Goal: Task Accomplishment & Management: Use online tool/utility

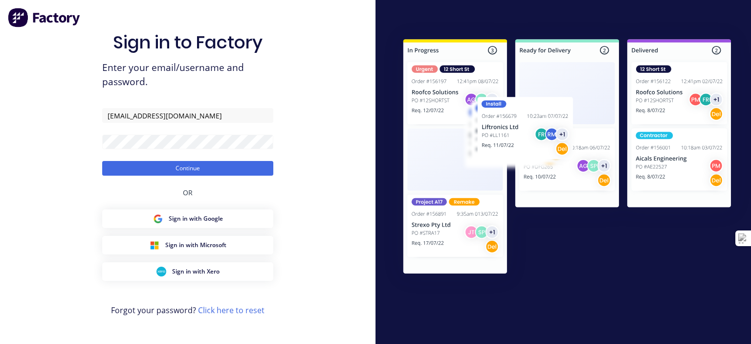
click at [176, 167] on button "Continue" at bounding box center [187, 168] width 171 height 15
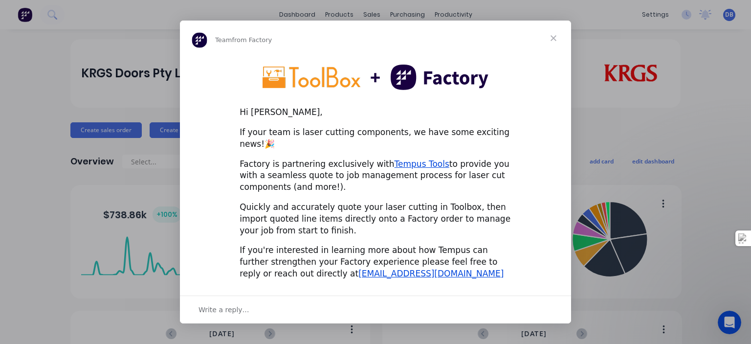
click at [549, 40] on span "Close" at bounding box center [553, 38] width 35 height 35
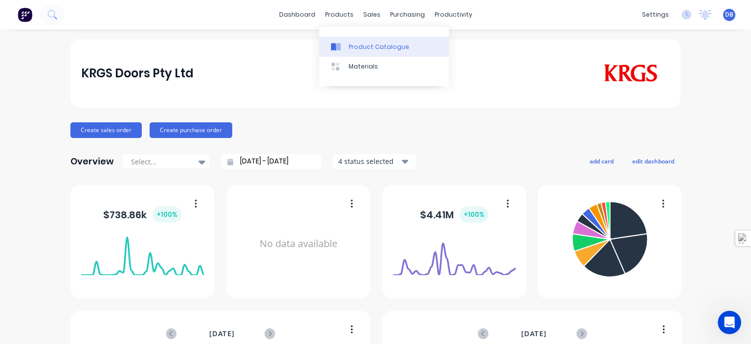
click at [359, 47] on div "Product Catalogue" at bounding box center [378, 47] width 61 height 9
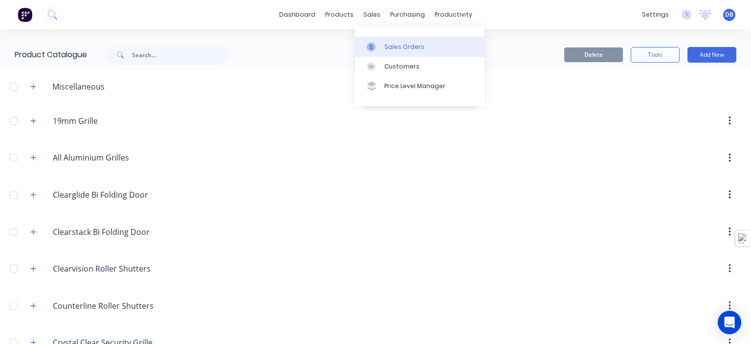
click at [411, 49] on div "Sales Orders" at bounding box center [404, 47] width 40 height 9
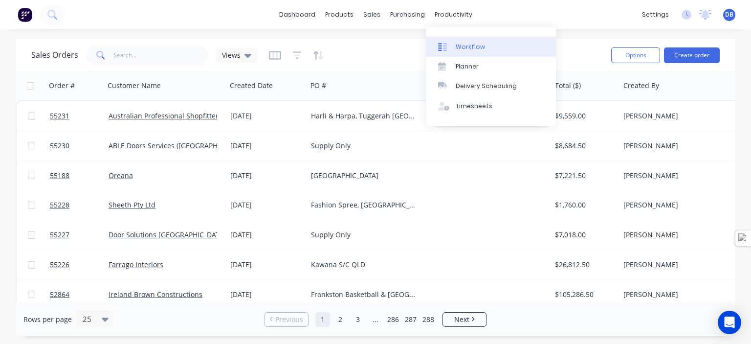
click at [474, 50] on div "Workflow" at bounding box center [469, 47] width 29 height 9
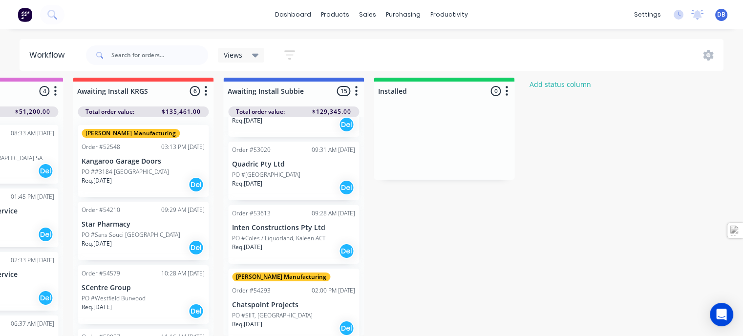
scroll to position [244, 0]
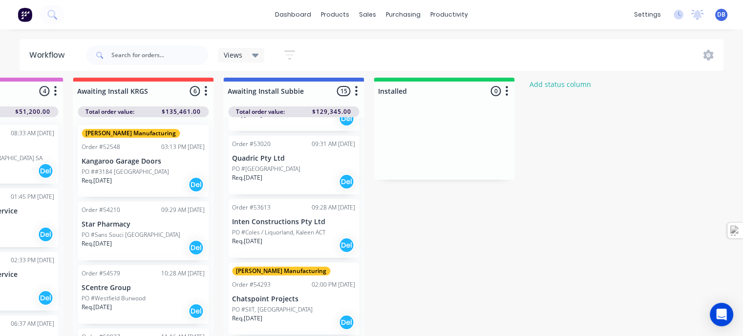
click at [285, 218] on p "Inten Constructions Pty Ltd" at bounding box center [293, 222] width 123 height 8
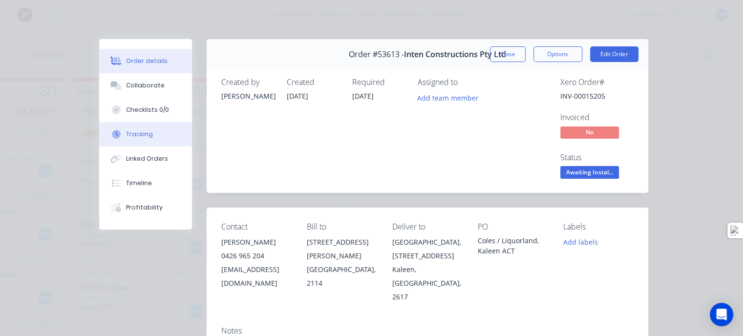
click at [133, 137] on div "Tracking" at bounding box center [139, 134] width 27 height 9
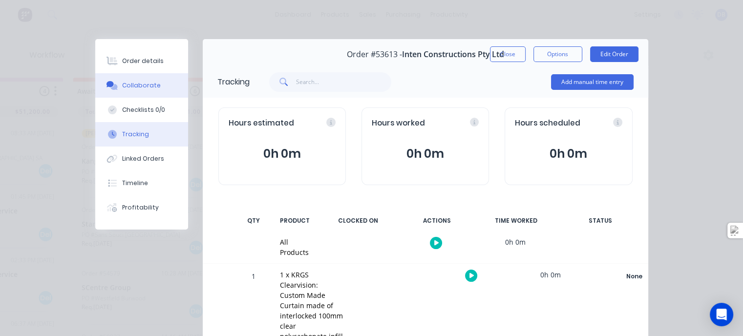
click at [139, 83] on div "Collaborate" at bounding box center [141, 85] width 39 height 9
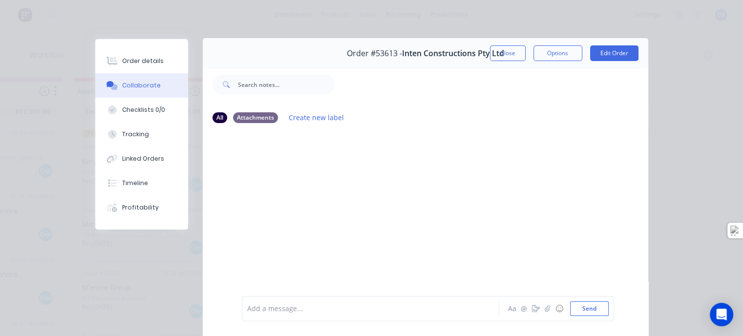
scroll to position [0, 0]
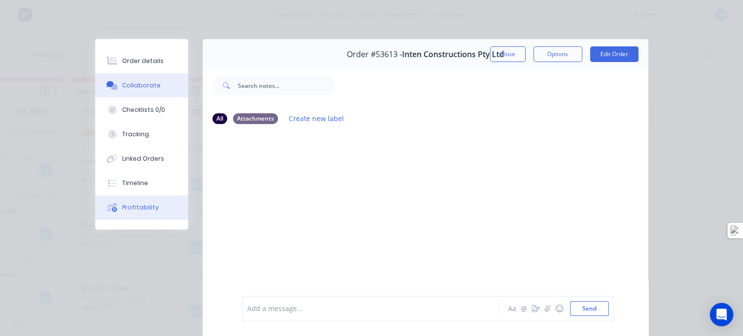
click at [131, 209] on div "Profitability" at bounding box center [140, 207] width 37 height 9
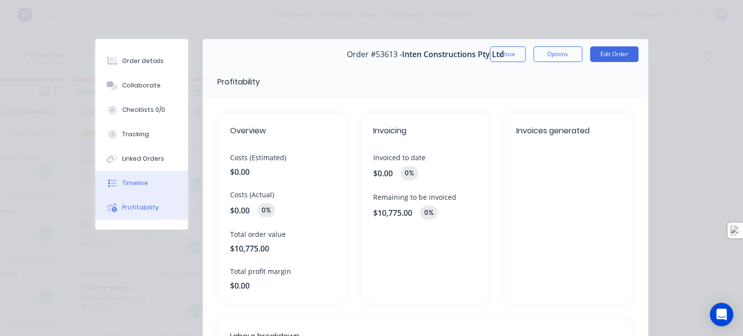
click at [132, 182] on div "Timeline" at bounding box center [135, 183] width 26 height 9
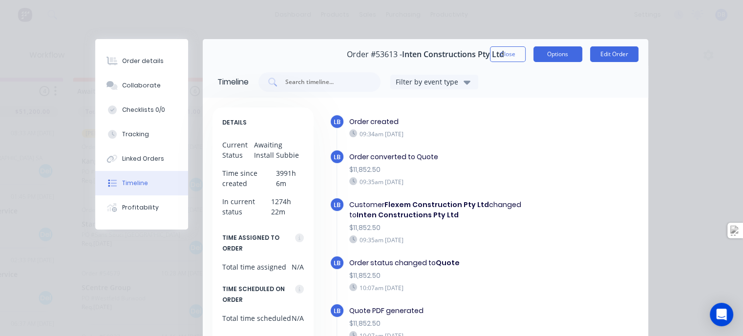
click at [543, 52] on button "Options" at bounding box center [558, 54] width 49 height 16
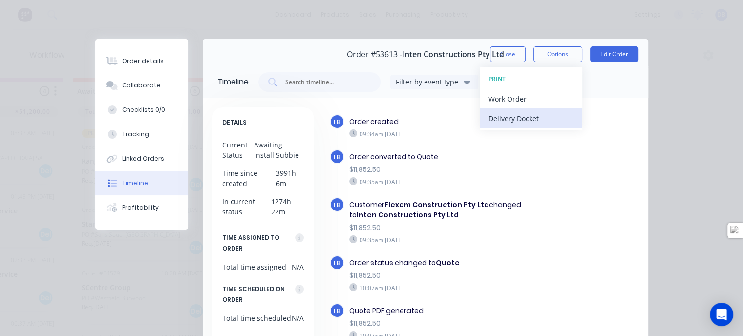
click at [506, 118] on div "Delivery Docket" at bounding box center [531, 118] width 85 height 14
click at [506, 118] on div "Standard" at bounding box center [531, 118] width 85 height 14
click at [701, 116] on div "Order details Collaborate Checklists 0/0 Tracking Linked Orders Timeline Profit…" at bounding box center [371, 168] width 743 height 336
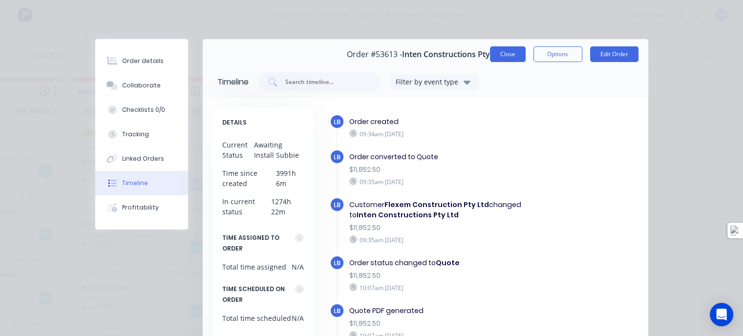
click at [504, 57] on button "Close" at bounding box center [508, 54] width 36 height 16
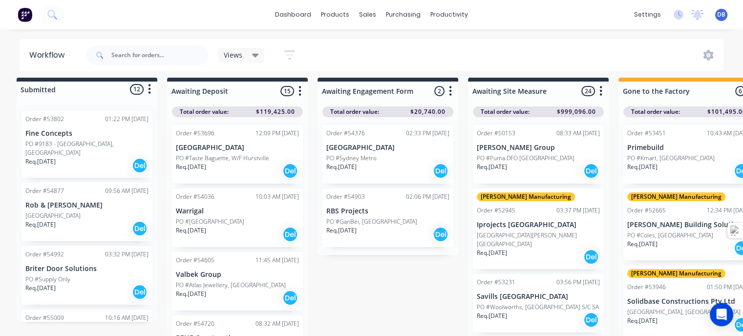
scroll to position [12, 0]
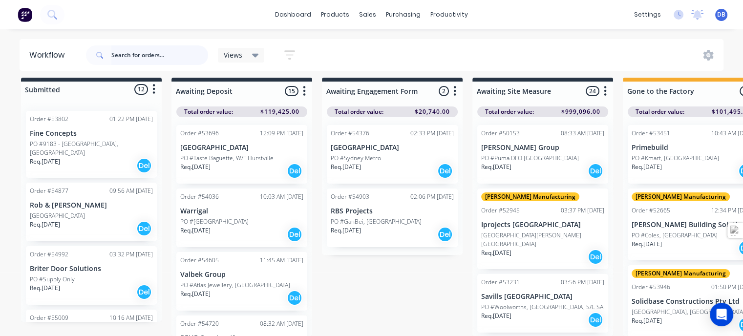
click at [128, 54] on input "text" at bounding box center [159, 55] width 97 height 20
type input "briter"
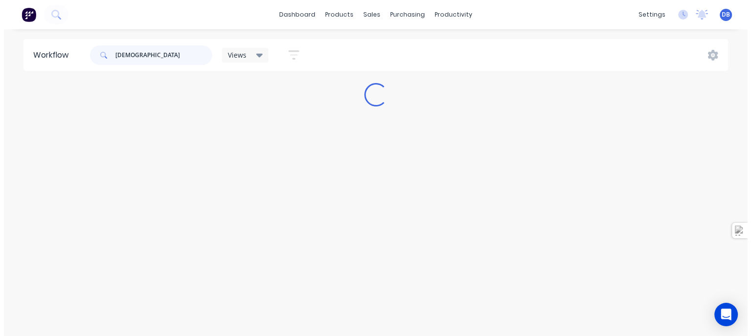
scroll to position [0, 0]
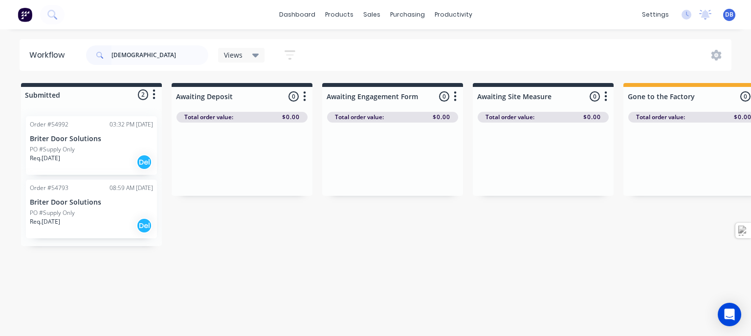
click at [84, 151] on div "PO #Supply Only" at bounding box center [91, 149] width 123 height 9
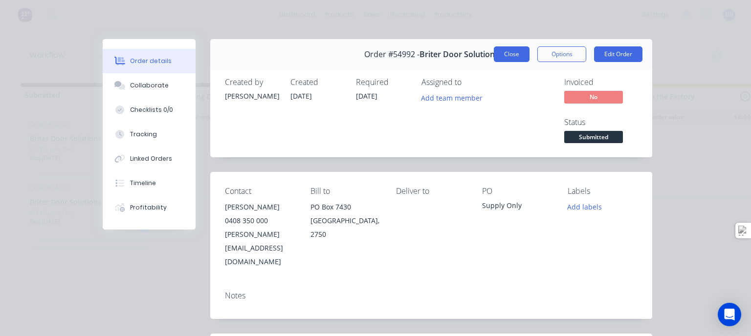
click at [509, 56] on button "Close" at bounding box center [512, 54] width 36 height 16
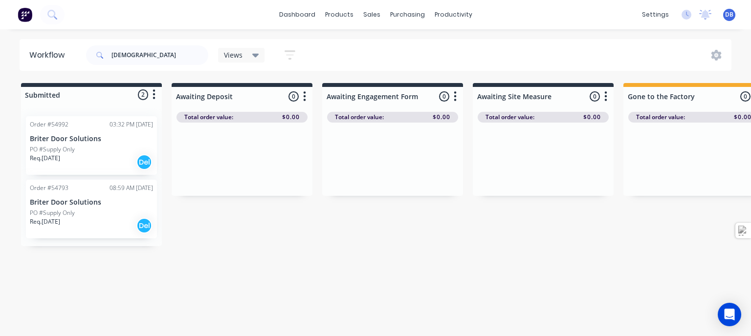
click at [86, 209] on div "PO #Supply Only" at bounding box center [91, 213] width 123 height 9
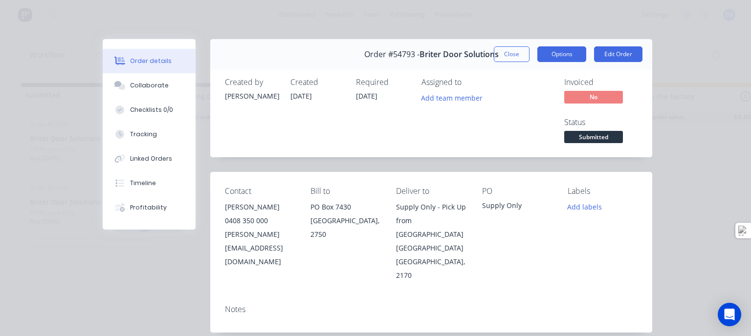
click at [571, 53] on button "Options" at bounding box center [561, 54] width 49 height 16
click at [589, 134] on span "Submitted" at bounding box center [593, 137] width 59 height 12
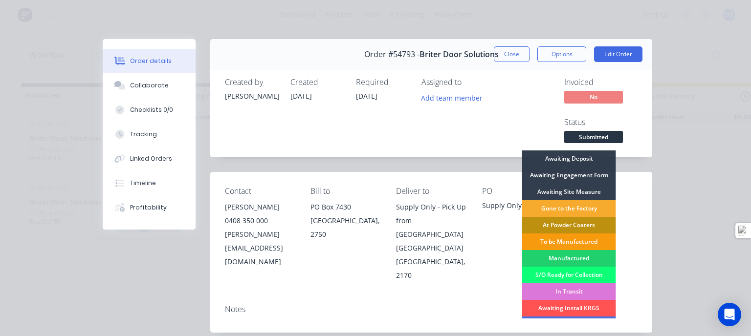
click at [573, 209] on div "Gone to the Factory" at bounding box center [569, 208] width 94 height 17
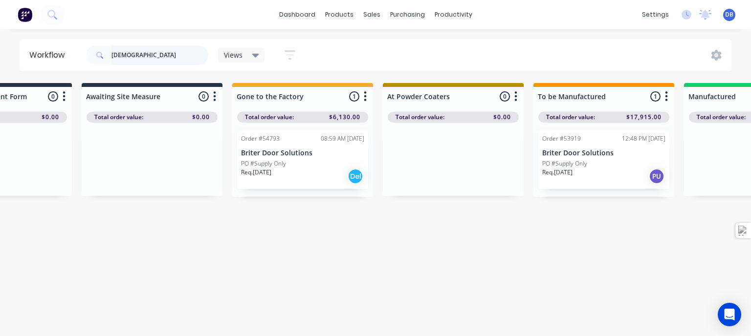
scroll to position [0, 395]
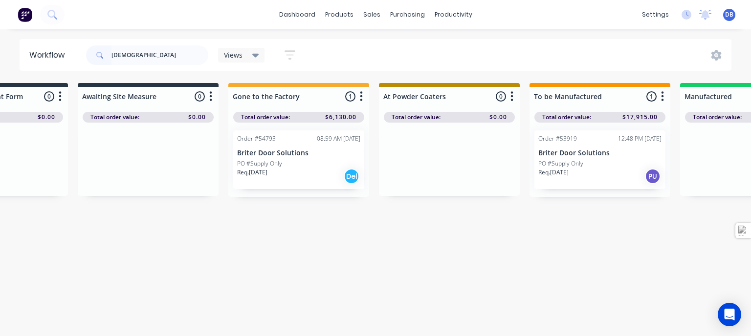
click at [285, 172] on div "Req. 17/07/25 Del" at bounding box center [298, 176] width 123 height 17
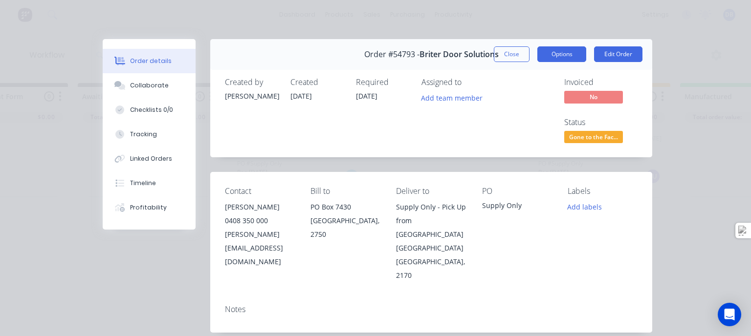
click at [553, 53] on button "Options" at bounding box center [561, 54] width 49 height 16
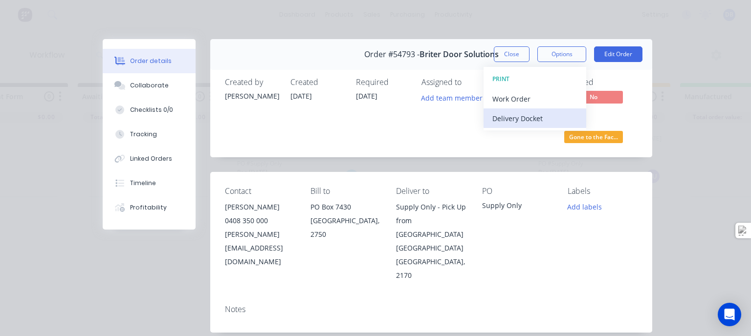
click at [528, 120] on div "Delivery Docket" at bounding box center [534, 118] width 85 height 14
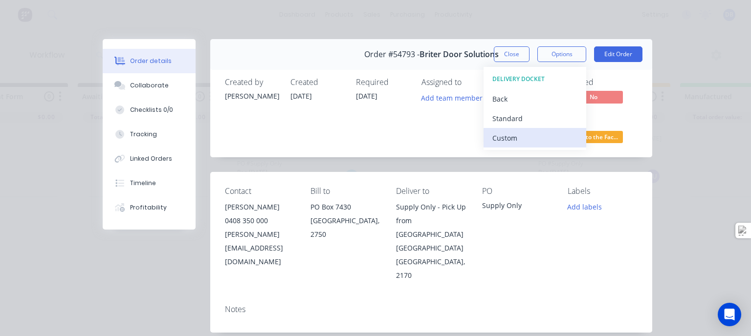
click at [518, 133] on div "Custom" at bounding box center [534, 138] width 85 height 14
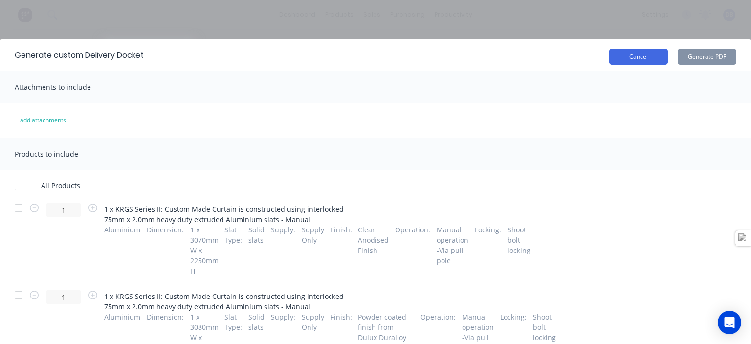
click at [650, 59] on button "Cancel" at bounding box center [638, 57] width 59 height 16
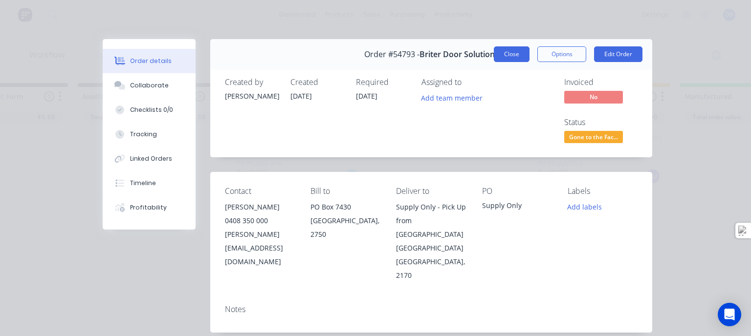
click at [507, 60] on button "Close" at bounding box center [512, 54] width 36 height 16
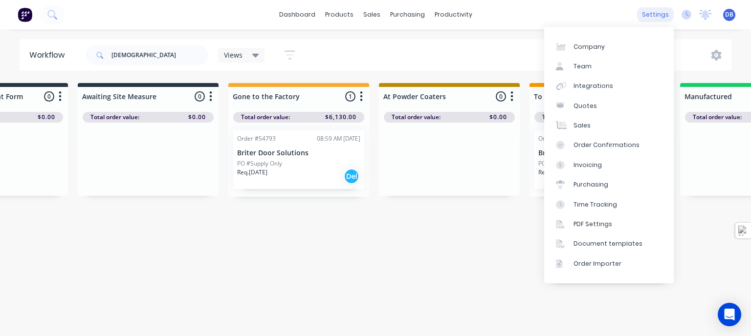
click at [646, 17] on div "settings" at bounding box center [655, 14] width 37 height 15
click at [597, 219] on link "PDF Settings" at bounding box center [609, 225] width 130 height 20
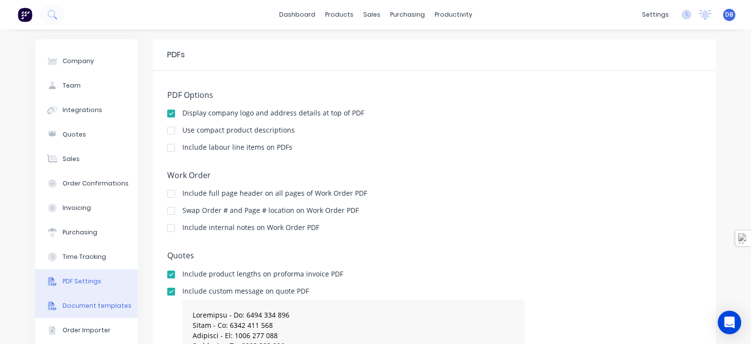
click at [94, 308] on div "Document templates" at bounding box center [97, 305] width 69 height 9
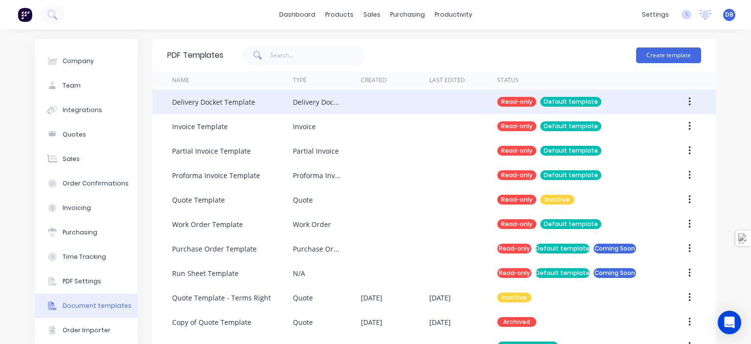
click at [245, 103] on div "Delivery Docket Template" at bounding box center [213, 102] width 83 height 10
click at [688, 104] on icon "button" at bounding box center [689, 101] width 2 height 11
click at [555, 99] on div "Default template" at bounding box center [570, 102] width 61 height 10
click at [540, 101] on div "Default template" at bounding box center [570, 102] width 61 height 10
click at [478, 98] on div at bounding box center [463, 101] width 68 height 24
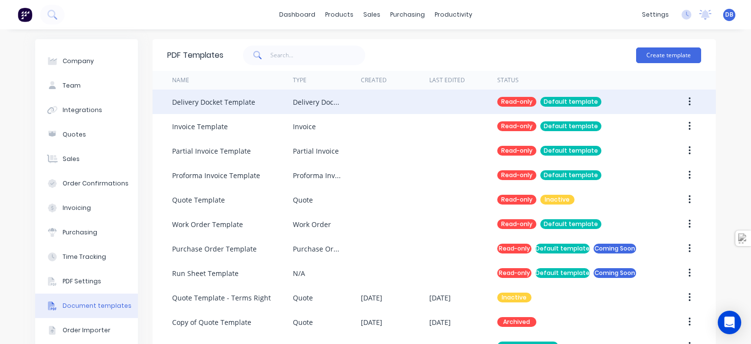
click at [446, 101] on div at bounding box center [463, 101] width 68 height 24
click at [678, 105] on button "button" at bounding box center [689, 102] width 23 height 18
click at [641, 126] on div "Duplicate" at bounding box center [654, 127] width 75 height 14
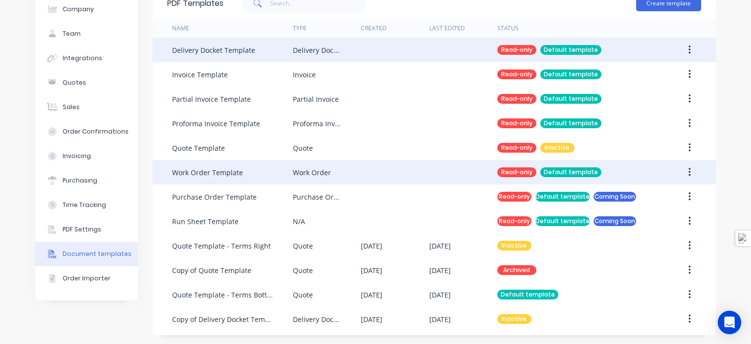
scroll to position [53, 0]
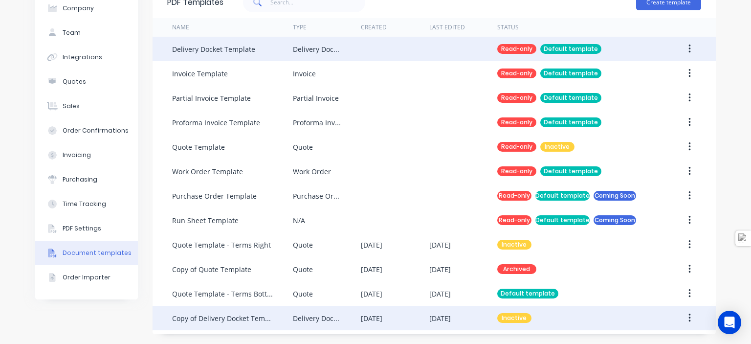
click at [343, 316] on div "Delivery Docket" at bounding box center [327, 317] width 68 height 24
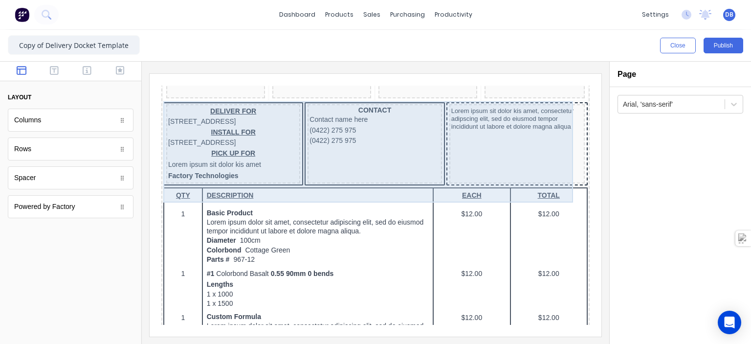
scroll to position [98, 0]
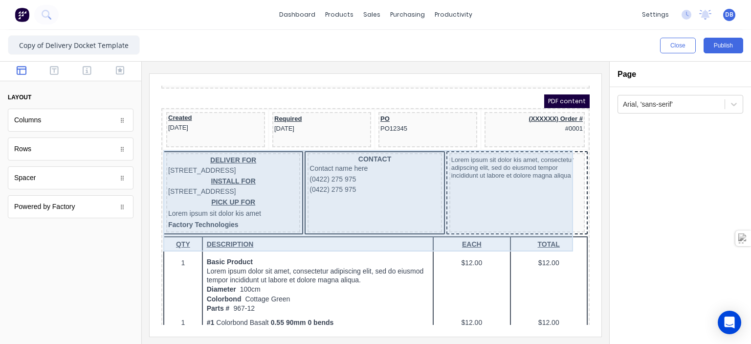
click at [506, 190] on div "Lorem ipsum sit dolor kis amet, consectetur adipscing elit, sed do eiusmod temp…" at bounding box center [504, 180] width 135 height 79
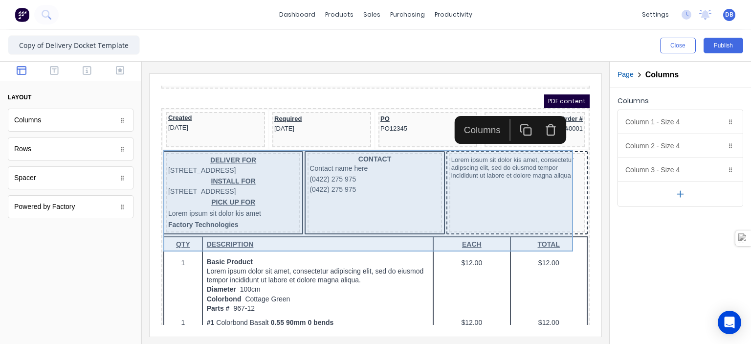
click at [506, 190] on div "Lorem ipsum sit dolor kis amet, consectetur adipscing elit, sed do eiusmod temp…" at bounding box center [504, 180] width 135 height 79
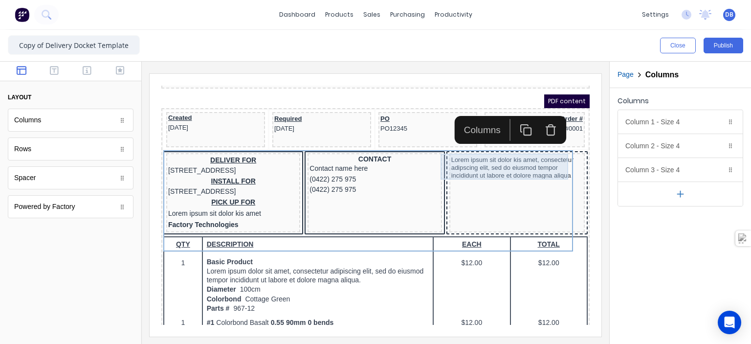
click at [505, 166] on div "Lorem ipsum sit dolor kis amet, consectetur adipscing elit, sed do eiusmod temp…" at bounding box center [504, 156] width 131 height 26
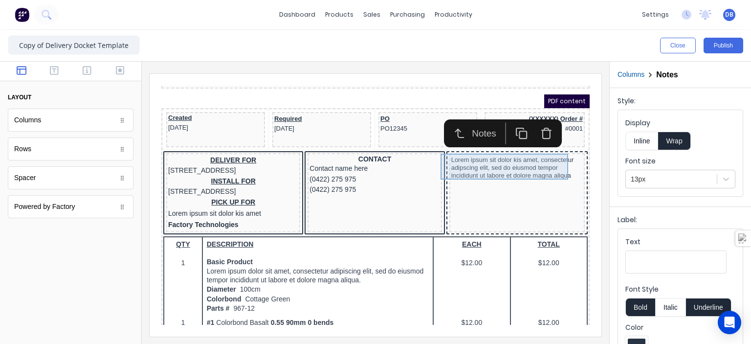
click at [505, 166] on div "Lorem ipsum sit dolor kis amet, consectetur adipscing elit, sed do eiusmod temp…" at bounding box center [504, 156] width 131 height 26
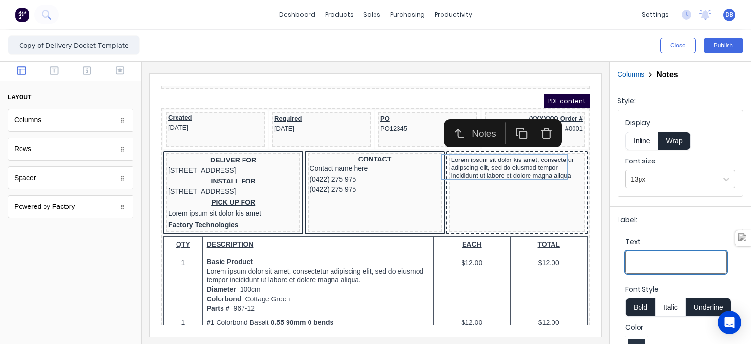
click at [681, 265] on input "Text" at bounding box center [675, 261] width 101 height 23
click at [669, 256] on input "Signed By" at bounding box center [675, 261] width 101 height 23
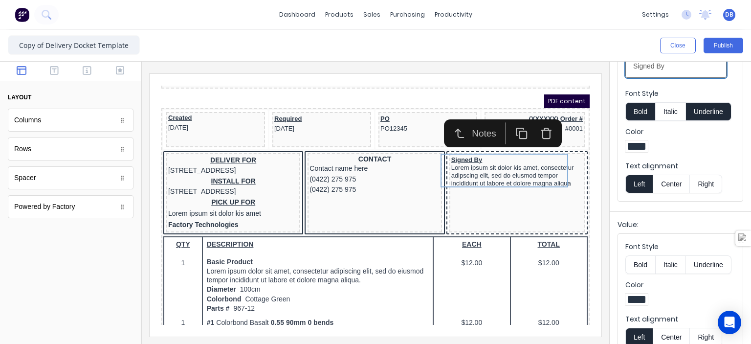
scroll to position [211, 0]
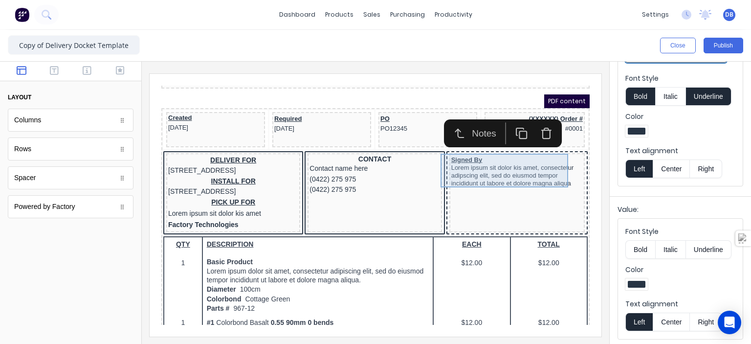
type input "Signed By"
click at [498, 161] on div "Signed By Lorem ipsum sit dolor kis amet, consectetur adipscing elit, sed do ei…" at bounding box center [504, 160] width 131 height 34
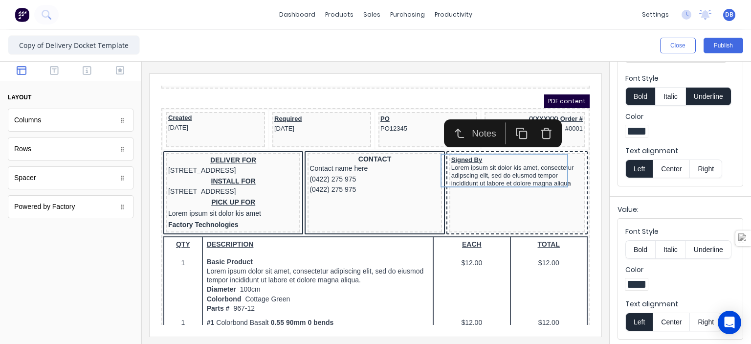
click at [596, 216] on iframe at bounding box center [376, 205] width 452 height 262
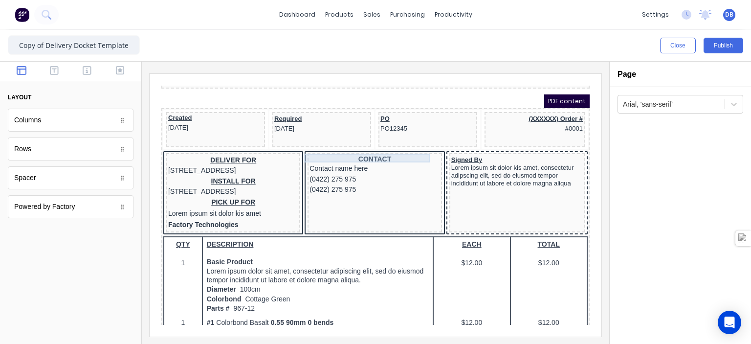
click at [348, 146] on div "CONTACT" at bounding box center [363, 147] width 130 height 9
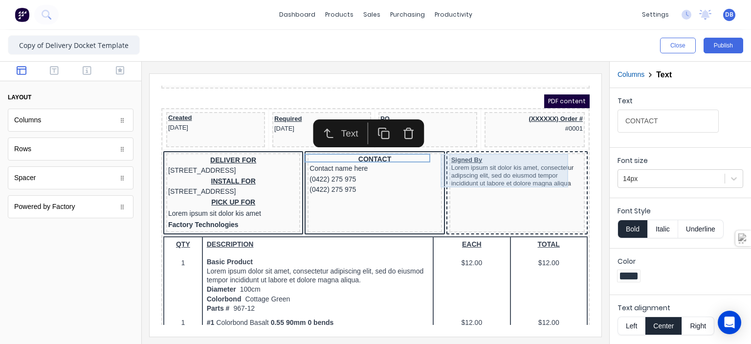
click at [444, 148] on div "Signed By Lorem ipsum sit dolor kis amet, consectetur adipscing elit, sed do ei…" at bounding box center [504, 160] width 131 height 34
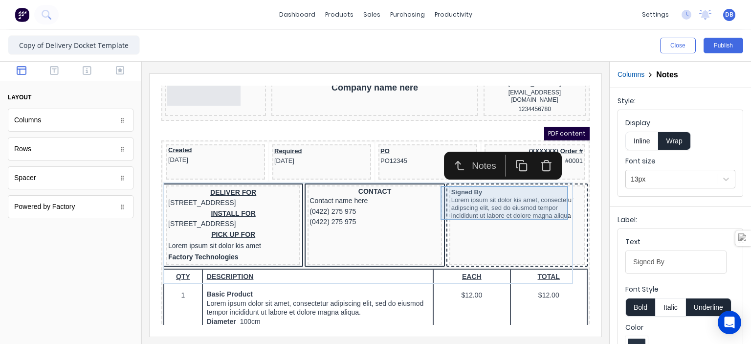
scroll to position [49, 0]
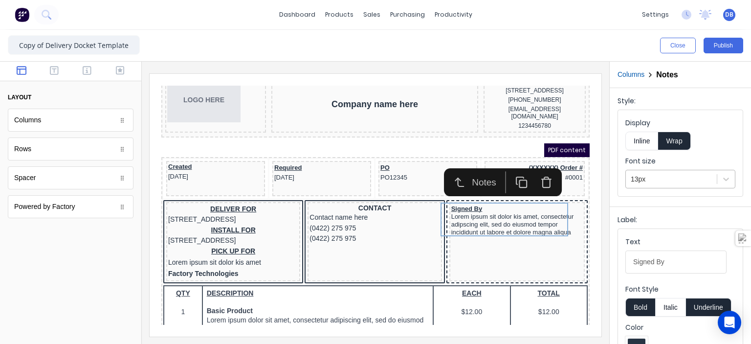
click at [680, 177] on div at bounding box center [670, 179] width 81 height 12
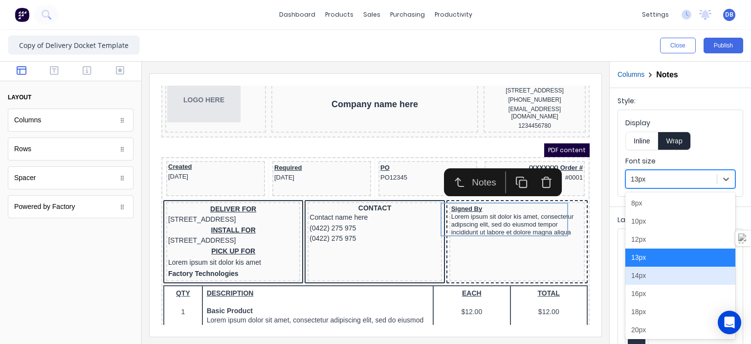
click at [658, 278] on div "14px" at bounding box center [680, 275] width 110 height 18
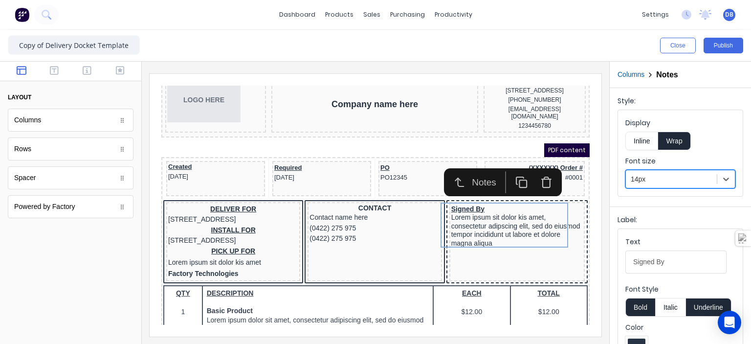
click at [701, 304] on button "Underline" at bounding box center [708, 307] width 45 height 19
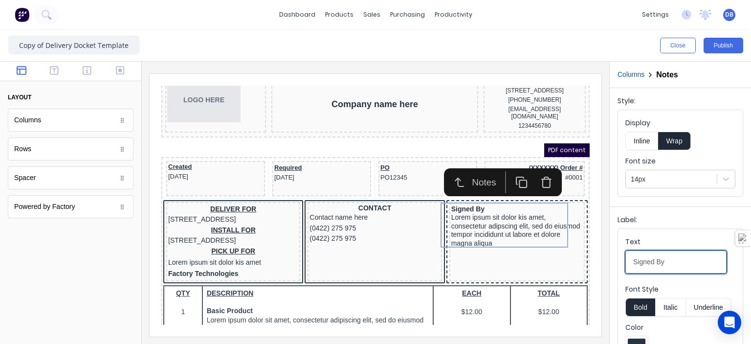
drag, startPoint x: 825, startPoint y: 331, endPoint x: 492, endPoint y: 240, distance: 345.1
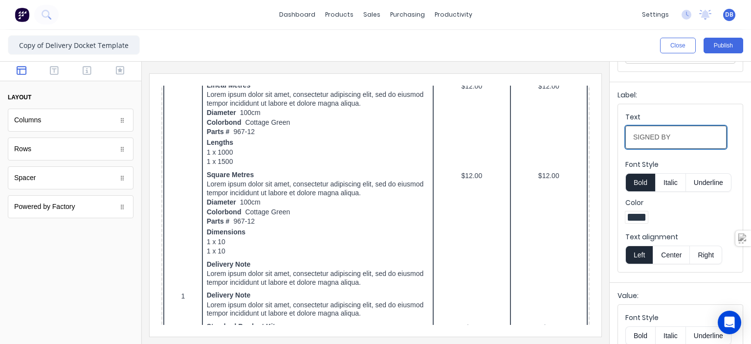
scroll to position [211, 0]
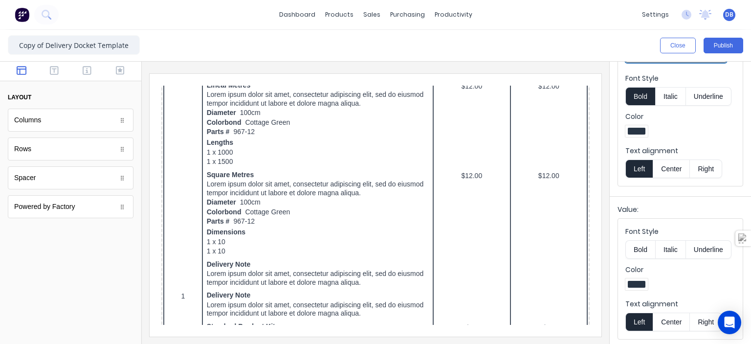
type input "SIGNED BY"
click at [673, 171] on button "Center" at bounding box center [670, 168] width 37 height 19
click at [671, 321] on button "Center" at bounding box center [670, 321] width 37 height 19
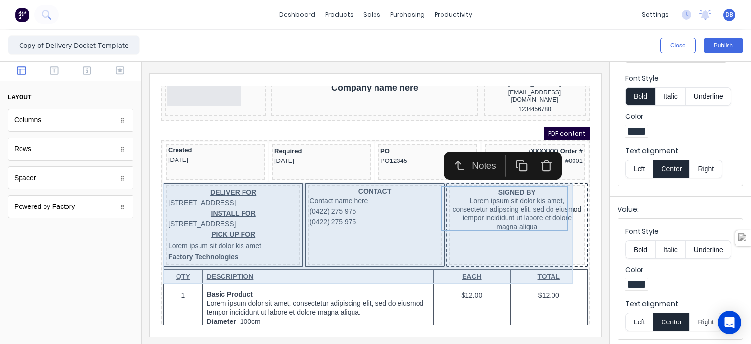
scroll to position [49, 0]
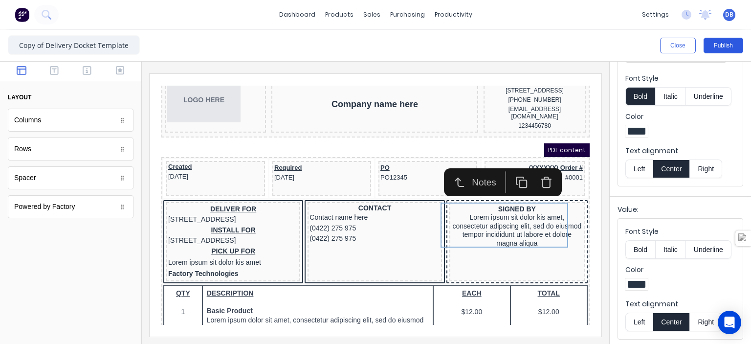
click at [721, 49] on button "Publish" at bounding box center [723, 46] width 40 height 16
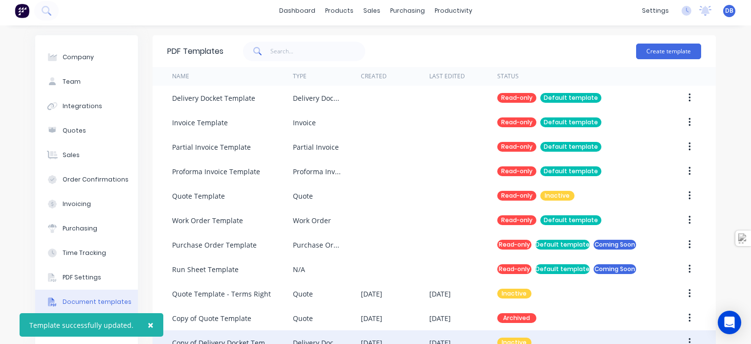
scroll to position [53, 0]
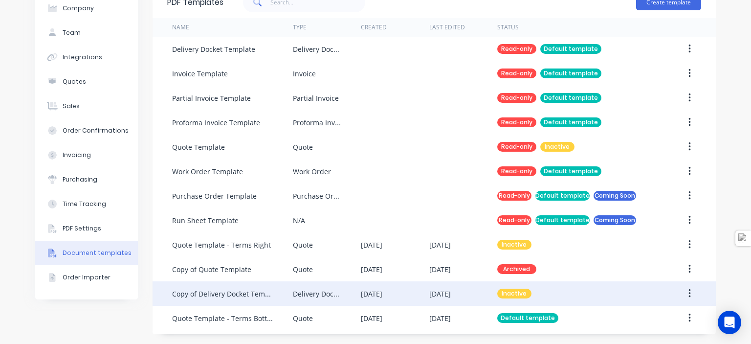
click at [512, 295] on div "Inactive" at bounding box center [514, 293] width 34 height 10
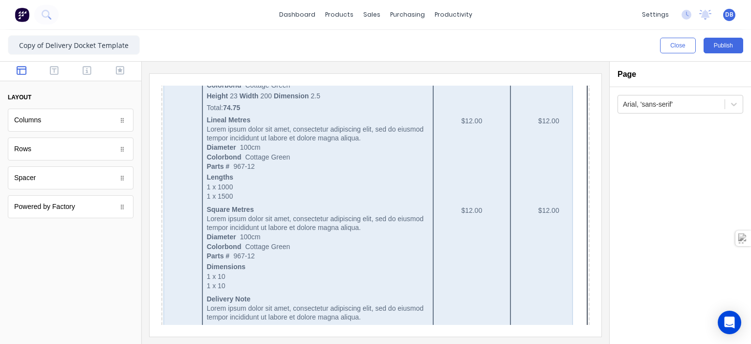
scroll to position [364, 0]
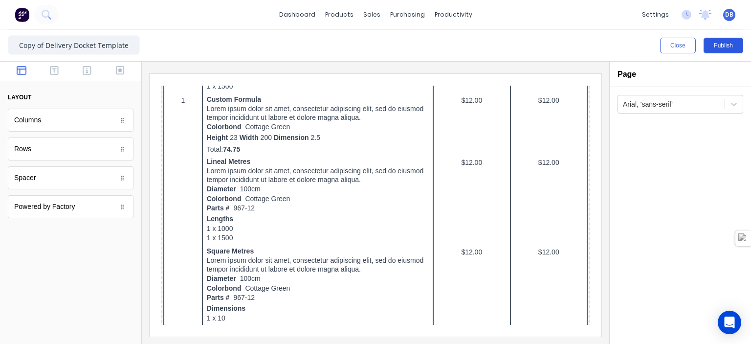
click at [729, 49] on button "Publish" at bounding box center [723, 46] width 40 height 16
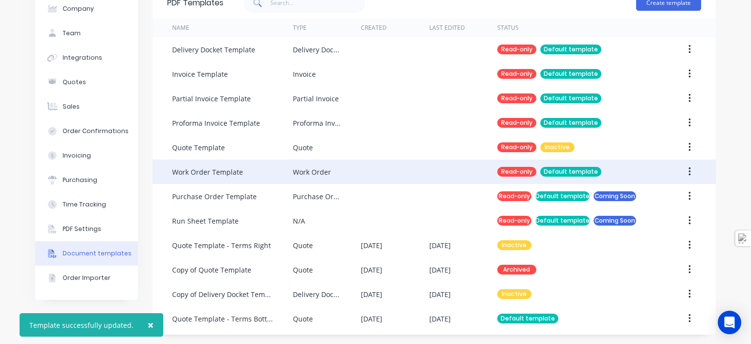
scroll to position [53, 0]
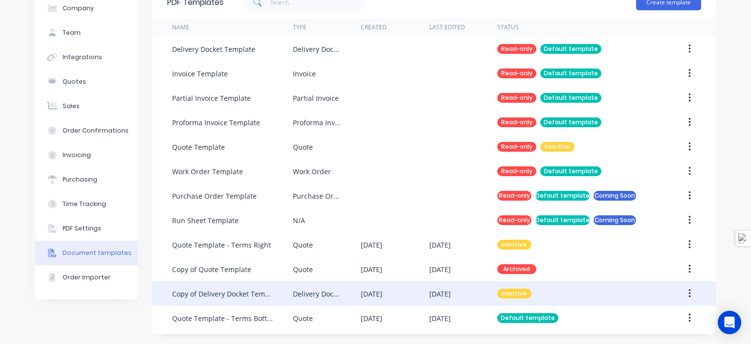
drag, startPoint x: 233, startPoint y: 291, endPoint x: 689, endPoint y: 293, distance: 456.5
click at [689, 293] on button "button" at bounding box center [689, 293] width 23 height 18
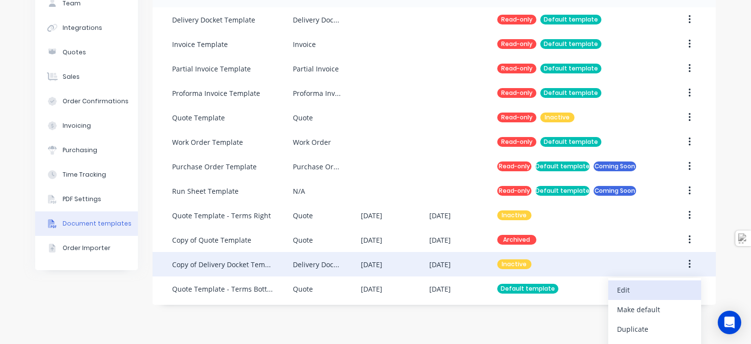
scroll to position [99, 0]
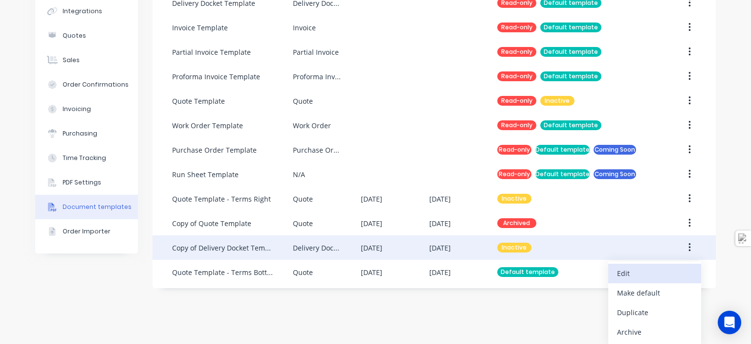
click at [640, 275] on div "Edit" at bounding box center [654, 273] width 75 height 14
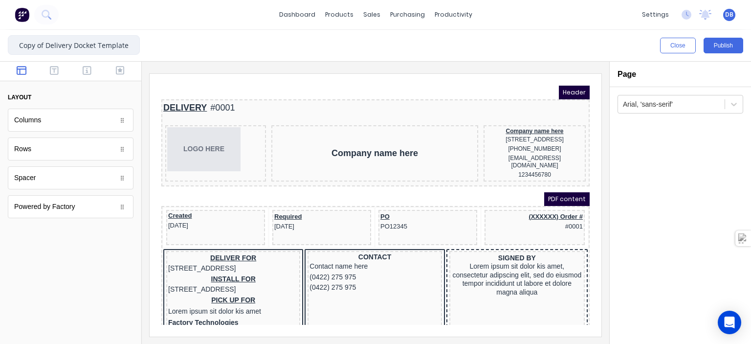
drag, startPoint x: 48, startPoint y: 46, endPoint x: 0, endPoint y: 44, distance: 48.0
click at [0, 44] on div "Copy of Delivery Docket Template Close Publish Components layout Columns Column…" at bounding box center [375, 187] width 751 height 314
type input "Delivery Docket Template"
click at [715, 42] on button "Publish" at bounding box center [723, 46] width 40 height 16
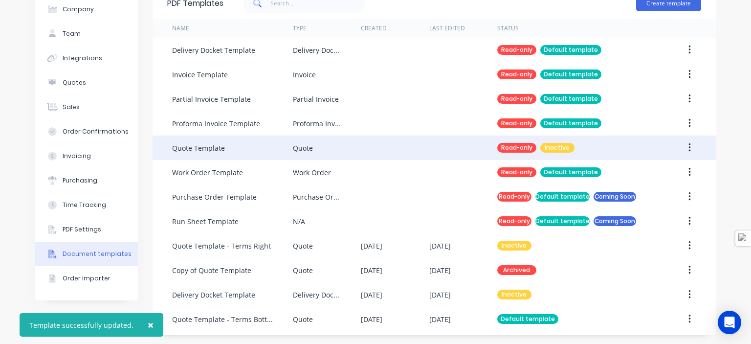
scroll to position [53, 0]
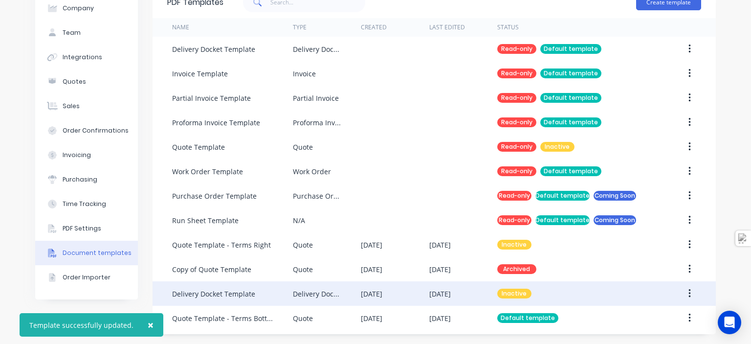
click at [690, 292] on button "button" at bounding box center [689, 293] width 23 height 18
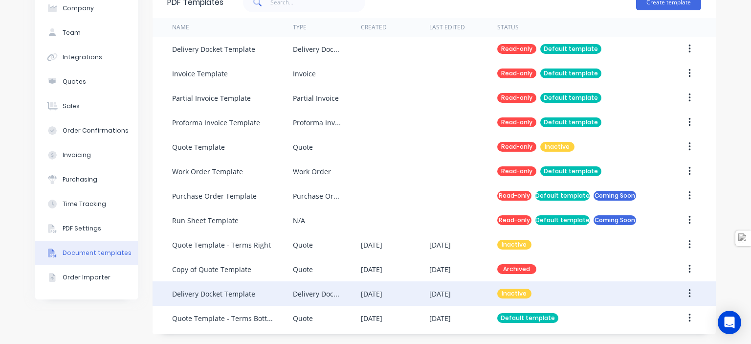
click at [683, 292] on button "button" at bounding box center [689, 293] width 23 height 18
click at [651, 336] on div "Make default" at bounding box center [654, 338] width 75 height 14
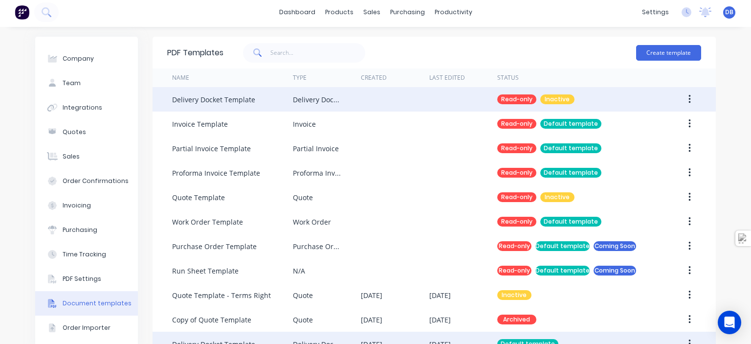
scroll to position [0, 0]
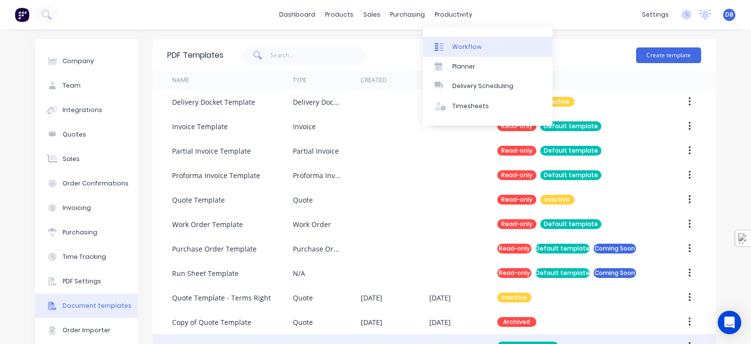
click at [461, 48] on div "Workflow" at bounding box center [466, 47] width 29 height 9
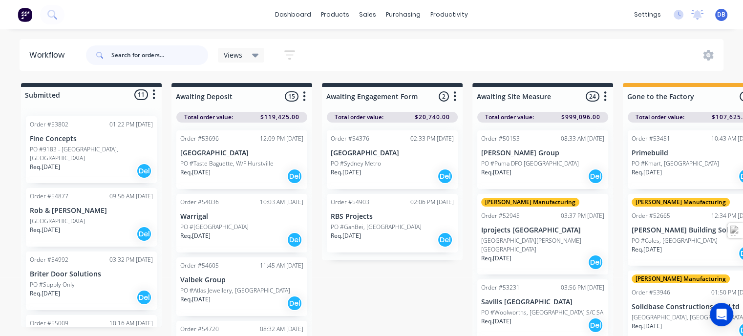
click at [145, 57] on input "text" at bounding box center [159, 55] width 97 height 20
type input "[DEMOGRAPHIC_DATA]"
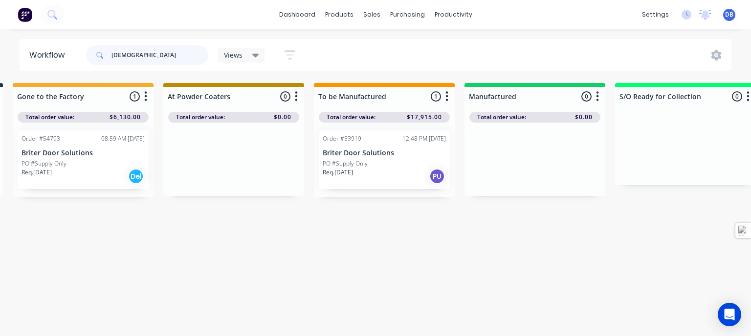
scroll to position [0, 674]
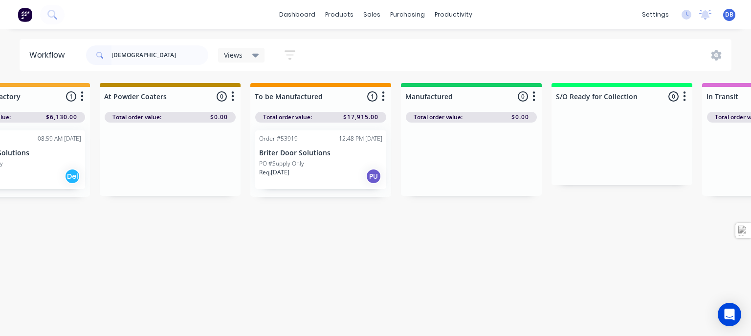
click at [327, 161] on div "PO #Supply Only" at bounding box center [320, 163] width 123 height 9
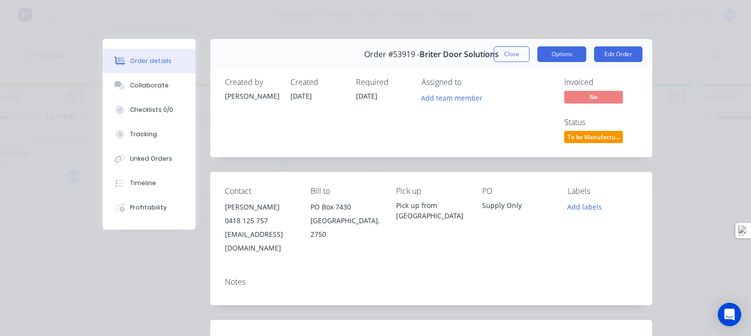
click at [565, 50] on button "Options" at bounding box center [561, 54] width 49 height 16
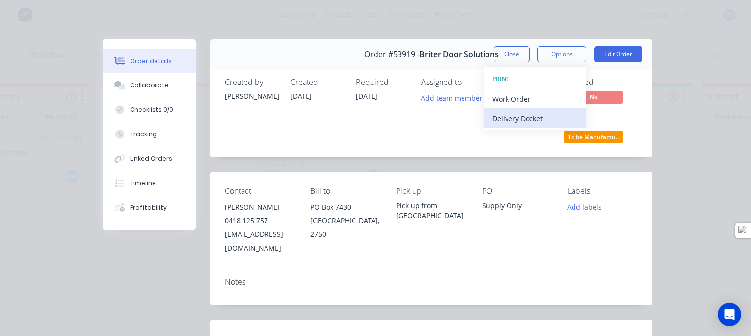
click at [524, 116] on div "Delivery Docket" at bounding box center [534, 118] width 85 height 14
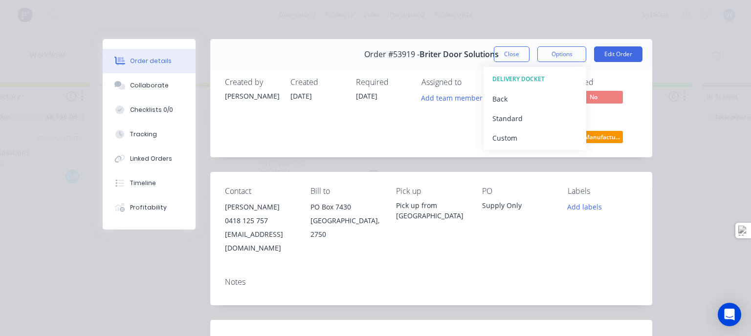
click at [524, 116] on div "Standard" at bounding box center [534, 118] width 85 height 14
click at [162, 25] on div "Order details Collaborate Checklists 0/0 Tracking Linked Orders Timeline Profit…" at bounding box center [375, 168] width 751 height 336
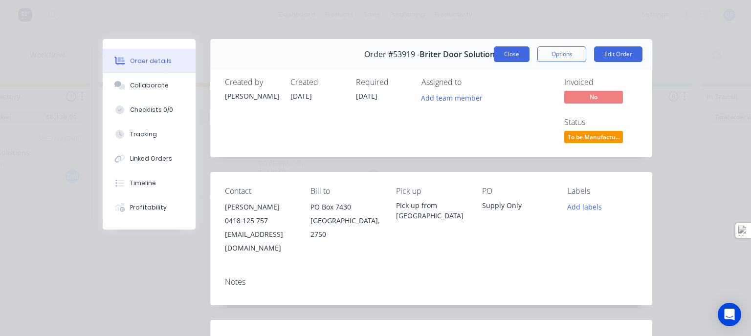
click at [510, 52] on button "Close" at bounding box center [512, 54] width 36 height 16
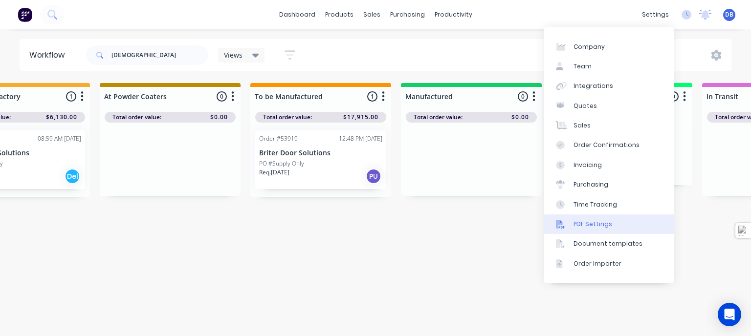
click at [597, 224] on div "PDF Settings" at bounding box center [592, 224] width 39 height 9
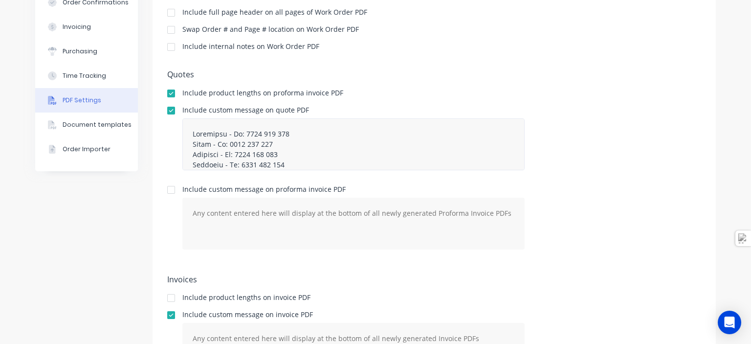
scroll to position [195, 0]
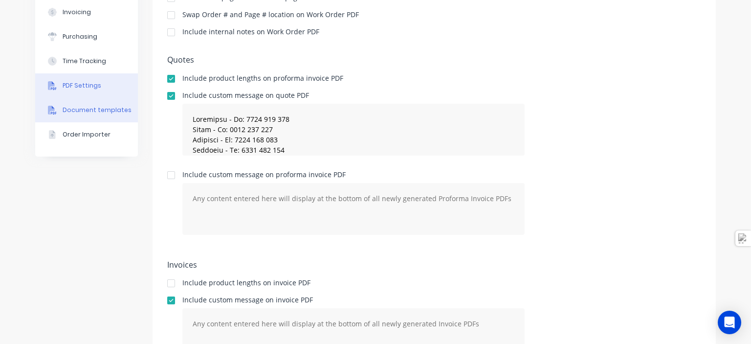
click at [80, 114] on div "Document templates" at bounding box center [97, 110] width 69 height 9
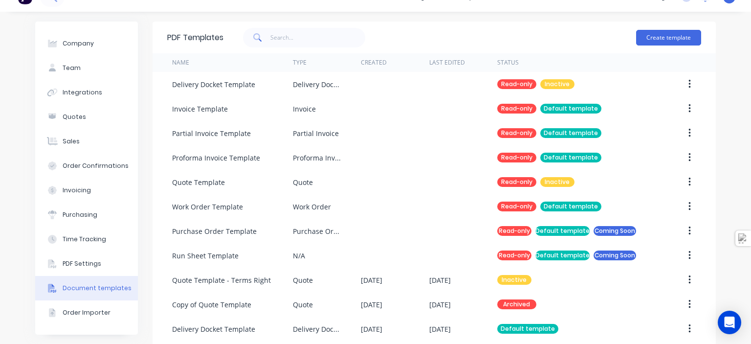
scroll to position [53, 0]
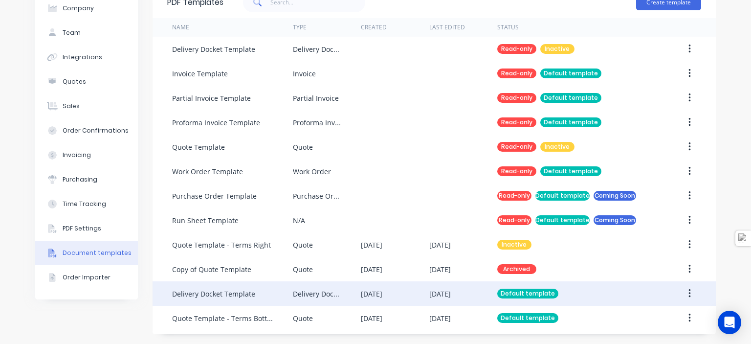
click at [252, 293] on div "Delivery Docket Template" at bounding box center [232, 293] width 121 height 24
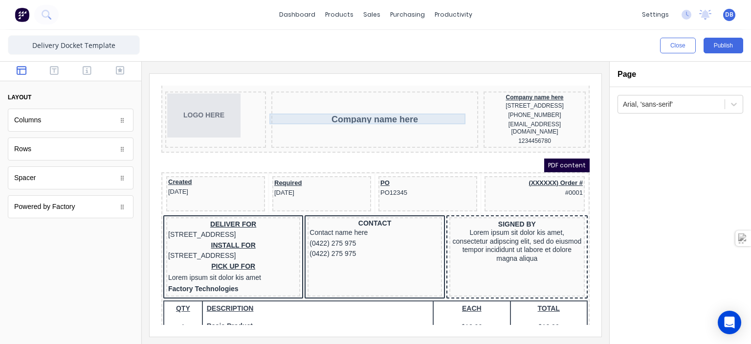
scroll to position [147, 0]
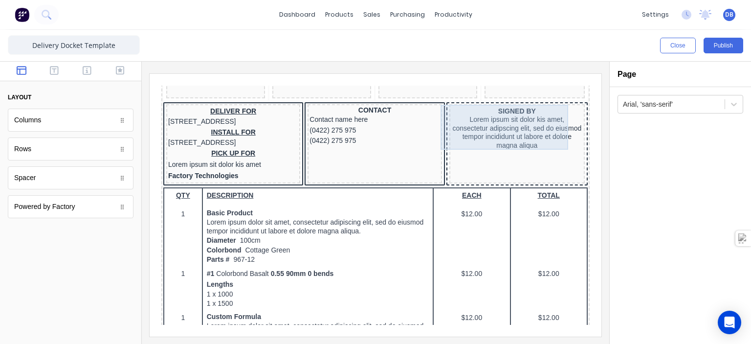
click at [506, 113] on div "SIGNED BY Lorem ipsum sit dolor kis amet, consectetur adipscing elit, sed do ei…" at bounding box center [504, 116] width 131 height 45
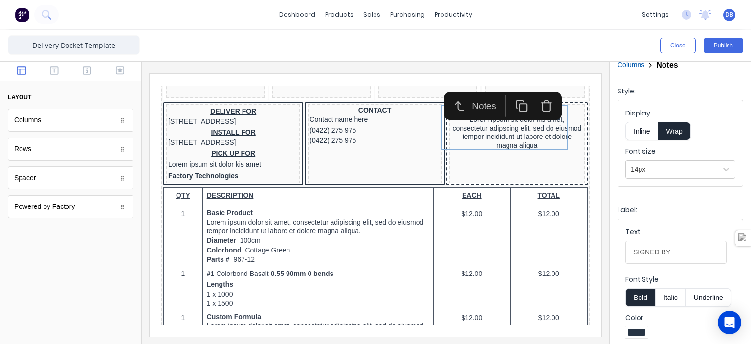
scroll to position [0, 0]
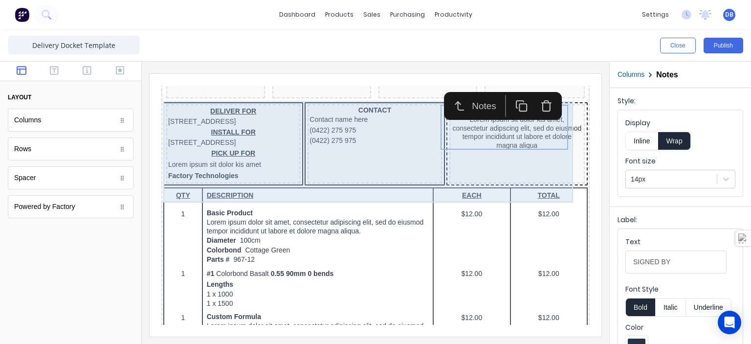
click at [480, 153] on div "SIGNED BY Lorem ipsum sit dolor kis amet, consectetur adipscing elit, sed do ei…" at bounding box center [504, 131] width 135 height 79
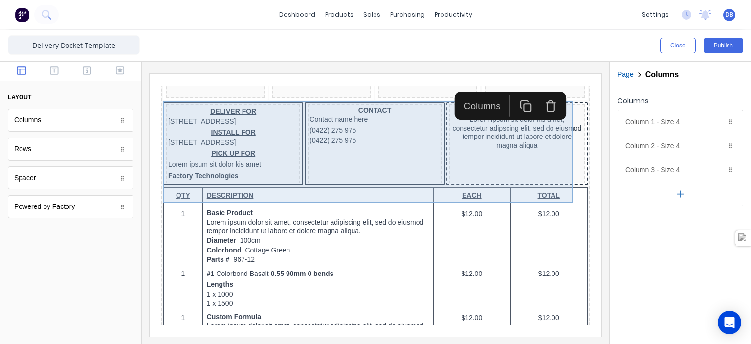
click at [480, 153] on div "SIGNED BY Lorem ipsum sit dolor kis amet, consectetur adipscing elit, sed do ei…" at bounding box center [504, 131] width 135 height 79
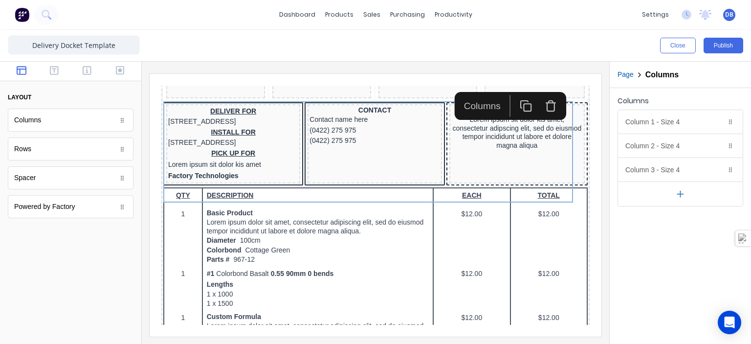
click at [593, 192] on iframe at bounding box center [376, 205] width 452 height 262
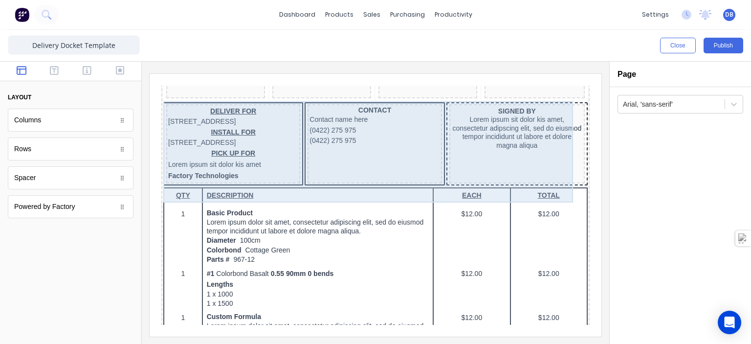
click at [528, 168] on div "SIGNED BY Lorem ipsum sit dolor kis amet, consectetur adipscing elit, sed do ei…" at bounding box center [504, 131] width 135 height 79
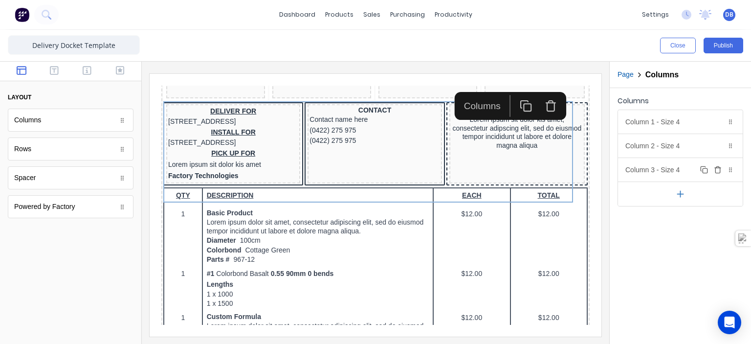
click at [717, 170] on icon "button" at bounding box center [718, 170] width 8 height 8
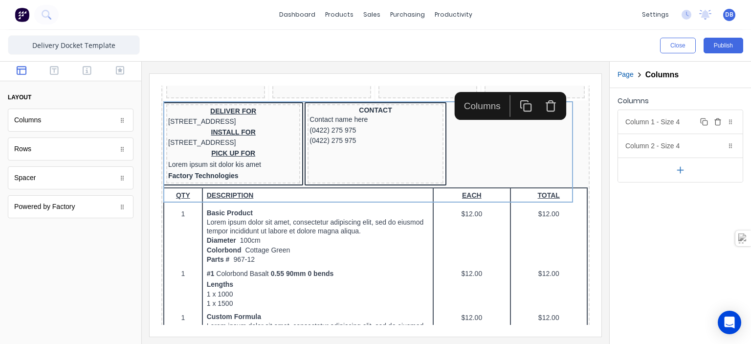
click at [682, 121] on div "Column 1 - Size 4 Duplicate Delete" at bounding box center [680, 121] width 125 height 23
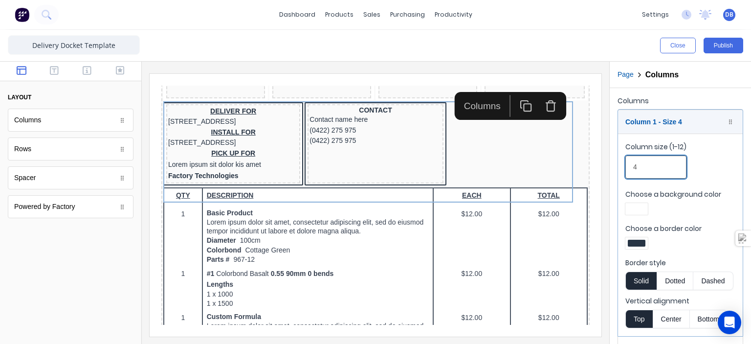
drag, startPoint x: 622, startPoint y: 164, endPoint x: 617, endPoint y: 164, distance: 4.9
click at [618, 164] on fieldset "Column size (1-12) 4 Choose a background color Choose a border color Border sty…" at bounding box center [680, 234] width 125 height 202
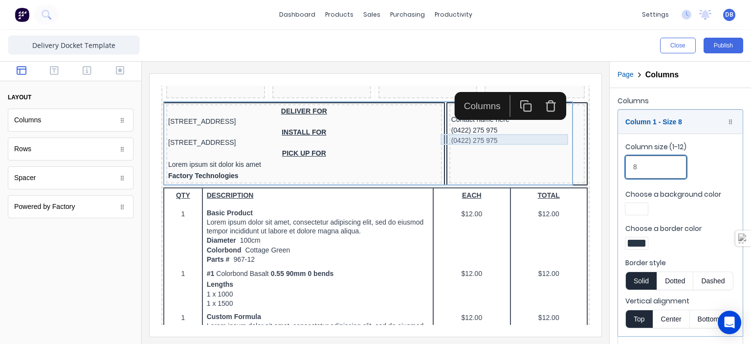
type input "8"
click at [502, 129] on div "(0422) 275 975" at bounding box center [504, 129] width 131 height 11
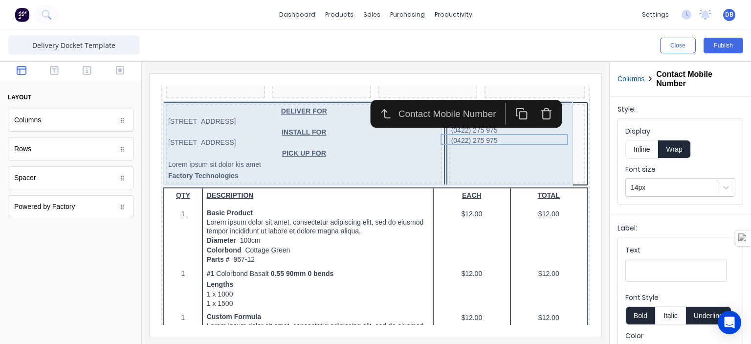
click at [502, 142] on div "CONTACT Contact name here (0422) 275 975 (0422) 275 975" at bounding box center [504, 131] width 135 height 79
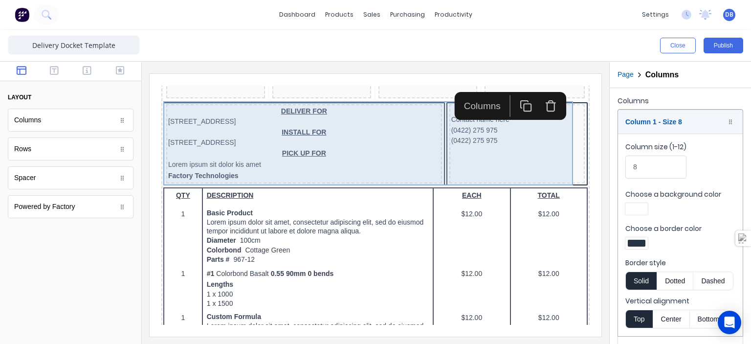
click at [514, 143] on div "CONTACT Contact name here (0422) 275 975 (0422) 275 975" at bounding box center [504, 131] width 135 height 79
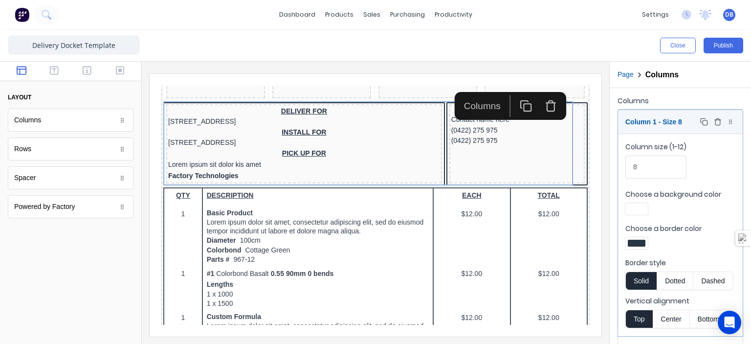
click at [725, 121] on div at bounding box center [730, 122] width 10 height 10
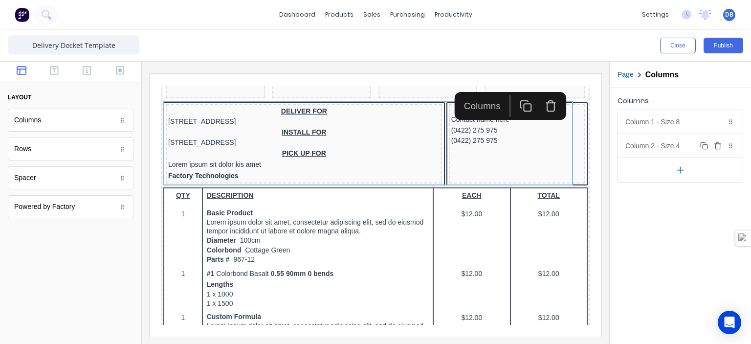
click at [695, 142] on div "Column 2 - Size 4 Duplicate Delete" at bounding box center [680, 145] width 125 height 23
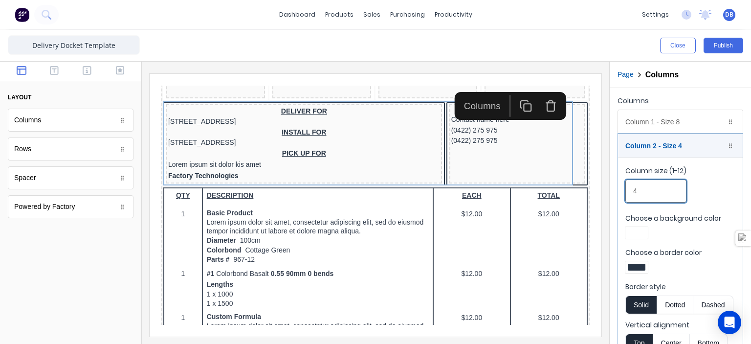
drag, startPoint x: 799, startPoint y: 261, endPoint x: 534, endPoint y: 175, distance: 279.0
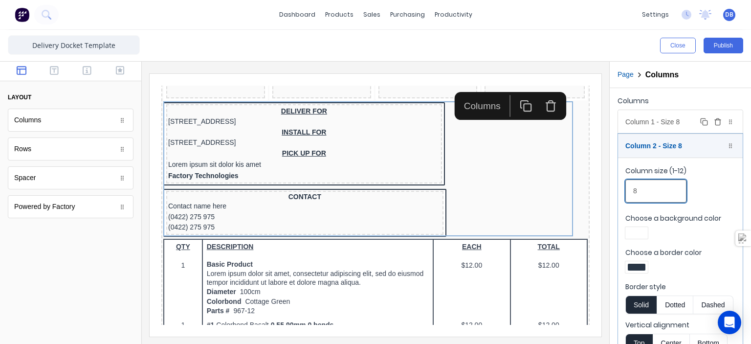
type input "8"
click at [681, 122] on div "Column 1 - Size 8 Duplicate Delete" at bounding box center [680, 121] width 125 height 23
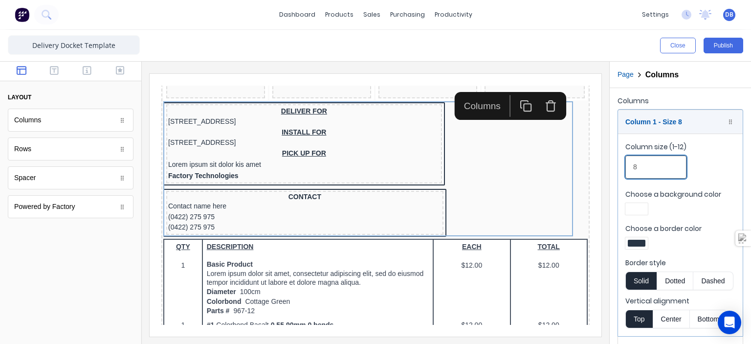
drag, startPoint x: 797, startPoint y: 247, endPoint x: 495, endPoint y: 132, distance: 322.9
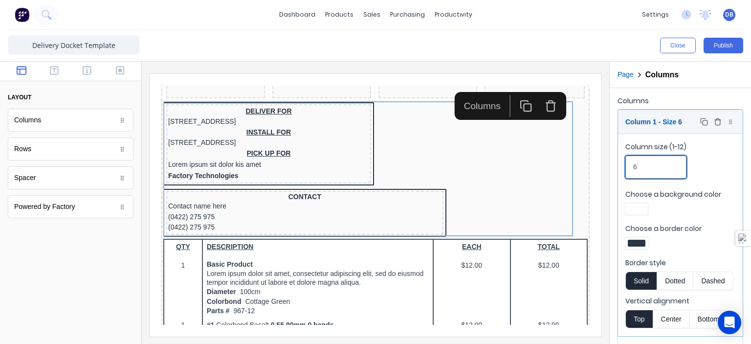
type input "6"
click at [727, 121] on icon at bounding box center [730, 122] width 6 height 6
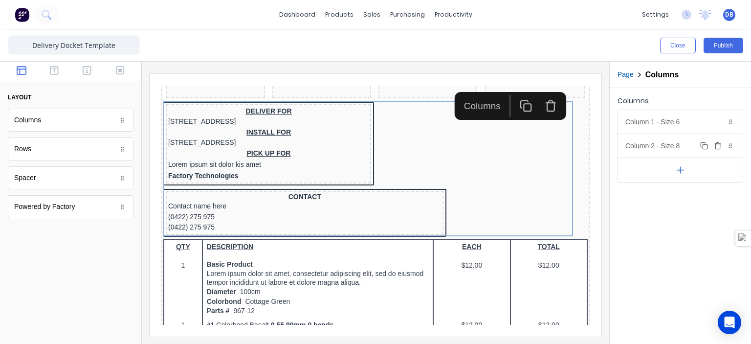
click at [704, 140] on button "Duplicate" at bounding box center [704, 146] width 12 height 12
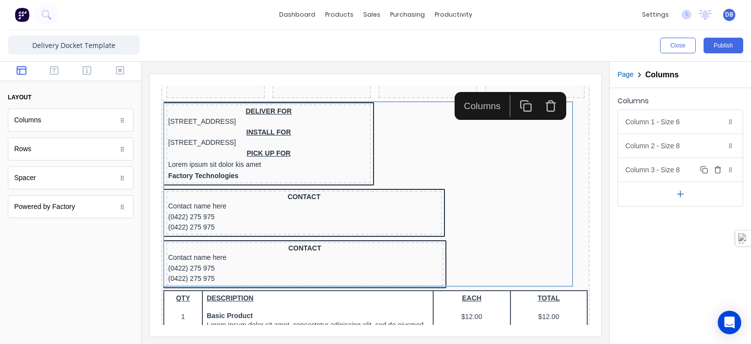
click at [716, 172] on icon "button" at bounding box center [717, 170] width 4 height 5
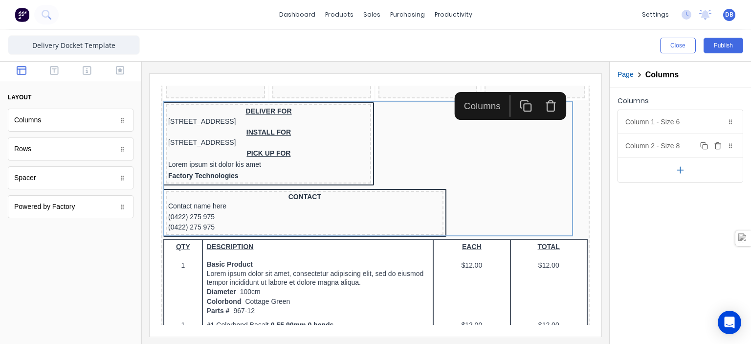
click at [674, 143] on div "Column 2 - Size 8 Duplicate Delete" at bounding box center [680, 145] width 125 height 23
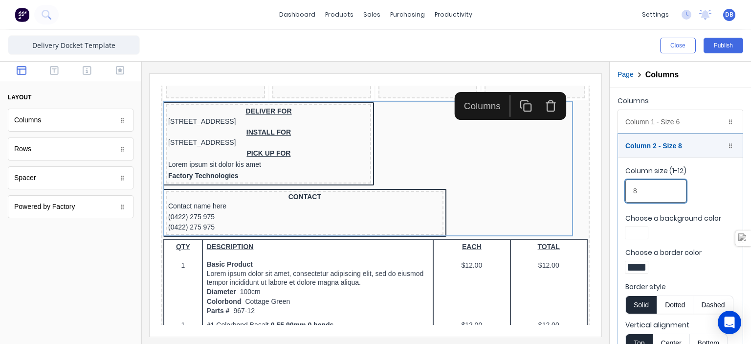
drag, startPoint x: 662, startPoint y: 188, endPoint x: 592, endPoint y: 186, distance: 69.4
click at [592, 186] on div "Close Publish Components layout Columns Columns Rows Rows Spacer Spacer Powered…" at bounding box center [375, 187] width 751 height 314
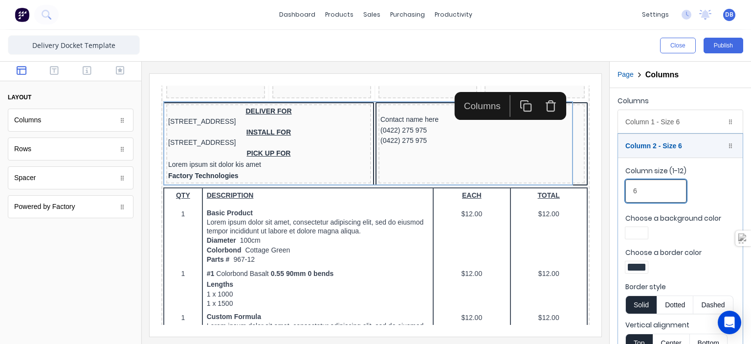
type input "6"
click at [605, 175] on div at bounding box center [375, 203] width 467 height 282
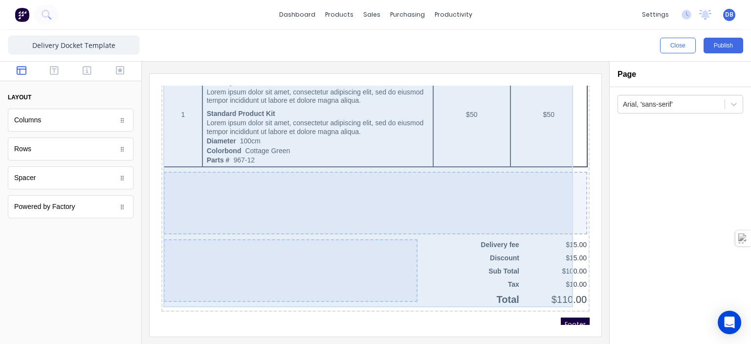
scroll to position [635, 0]
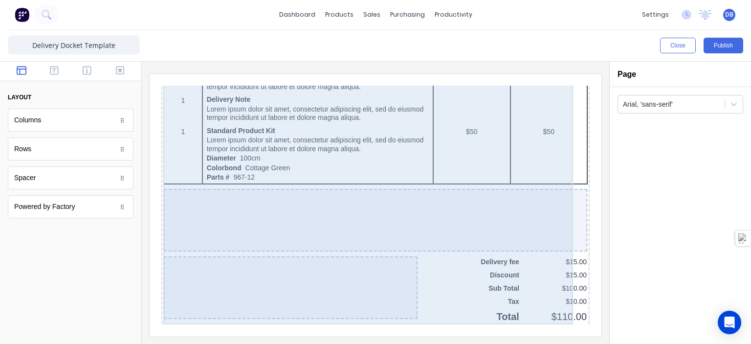
click at [386, 194] on div at bounding box center [363, 208] width 423 height 63
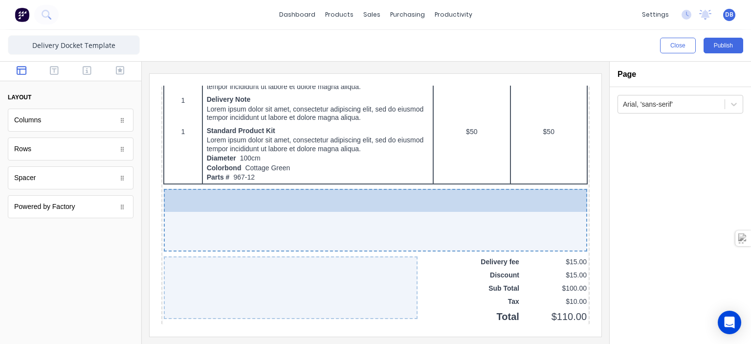
drag, startPoint x: 59, startPoint y: 119, endPoint x: 254, endPoint y: 203, distance: 212.4
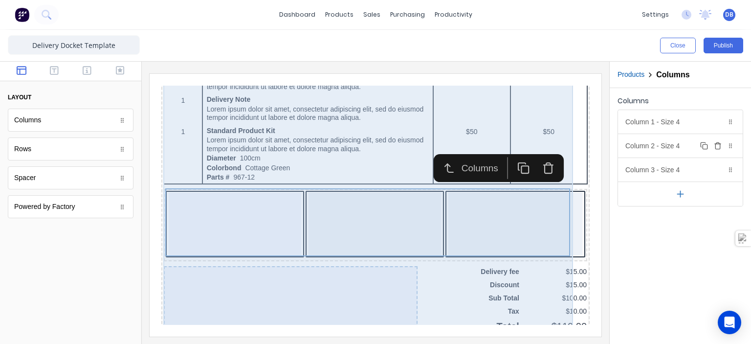
click at [717, 146] on icon "button" at bounding box center [718, 146] width 8 height 8
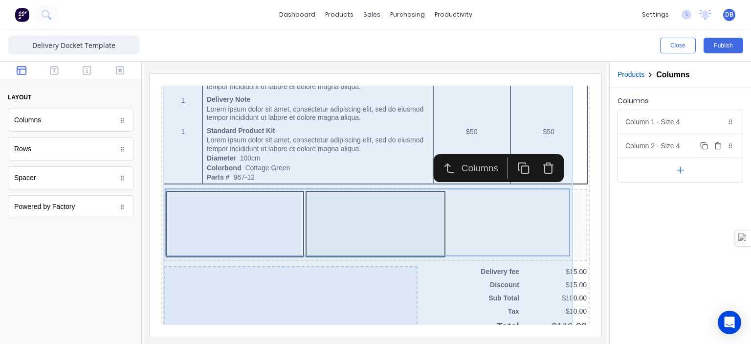
click at [717, 146] on icon "button" at bounding box center [718, 146] width 8 height 8
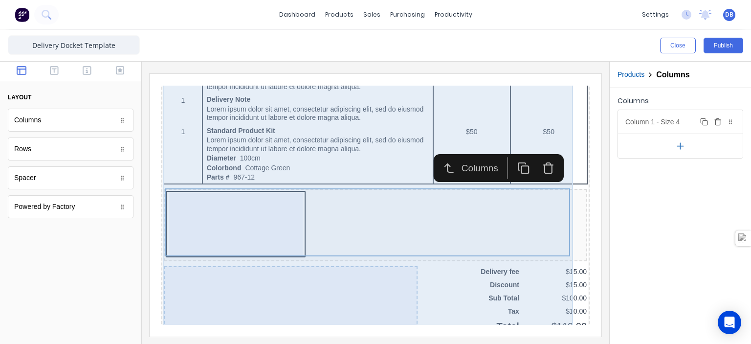
click at [674, 123] on div "Column 1 - Size 4 Duplicate Delete" at bounding box center [680, 121] width 125 height 23
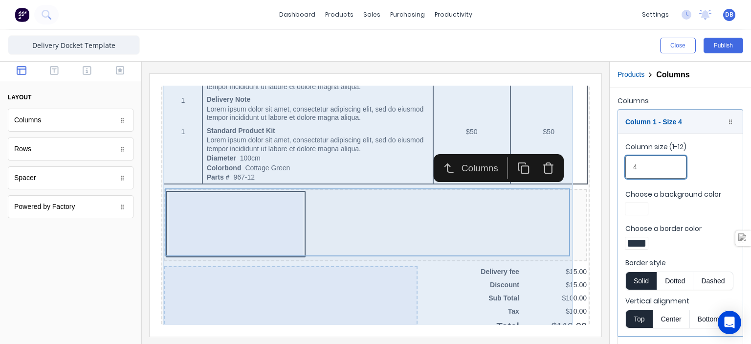
drag, startPoint x: 639, startPoint y: 169, endPoint x: 608, endPoint y: 166, distance: 30.4
click at [619, 168] on fieldset "Column size (1-12) 4 Choose a background color Choose a border color Border sty…" at bounding box center [680, 234] width 125 height 202
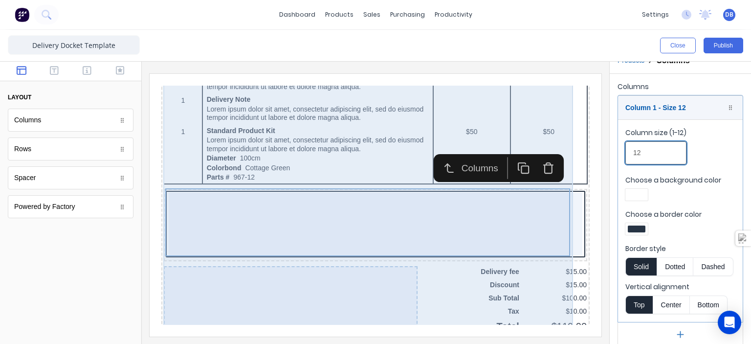
scroll to position [22, 0]
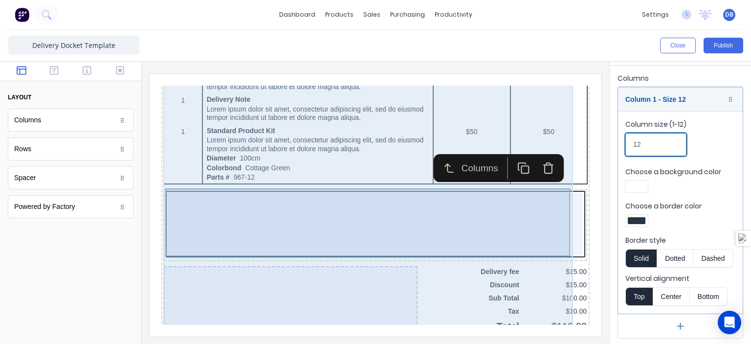
type input "12"
click at [430, 190] on div at bounding box center [363, 212] width 413 height 63
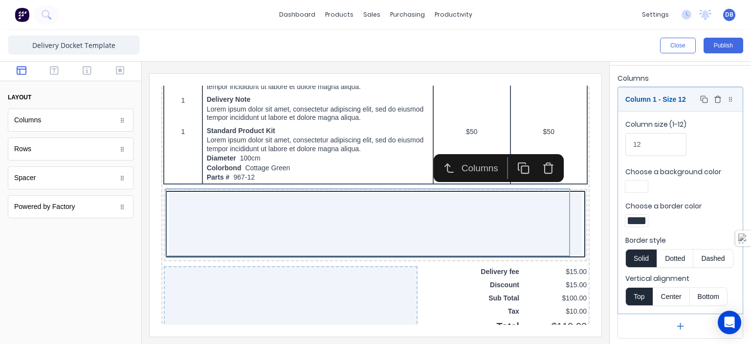
click at [727, 101] on icon at bounding box center [730, 99] width 6 height 6
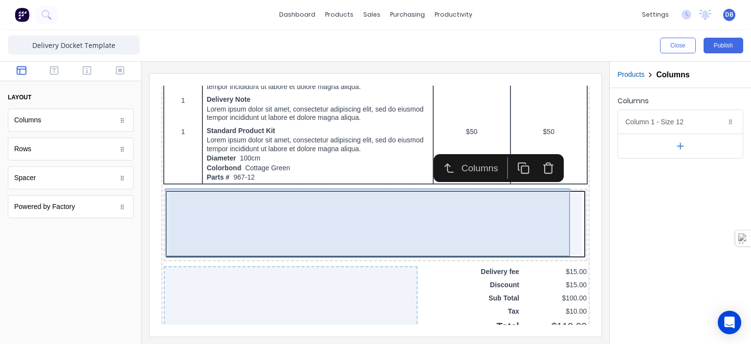
click at [278, 197] on div at bounding box center [363, 212] width 413 height 63
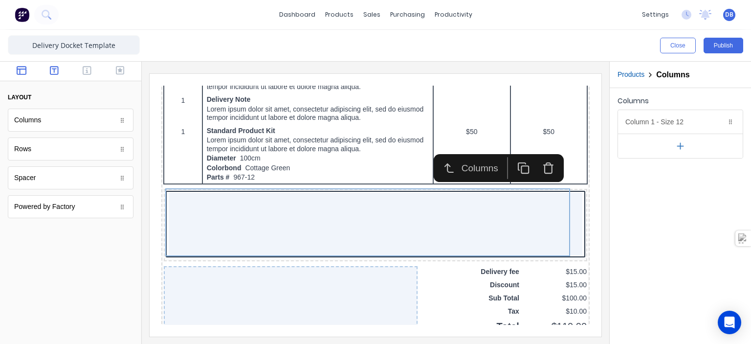
click at [55, 69] on icon "button" at bounding box center [54, 70] width 9 height 10
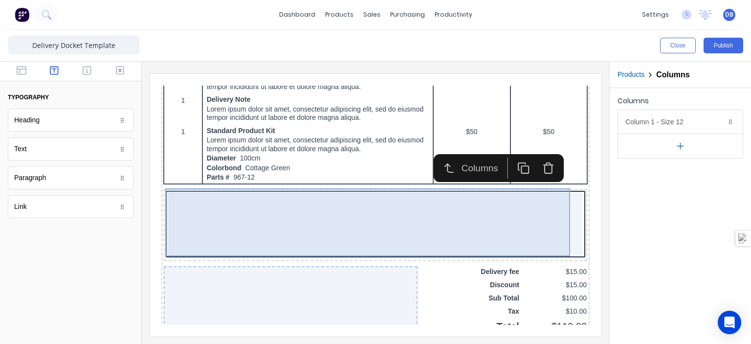
drag, startPoint x: 205, startPoint y: 143, endPoint x: 195, endPoint y: 192, distance: 49.7
click at [195, 192] on div at bounding box center [363, 212] width 413 height 63
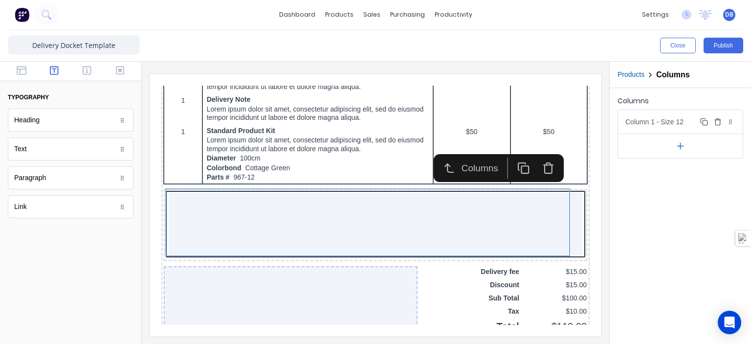
click at [672, 117] on div "Column 1 - Size 12 Duplicate Delete" at bounding box center [680, 121] width 125 height 23
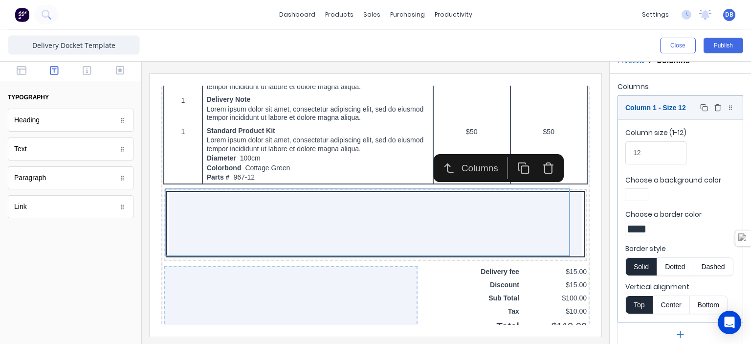
scroll to position [22, 0]
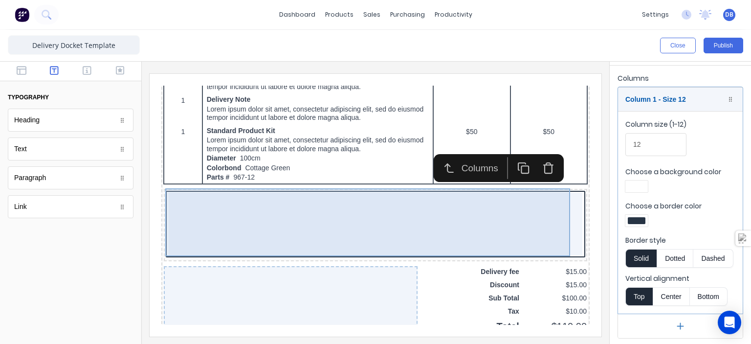
click at [305, 218] on div at bounding box center [363, 212] width 413 height 63
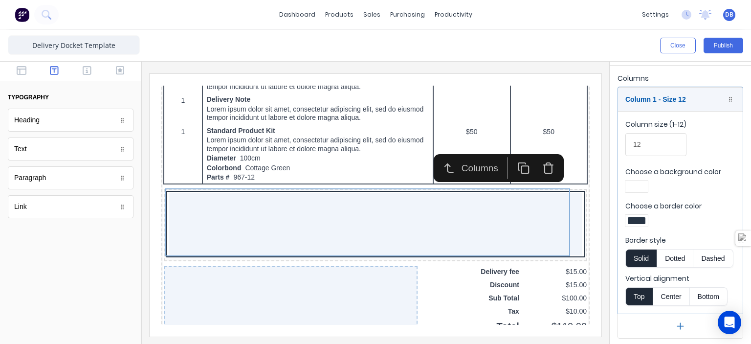
click at [37, 150] on div "Text" at bounding box center [71, 148] width 126 height 23
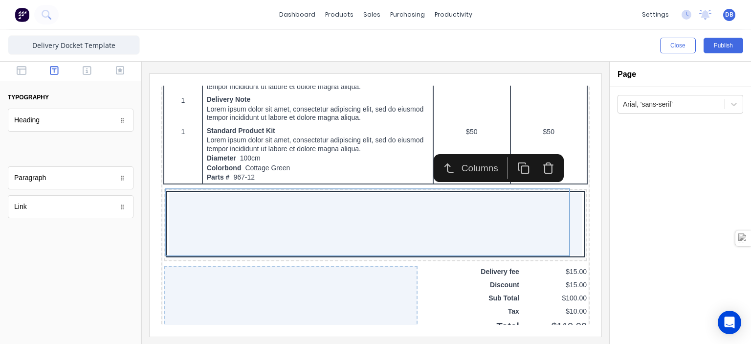
scroll to position [0, 0]
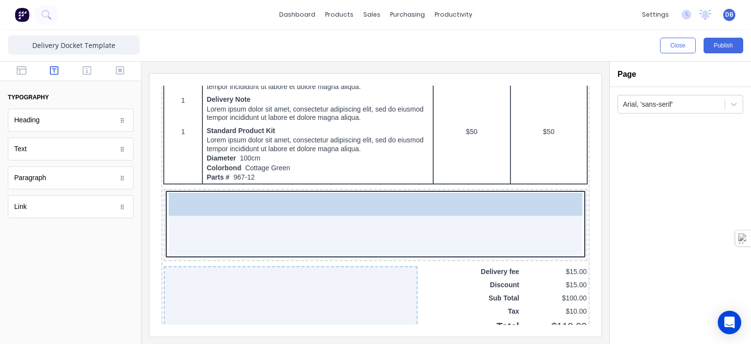
drag, startPoint x: 40, startPoint y: 150, endPoint x: 80, endPoint y: 125, distance: 47.2
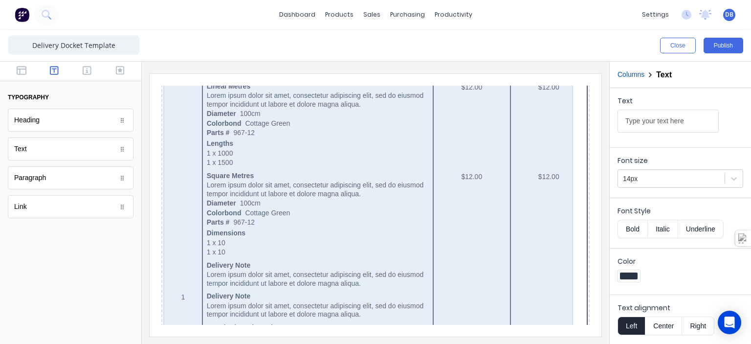
scroll to position [430, 0]
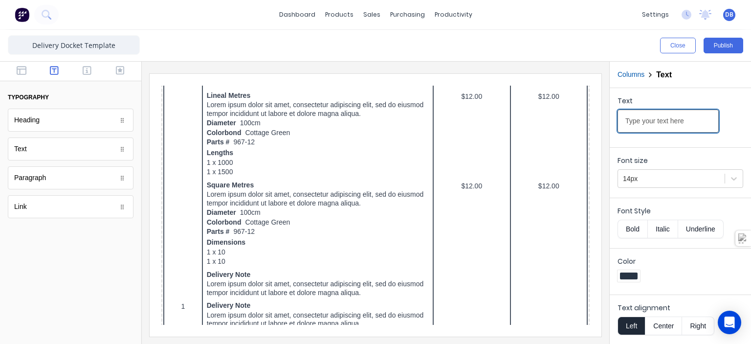
click at [674, 122] on input "Type your text here" at bounding box center [667, 120] width 101 height 23
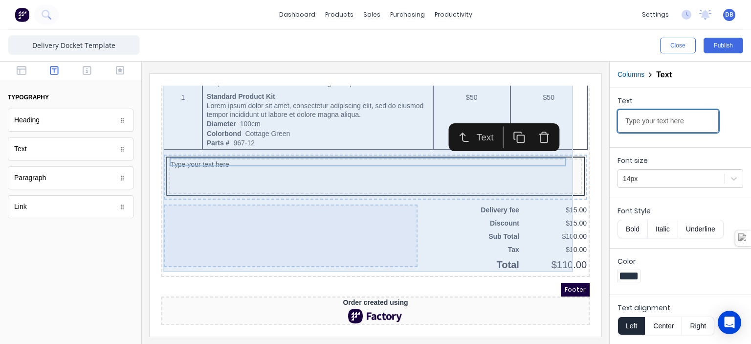
scroll to position [671, 0]
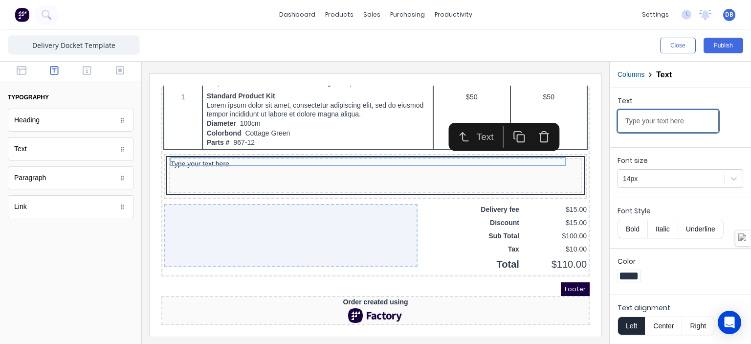
drag, startPoint x: 822, startPoint y: 196, endPoint x: 400, endPoint y: 87, distance: 435.8
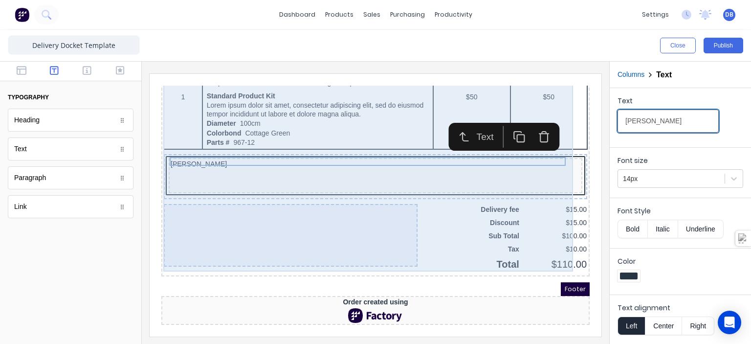
type input "T"
type input "S"
type input "P"
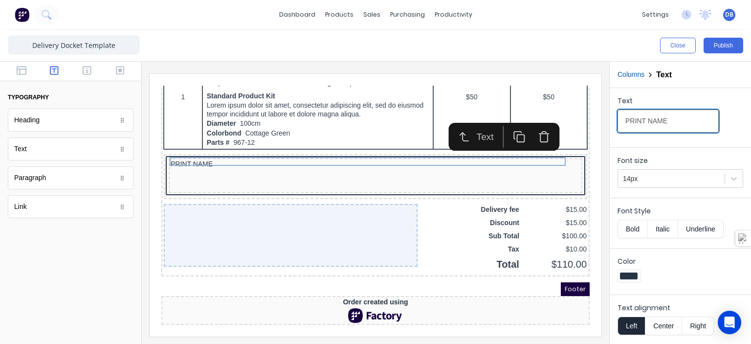
type input "PRINT NAME"
click at [665, 325] on button "Center" at bounding box center [663, 325] width 37 height 19
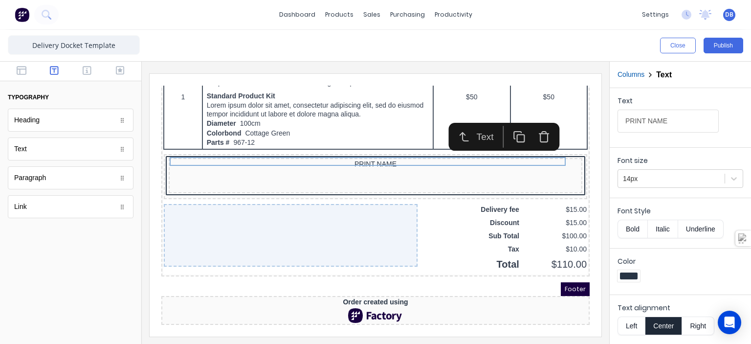
click at [609, 297] on div "Columns Text Text PRINT NAME Font size 14px Font Style Bold Italic Underline Co…" at bounding box center [680, 203] width 142 height 282
click at [588, 156] on iframe at bounding box center [376, 205] width 452 height 262
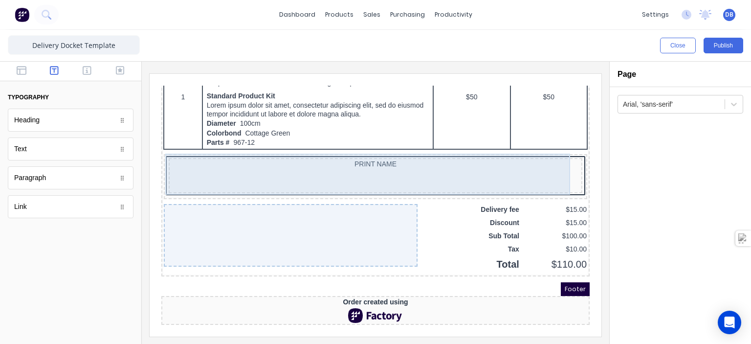
click at [451, 158] on div "PRINT NAME" at bounding box center [363, 163] width 413 height 35
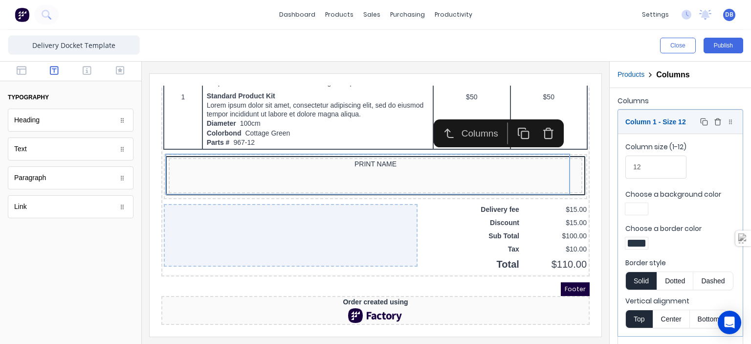
click at [727, 124] on icon at bounding box center [730, 122] width 6 height 6
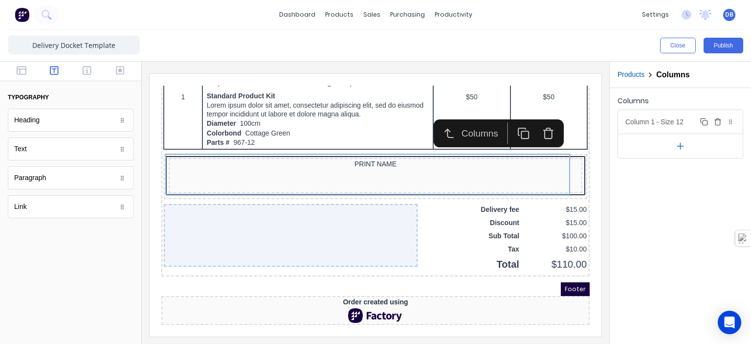
click at [677, 119] on div "Column 1 - Size 12 Duplicate Delete" at bounding box center [680, 121] width 125 height 23
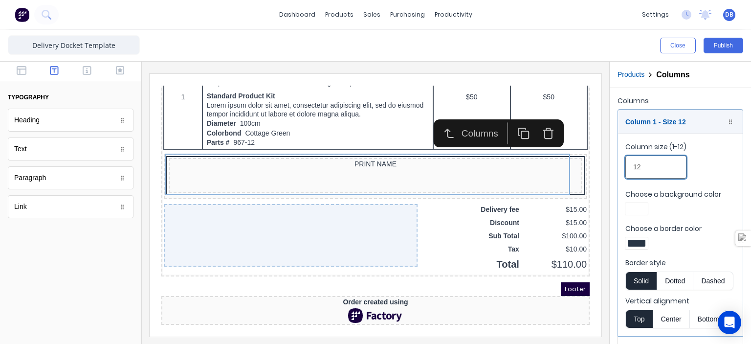
drag, startPoint x: 637, startPoint y: 165, endPoint x: 608, endPoint y: 166, distance: 29.4
click at [637, 165] on input "12" at bounding box center [655, 166] width 61 height 23
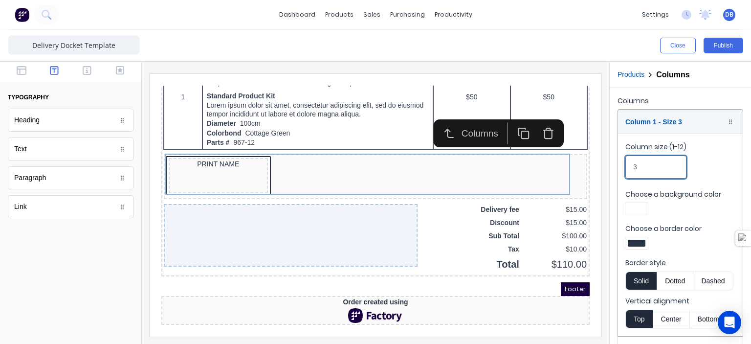
type input "4"
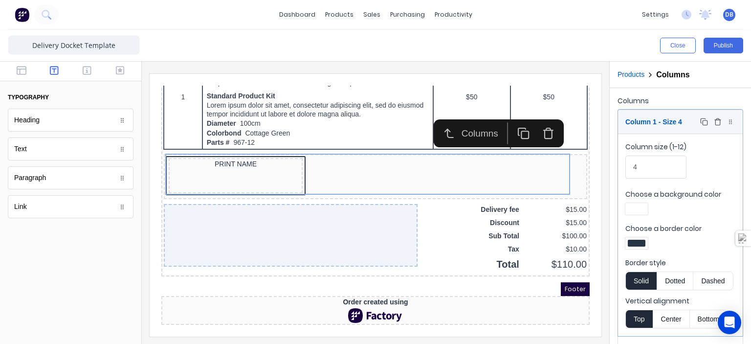
click at [727, 121] on icon at bounding box center [730, 122] width 6 height 6
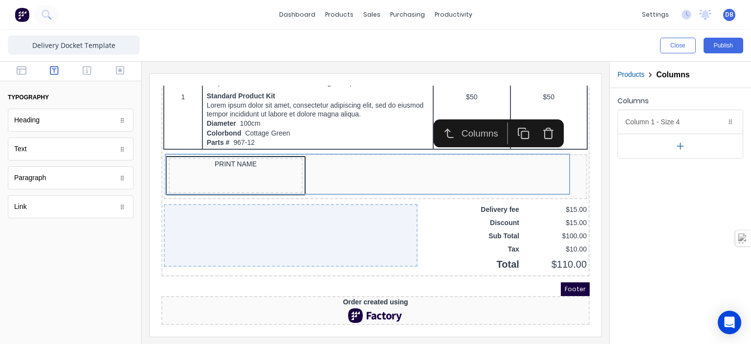
click at [682, 146] on icon "button" at bounding box center [680, 146] width 6 height 0
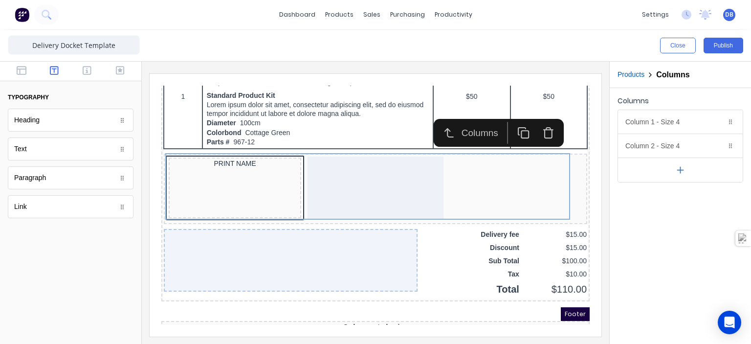
click at [677, 166] on icon "button" at bounding box center [680, 170] width 10 height 10
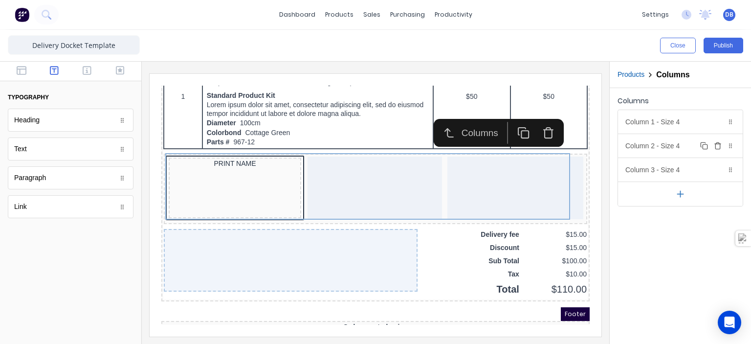
click at [657, 149] on div "Column 2 - Size 4 Duplicate Delete" at bounding box center [680, 145] width 125 height 23
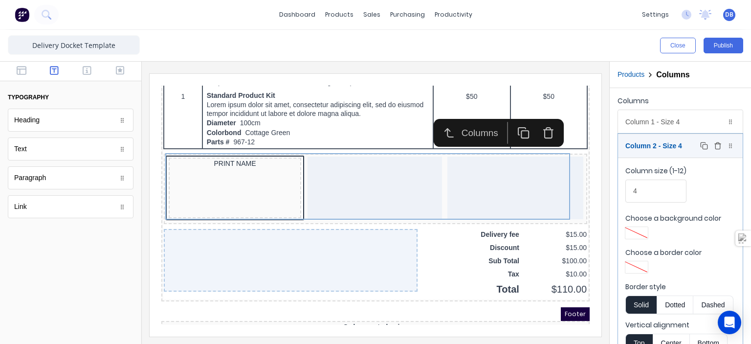
scroll to position [49, 0]
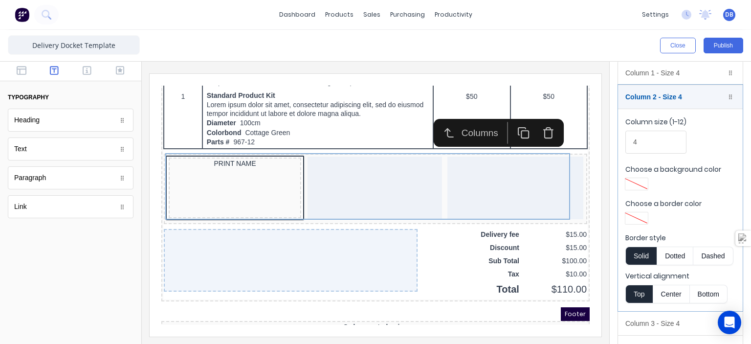
click at [636, 215] on div at bounding box center [637, 218] width 18 height 7
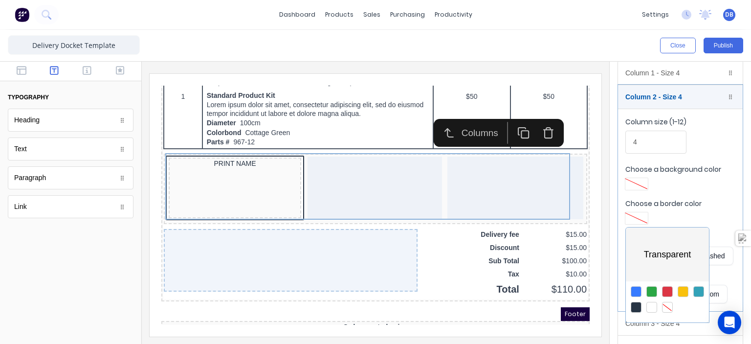
click at [641, 303] on div at bounding box center [667, 299] width 83 height 36
click at [639, 304] on div at bounding box center [635, 307] width 11 height 11
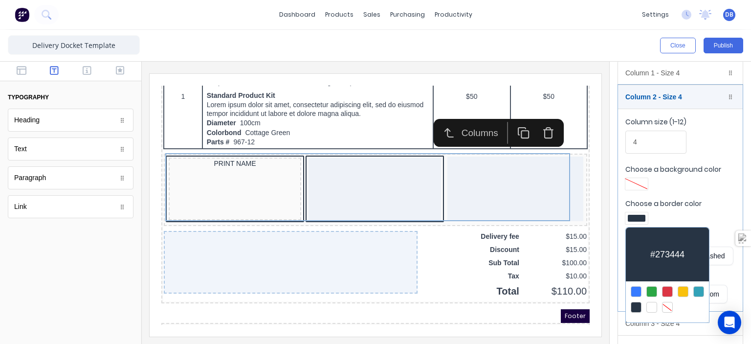
click at [620, 279] on div at bounding box center [375, 172] width 751 height 344
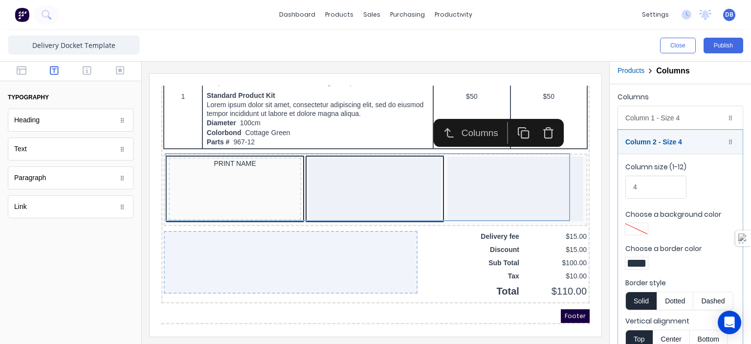
scroll to position [0, 0]
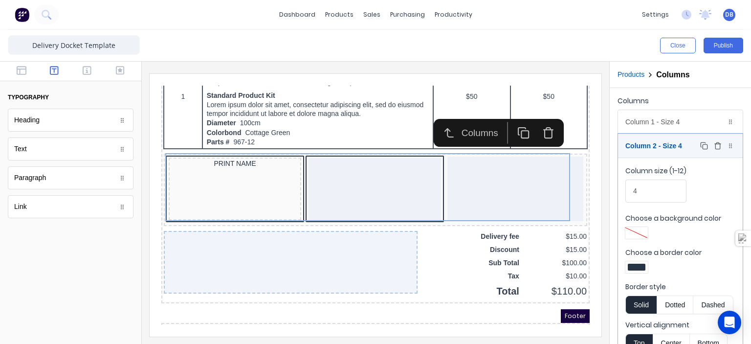
click at [727, 146] on icon at bounding box center [730, 146] width 6 height 6
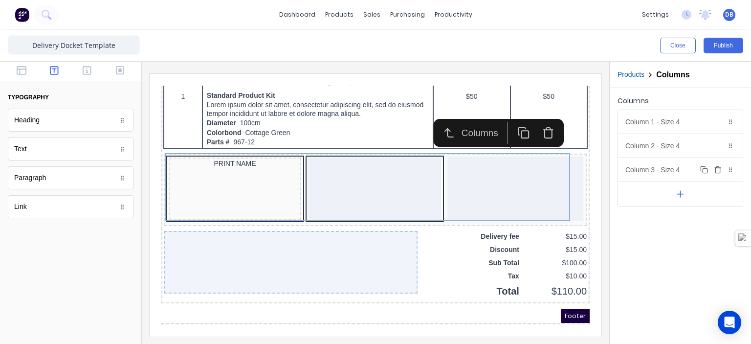
click at [672, 172] on div "Column 3 - Size 4 Duplicate Delete" at bounding box center [680, 169] width 125 height 23
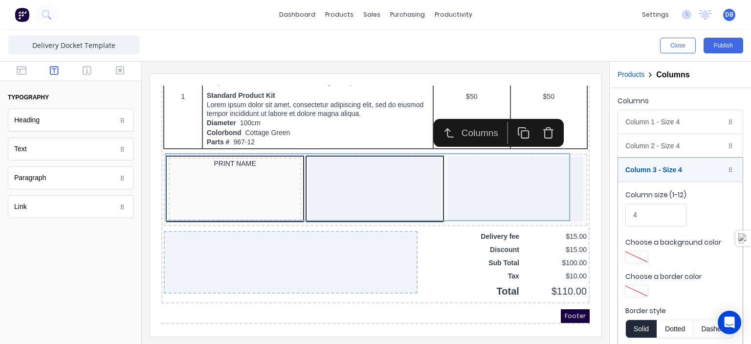
click at [637, 287] on div at bounding box center [637, 290] width 18 height 7
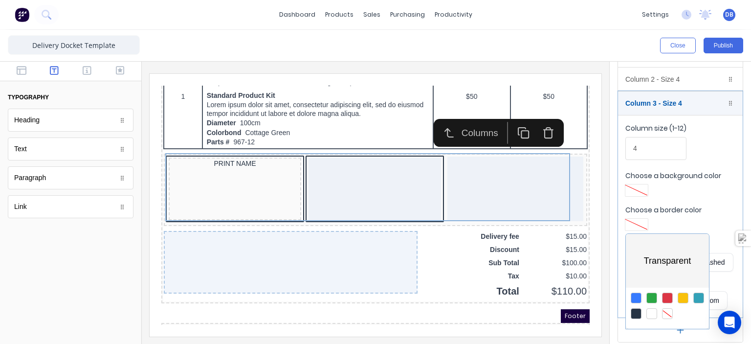
scroll to position [70, 0]
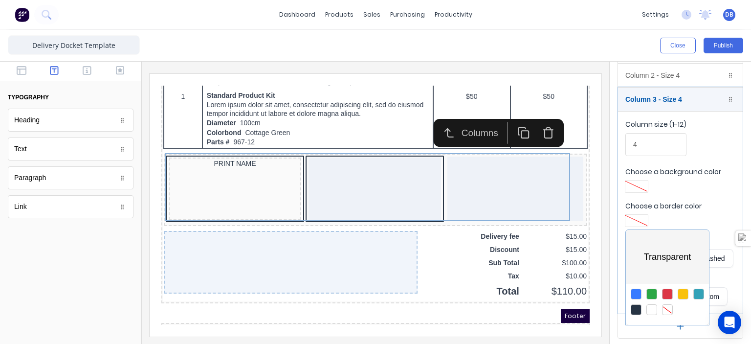
click at [631, 312] on div at bounding box center [635, 309] width 11 height 11
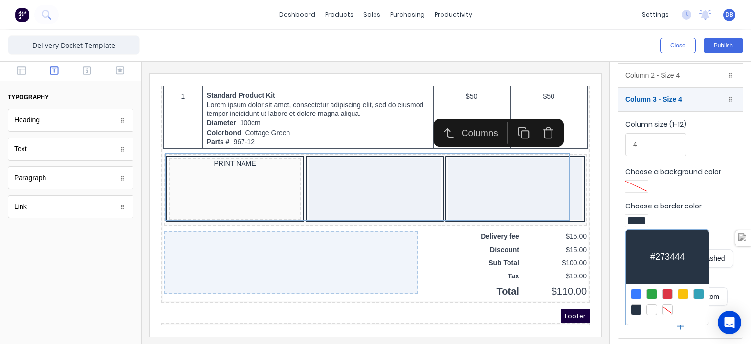
click at [614, 285] on div at bounding box center [375, 172] width 751 height 344
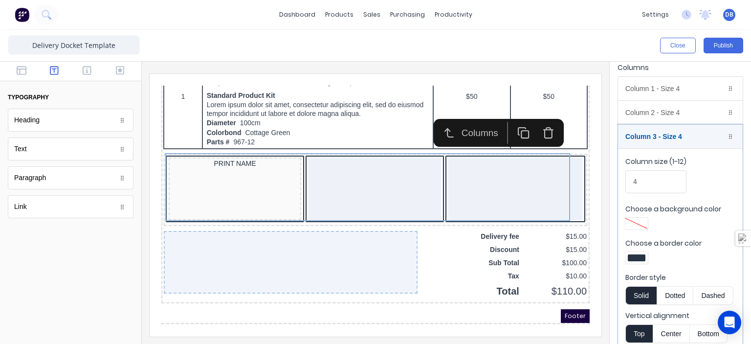
scroll to position [0, 0]
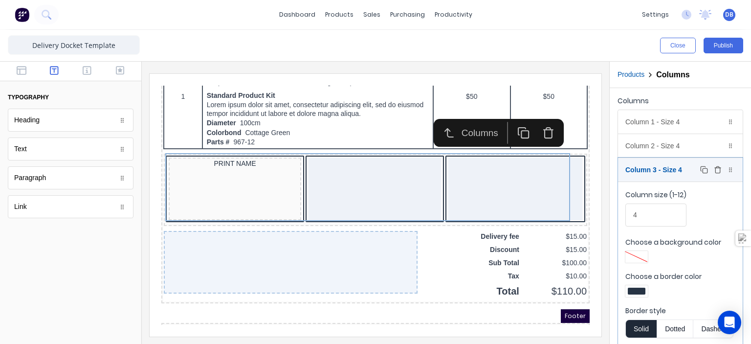
click at [727, 172] on icon at bounding box center [730, 170] width 6 height 6
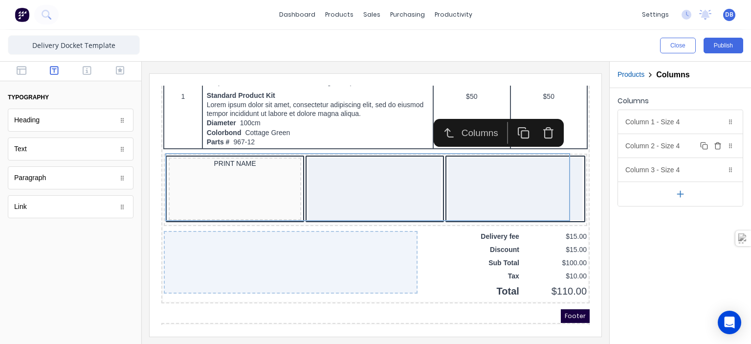
click at [673, 146] on div "Column 2 - Size 4 Duplicate Delete" at bounding box center [680, 145] width 125 height 23
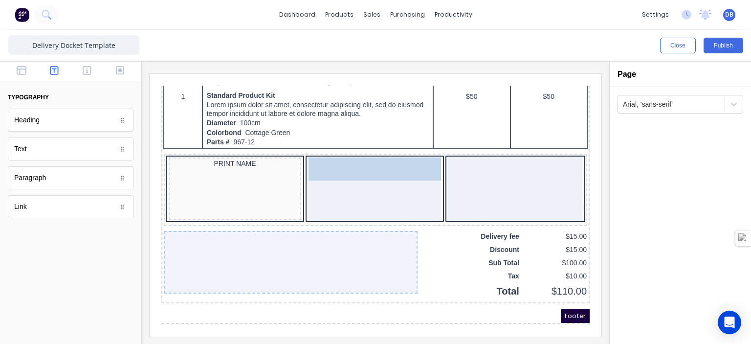
drag, startPoint x: 55, startPoint y: 150, endPoint x: 208, endPoint y: 106, distance: 159.2
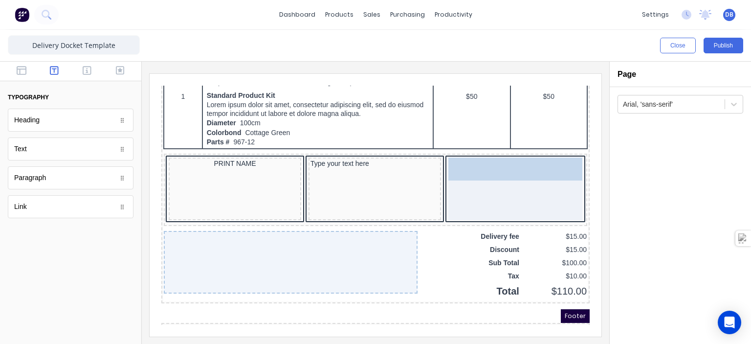
drag, startPoint x: 59, startPoint y: 154, endPoint x: 309, endPoint y: 96, distance: 256.9
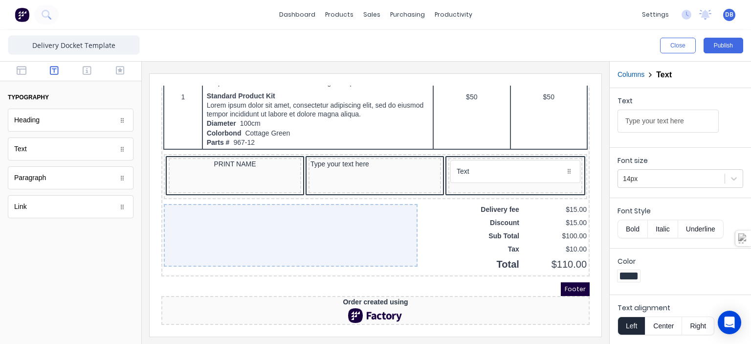
click at [360, 164] on div "Type your text here" at bounding box center [363, 163] width 132 height 35
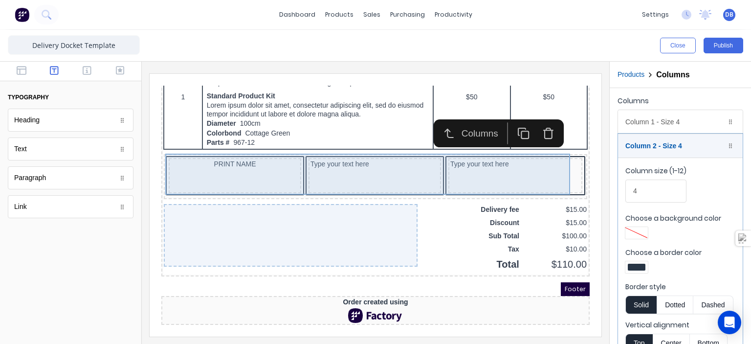
click at [374, 154] on div "Type your text here" at bounding box center [363, 163] width 132 height 35
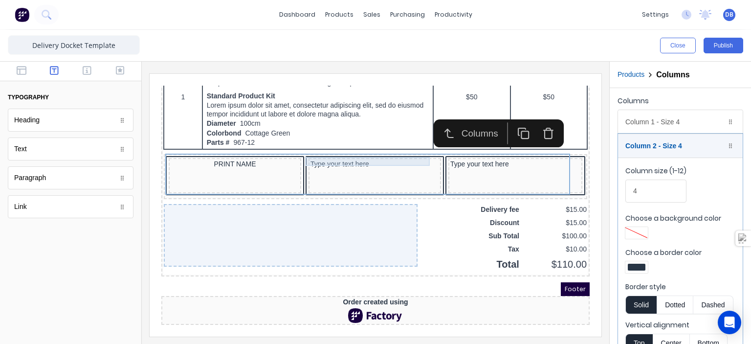
click at [355, 148] on div "Type your text here" at bounding box center [363, 152] width 129 height 9
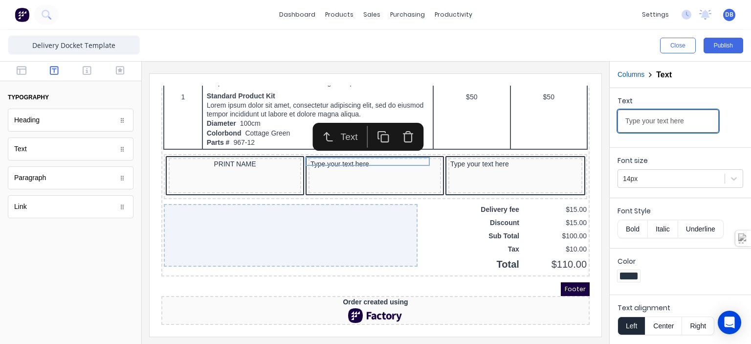
drag, startPoint x: 836, startPoint y: 193, endPoint x: 538, endPoint y: 109, distance: 309.6
type input "s"
type input "SIGNATURE"
click at [633, 228] on button "Bold" at bounding box center [632, 228] width 30 height 19
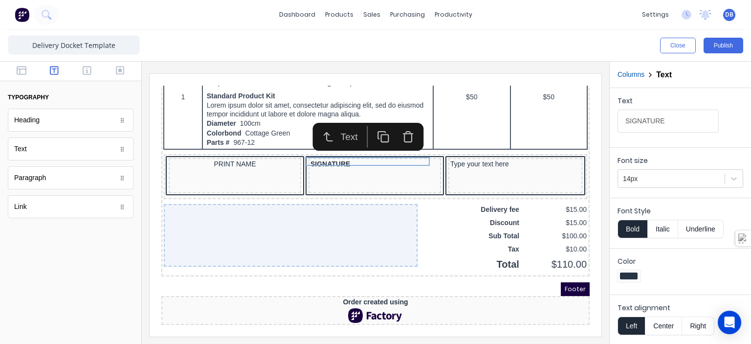
click at [633, 228] on button "Bold" at bounding box center [632, 228] width 30 height 19
click at [663, 321] on button "Center" at bounding box center [663, 325] width 37 height 19
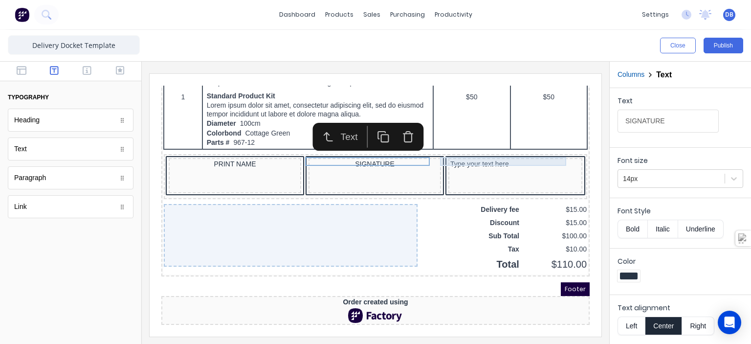
click at [502, 149] on div "Type your text here" at bounding box center [503, 152] width 130 height 9
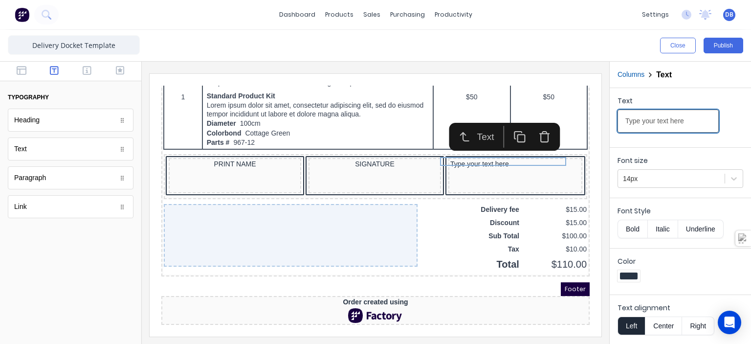
drag, startPoint x: 838, startPoint y: 193, endPoint x: 495, endPoint y: 104, distance: 354.9
type input "PICK UP DATE"
click at [635, 228] on button "Bold" at bounding box center [632, 228] width 30 height 19
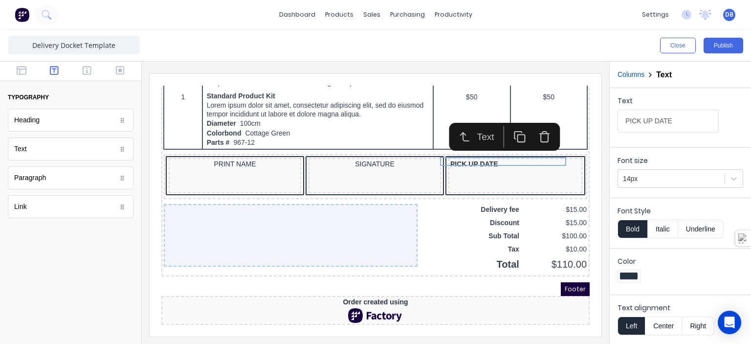
click at [668, 324] on button "Center" at bounding box center [663, 325] width 37 height 19
click at [604, 260] on div at bounding box center [375, 203] width 467 height 282
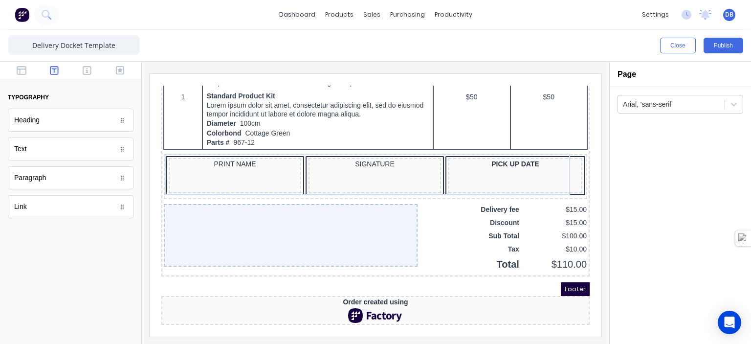
click at [519, 152] on div "PICK UP DATE" at bounding box center [503, 152] width 130 height 9
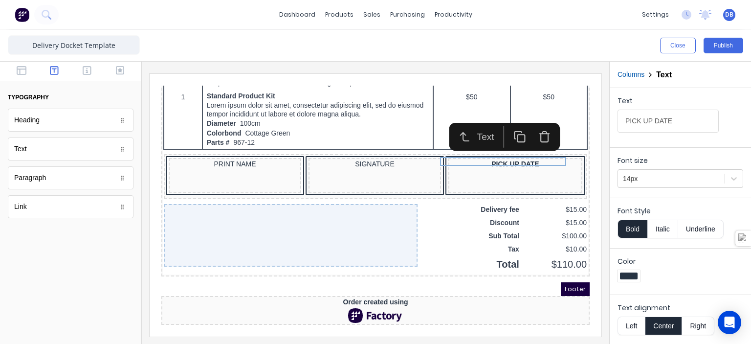
click at [640, 233] on button "Bold" at bounding box center [632, 228] width 30 height 19
click at [599, 229] on div at bounding box center [375, 203] width 467 height 282
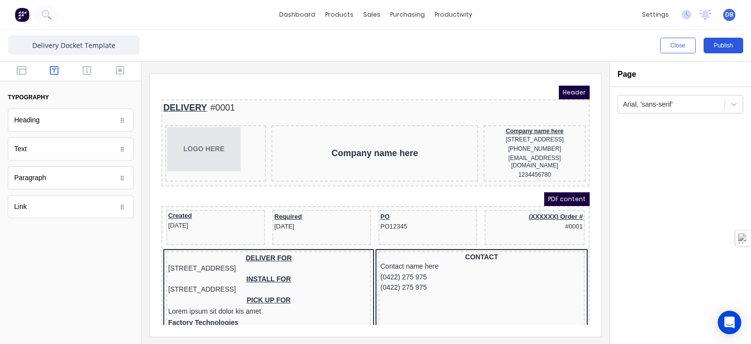
click at [720, 47] on button "Publish" at bounding box center [723, 46] width 40 height 16
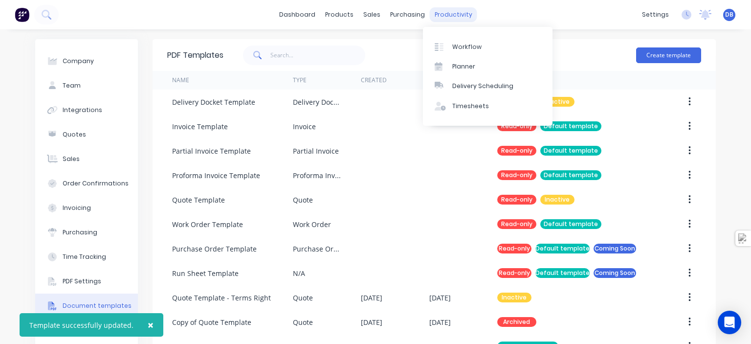
click at [447, 15] on div "productivity" at bounding box center [453, 14] width 47 height 15
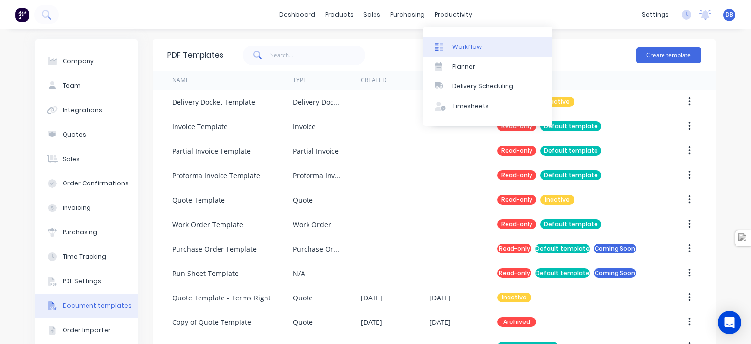
click at [461, 51] on link "Workflow" at bounding box center [488, 47] width 130 height 20
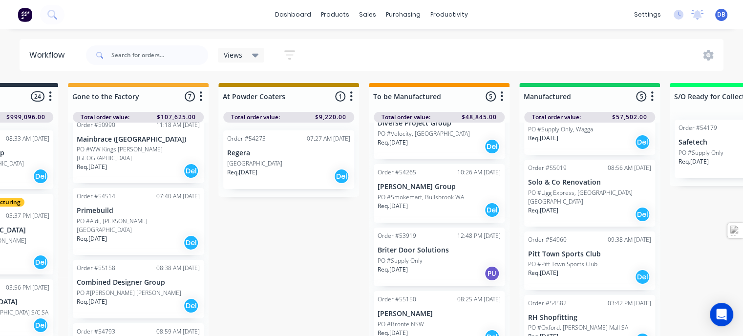
scroll to position [268, 0]
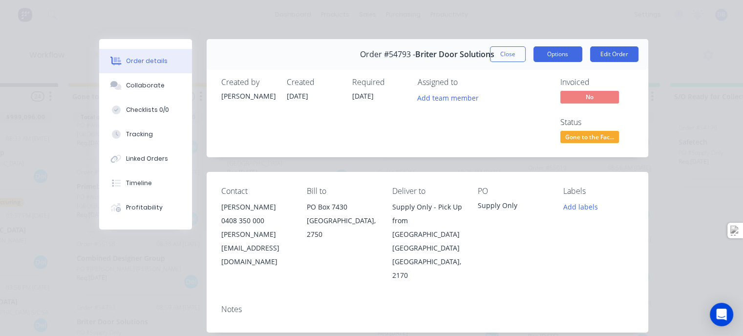
click at [544, 58] on button "Options" at bounding box center [558, 54] width 49 height 16
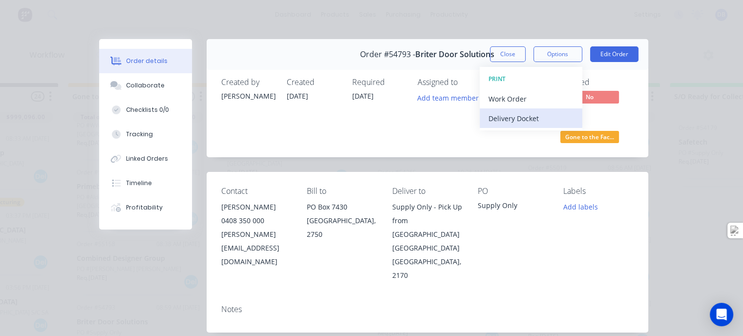
click at [517, 118] on div "Delivery Docket" at bounding box center [531, 118] width 85 height 14
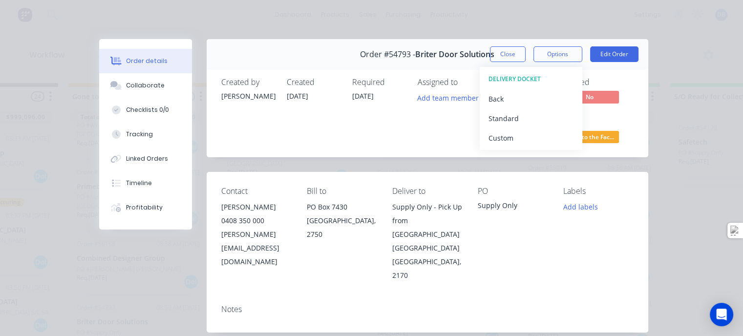
click at [517, 118] on div "Standard" at bounding box center [531, 118] width 85 height 14
click at [684, 153] on div "Order details Collaborate Checklists 0/0 Tracking Linked Orders Timeline Profit…" at bounding box center [371, 168] width 743 height 336
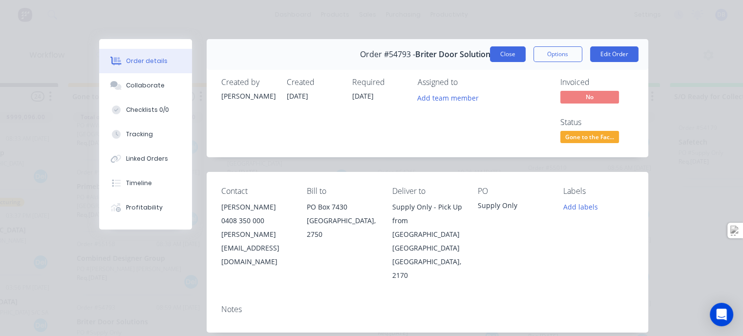
click at [510, 60] on button "Close" at bounding box center [508, 54] width 36 height 16
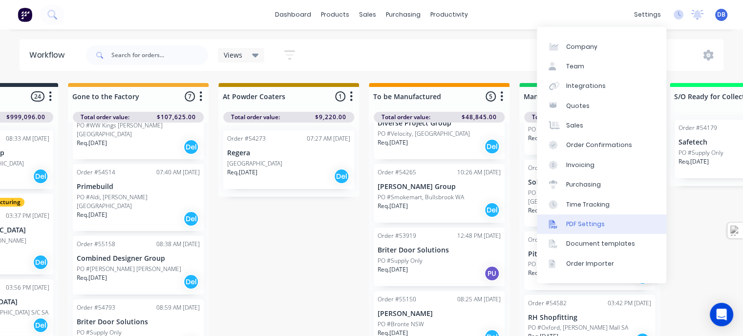
click at [572, 223] on div "PDF Settings" at bounding box center [585, 224] width 39 height 9
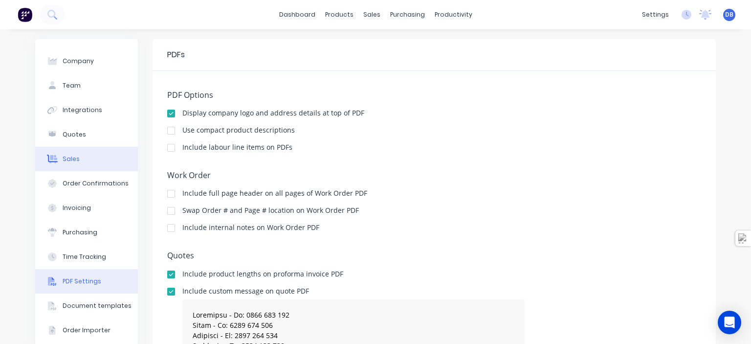
scroll to position [98, 0]
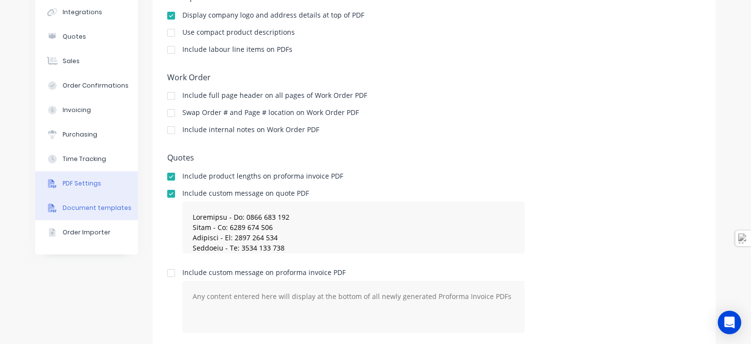
click at [77, 205] on div "Document templates" at bounding box center [97, 207] width 69 height 9
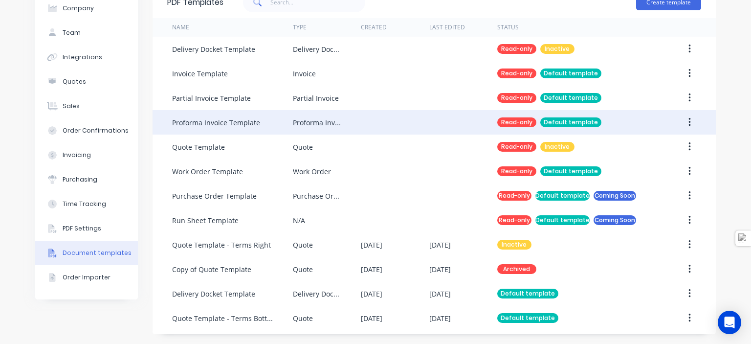
scroll to position [53, 0]
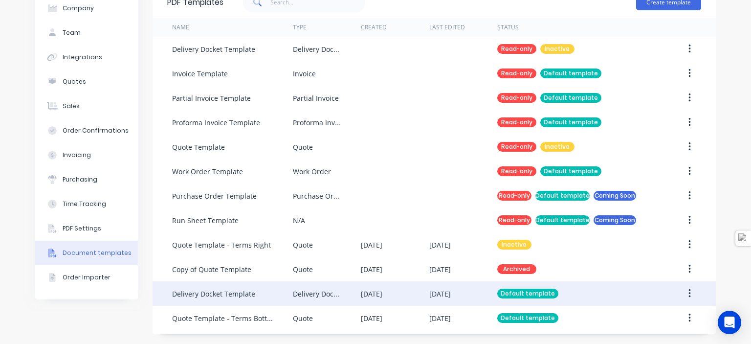
click at [246, 290] on div "Delivery Docket Template" at bounding box center [213, 293] width 83 height 10
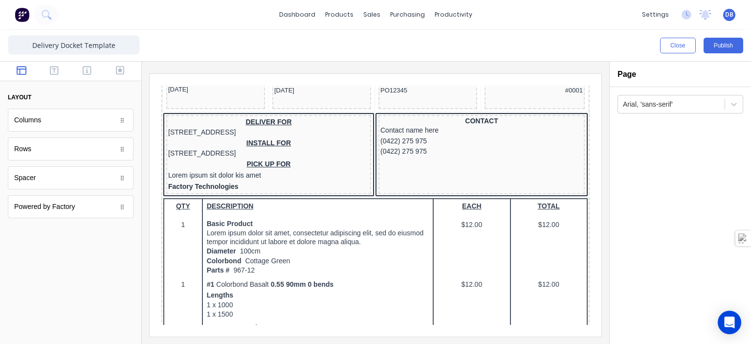
scroll to position [98, 0]
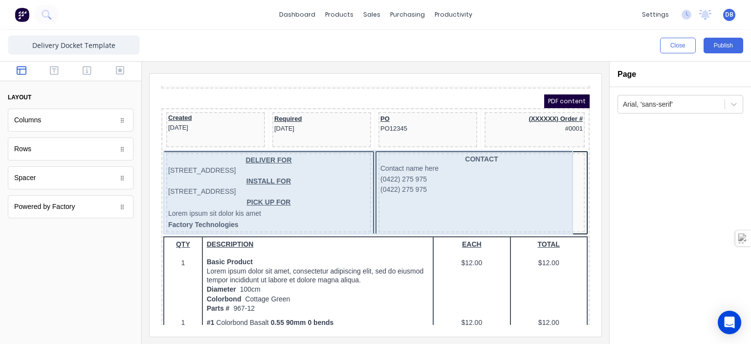
click at [440, 198] on div "CONTACT Contact name here (0422) 275 975 (0422) 275 975" at bounding box center [470, 180] width 206 height 79
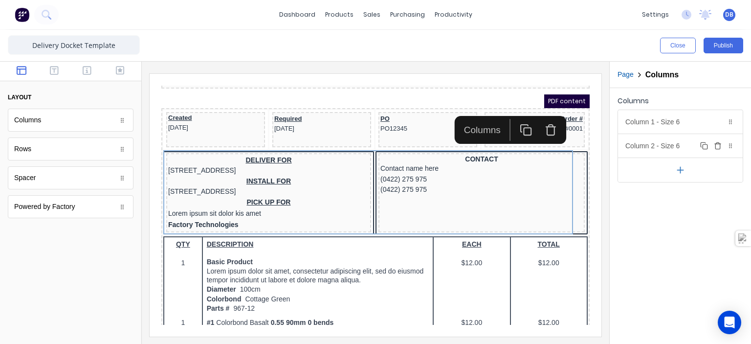
click at [687, 146] on div "Column 2 - Size 6 Duplicate Delete" at bounding box center [680, 145] width 125 height 23
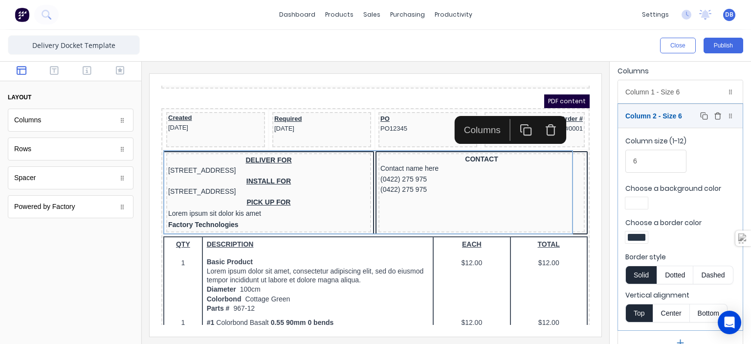
scroll to position [46, 0]
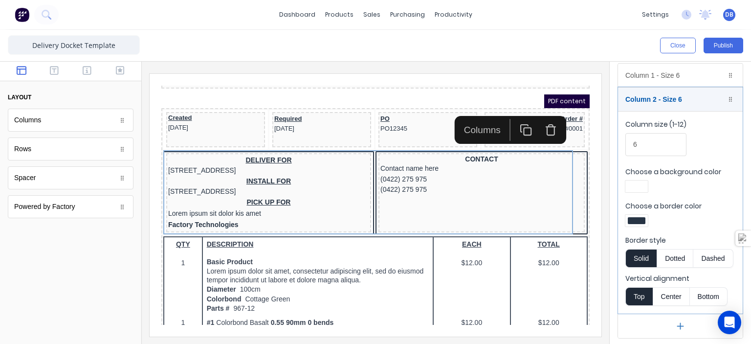
click at [600, 195] on div at bounding box center [375, 203] width 467 height 282
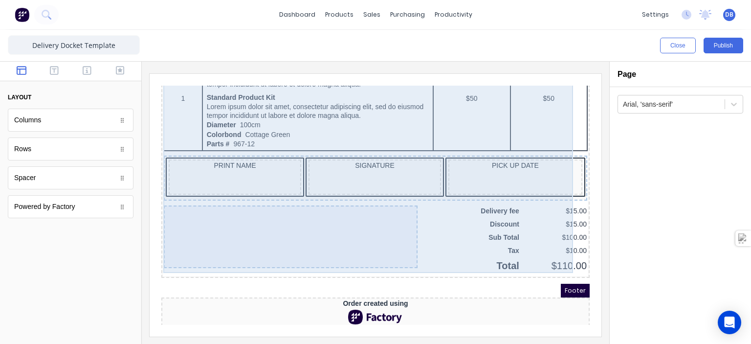
scroll to position [671, 0]
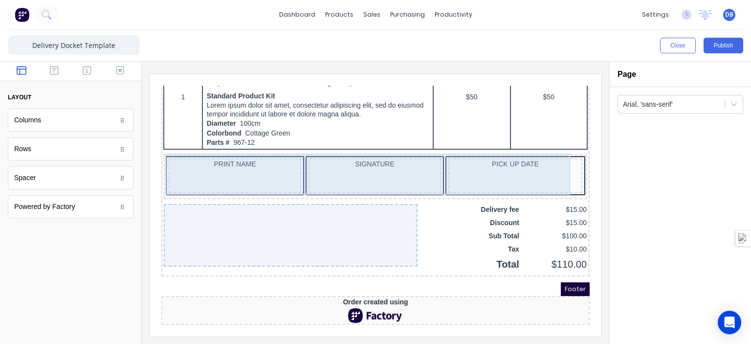
click at [240, 161] on div "PRINT NAME" at bounding box center [223, 163] width 132 height 35
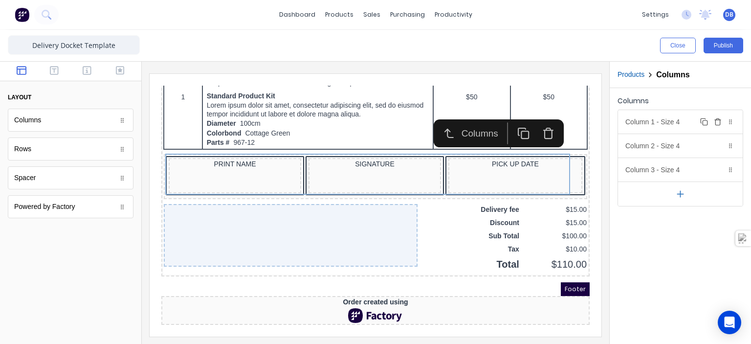
click at [675, 121] on div "Column 1 - Size 4 Duplicate Delete" at bounding box center [680, 121] width 125 height 23
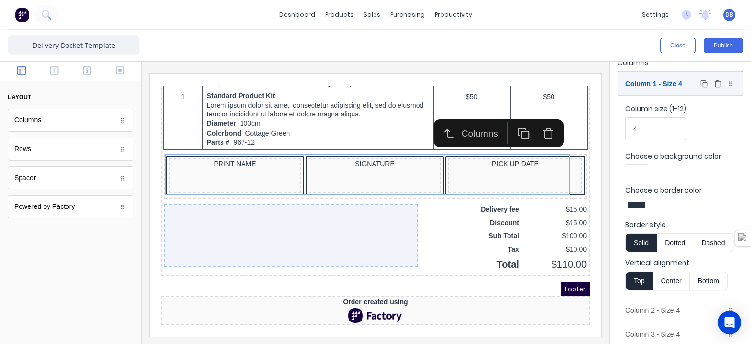
scroll to position [22, 0]
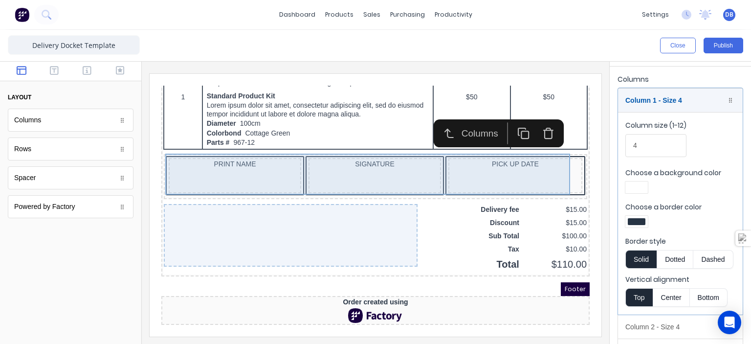
click at [250, 166] on div "PRINT NAME" at bounding box center [223, 163] width 132 height 35
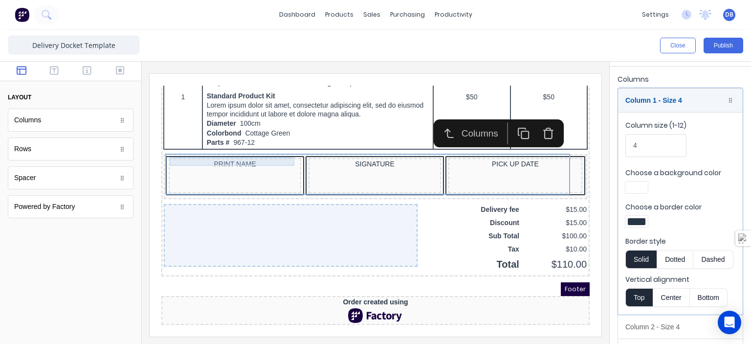
click at [243, 148] on div "PRINT NAME" at bounding box center [223, 152] width 129 height 9
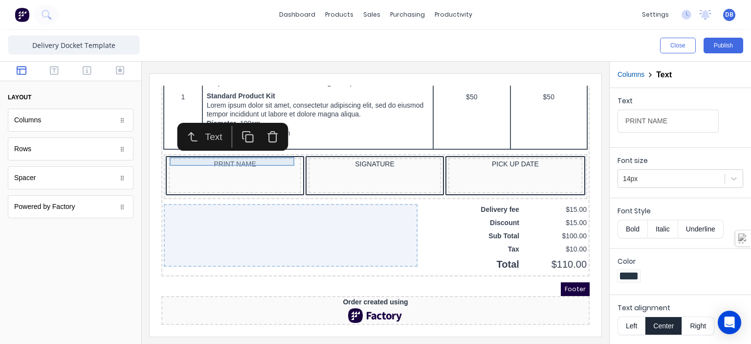
click at [249, 150] on div "PRINT NAME" at bounding box center [223, 152] width 129 height 9
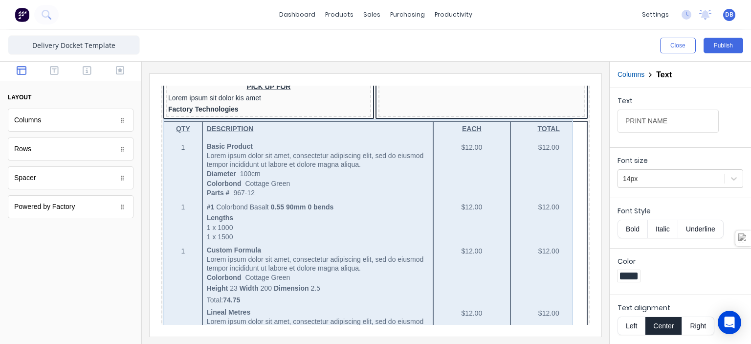
scroll to position [35, 0]
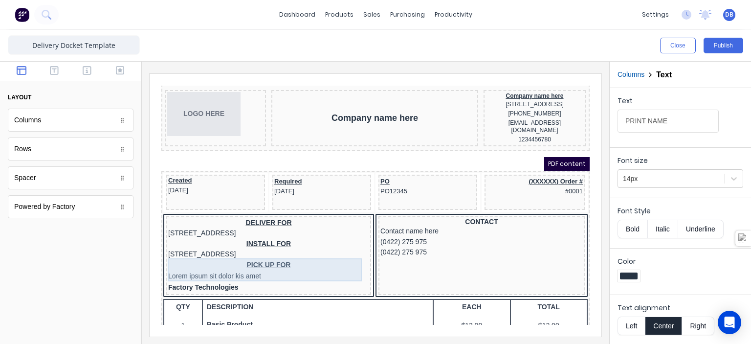
click at [239, 261] on div "PICK UP FOR Lorem ipsum sit dolor kis amet" at bounding box center [256, 259] width 201 height 23
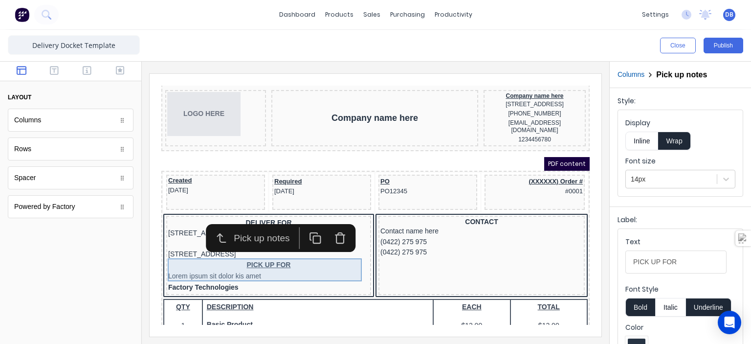
click at [262, 264] on div "PICK UP FOR Lorem ipsum sit dolor kis amet" at bounding box center [256, 259] width 201 height 23
click at [260, 260] on div "PICK UP FOR Lorem ipsum sit dolor kis amet" at bounding box center [256, 259] width 201 height 23
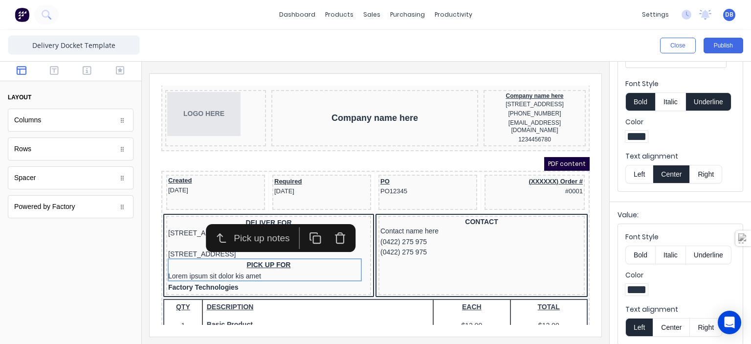
scroll to position [211, 0]
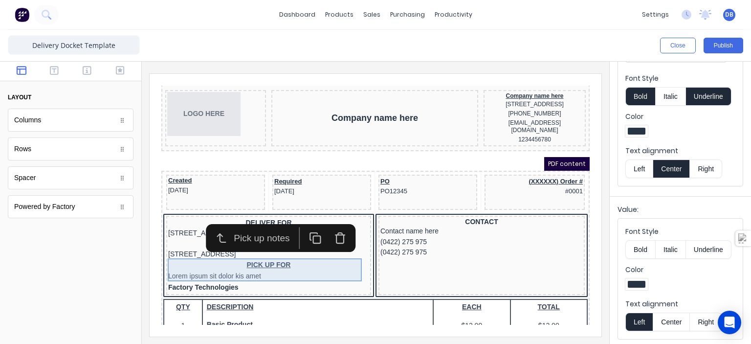
click at [242, 262] on div "PICK UP FOR Lorem ipsum sit dolor kis amet" at bounding box center [256, 259] width 201 height 23
click at [258, 259] on div "PICK UP FOR Lorem ipsum sit dolor kis amet" at bounding box center [256, 259] width 201 height 23
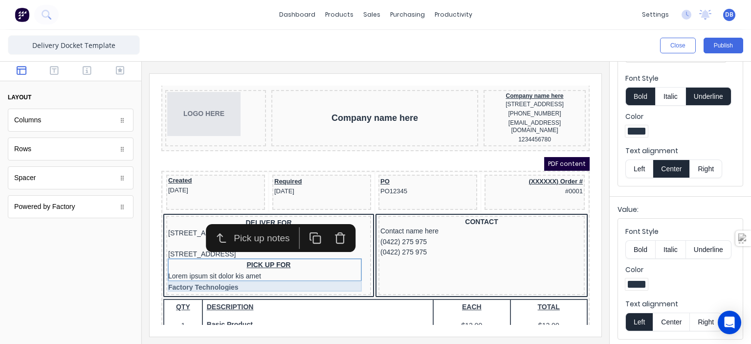
click at [227, 276] on div "Factory Technologies" at bounding box center [256, 275] width 201 height 11
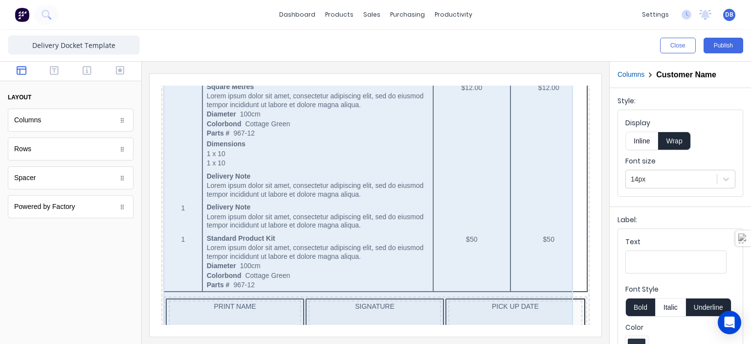
scroll to position [671, 0]
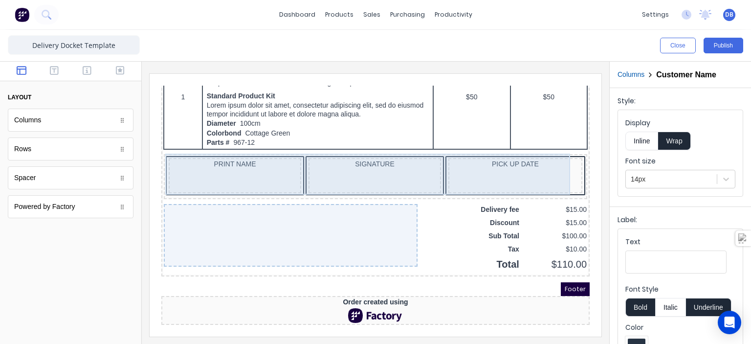
click at [207, 169] on div "PRINT NAME" at bounding box center [223, 163] width 132 height 35
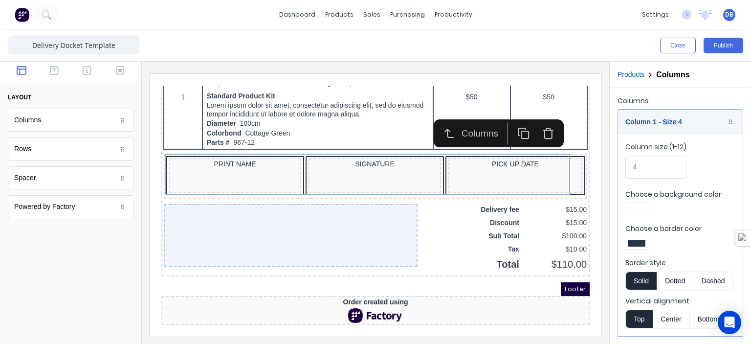
click at [43, 152] on div "Rows" at bounding box center [71, 148] width 126 height 23
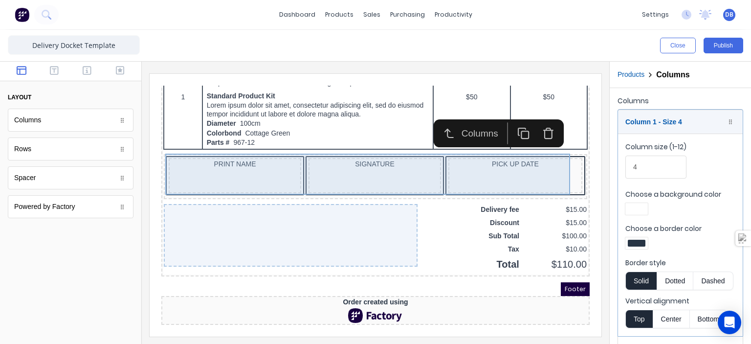
click at [192, 157] on div "PRINT NAME" at bounding box center [223, 163] width 132 height 35
click at [204, 164] on div "PRINT NAME" at bounding box center [223, 163] width 132 height 35
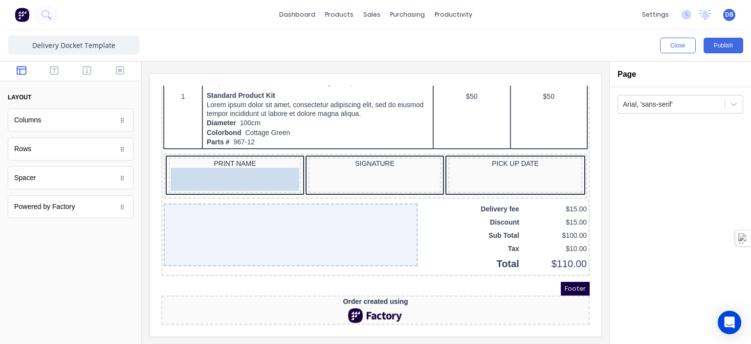
drag, startPoint x: 76, startPoint y: 150, endPoint x: 241, endPoint y: 172, distance: 166.6
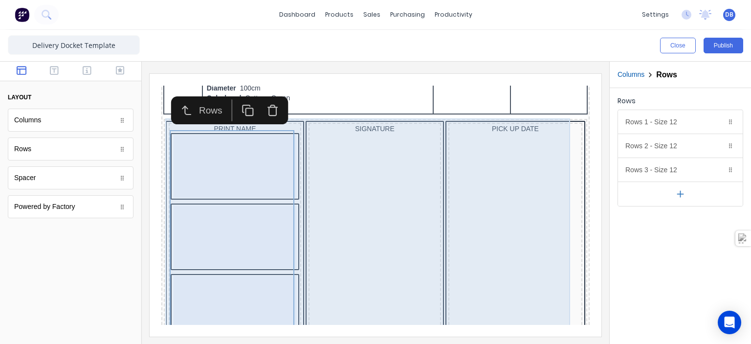
scroll to position [768, 0]
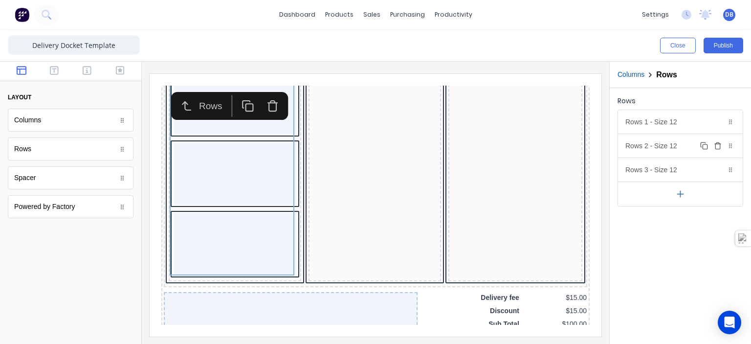
click at [715, 146] on icon "button" at bounding box center [717, 146] width 4 height 5
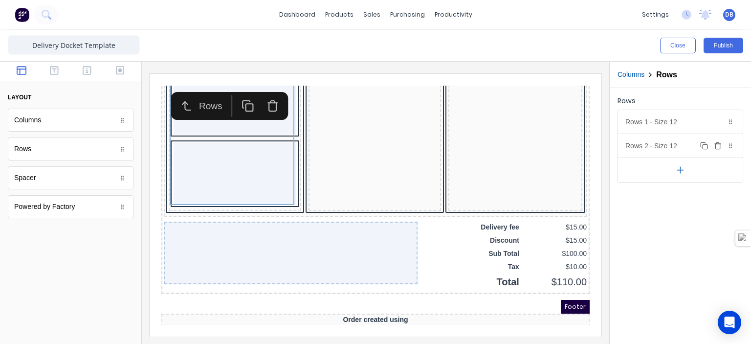
click at [715, 146] on icon "button" at bounding box center [717, 146] width 4 height 5
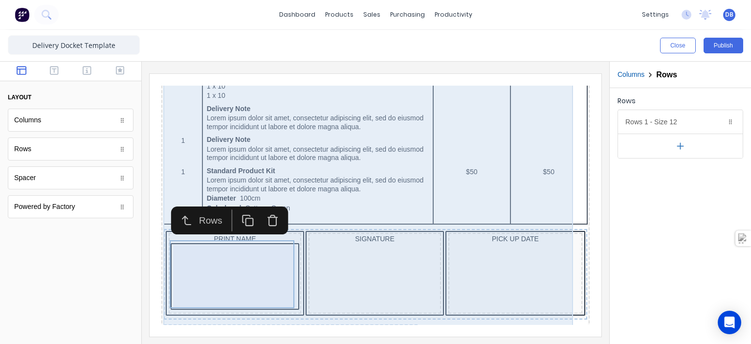
scroll to position [568, 0]
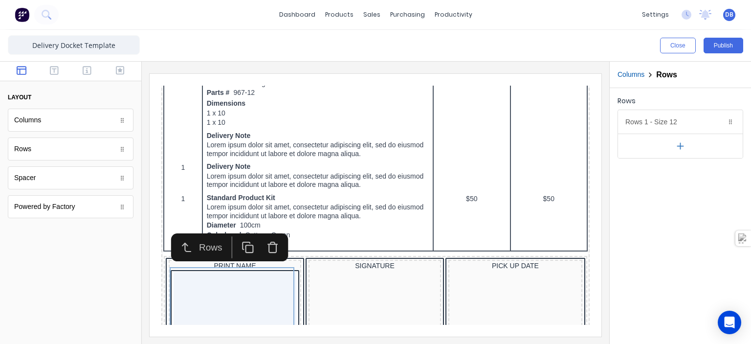
click at [141, 218] on div "layout Columns Columns Rows Rows Spacer Spacer Powered by Factory Powered by Fa…" at bounding box center [70, 147] width 141 height 170
click at [154, 219] on iframe at bounding box center [376, 205] width 452 height 262
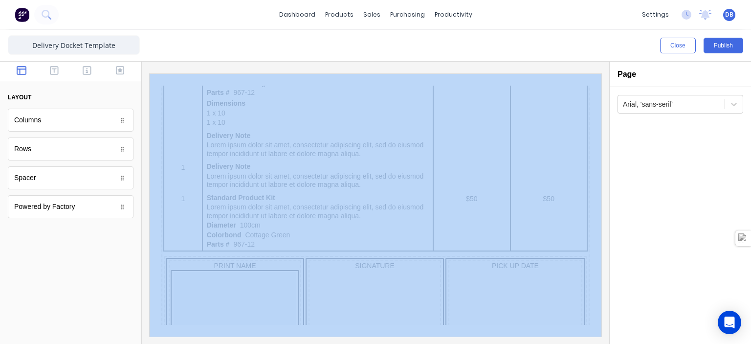
click at [154, 219] on iframe at bounding box center [376, 205] width 452 height 262
click at [146, 225] on div at bounding box center [375, 203] width 467 height 282
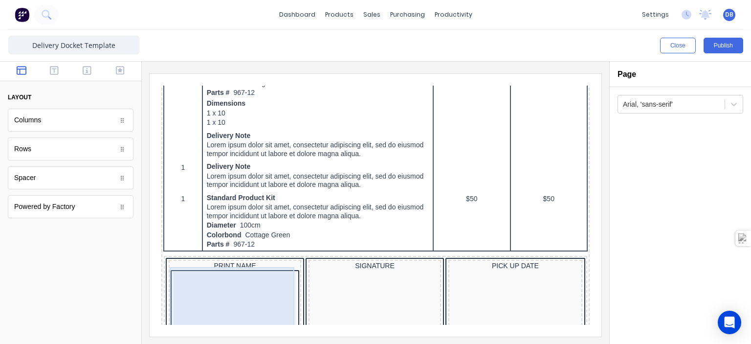
click at [217, 289] on div at bounding box center [223, 291] width 123 height 63
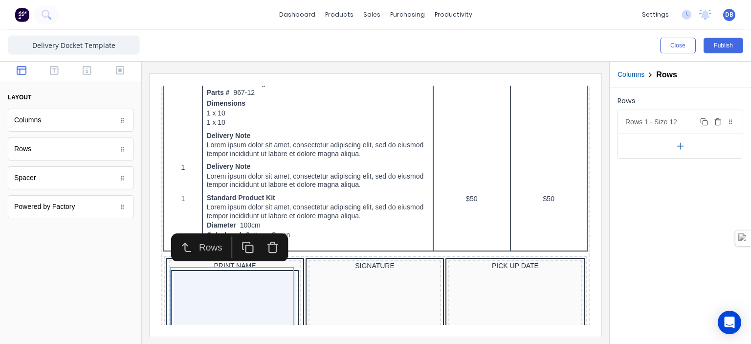
click at [730, 121] on icon at bounding box center [730, 122] width 6 height 6
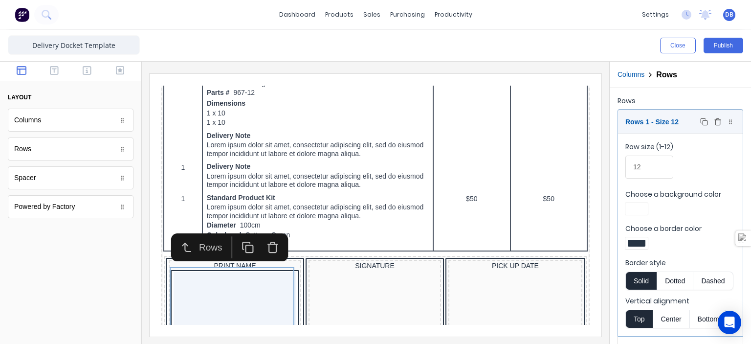
scroll to position [22, 0]
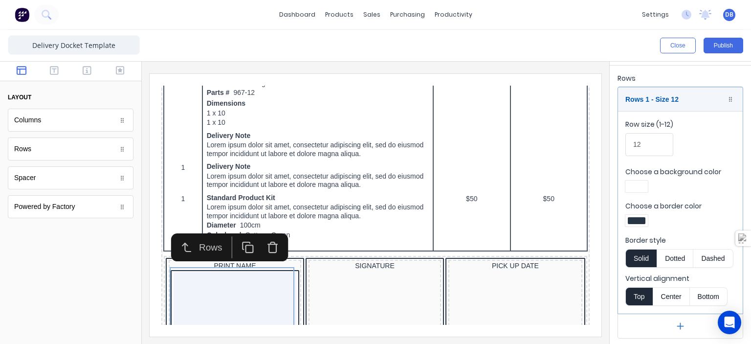
click at [633, 223] on div at bounding box center [636, 221] width 22 height 12
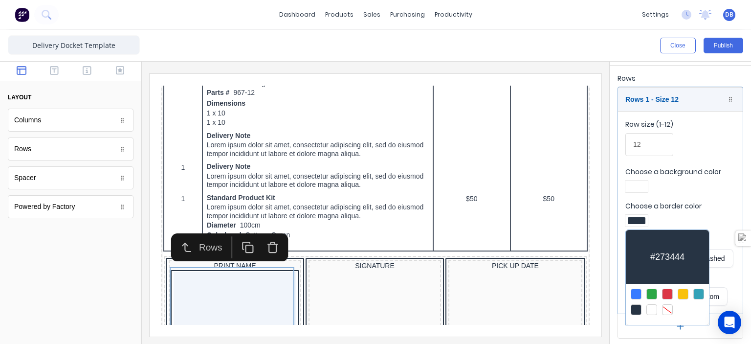
click at [666, 307] on div at bounding box center [667, 309] width 11 height 11
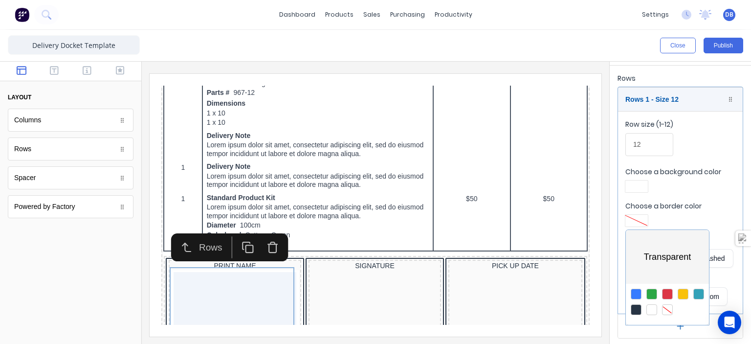
drag, startPoint x: 650, startPoint y: 141, endPoint x: 624, endPoint y: 142, distance: 26.4
click at [624, 142] on div at bounding box center [375, 172] width 751 height 344
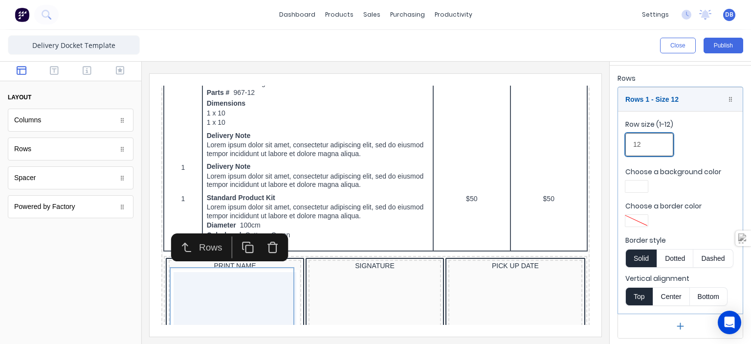
click at [642, 144] on input "12" at bounding box center [649, 144] width 48 height 23
drag, startPoint x: 642, startPoint y: 144, endPoint x: 607, endPoint y: 136, distance: 35.9
click at [607, 136] on div "Close Publish Components layout Columns Columns Rows Rows Spacer Spacer Powered…" at bounding box center [375, 187] width 751 height 314
type input "6"
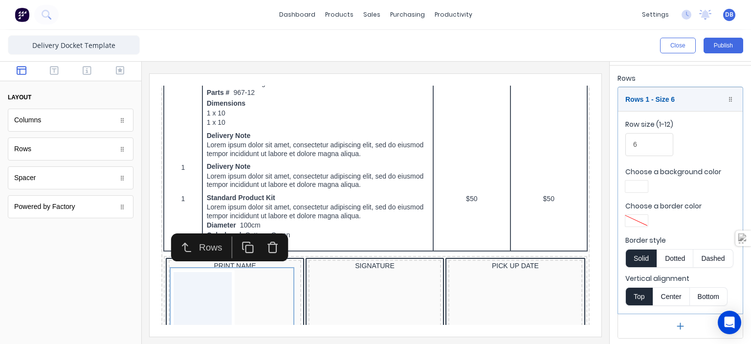
click at [607, 183] on div at bounding box center [375, 203] width 467 height 282
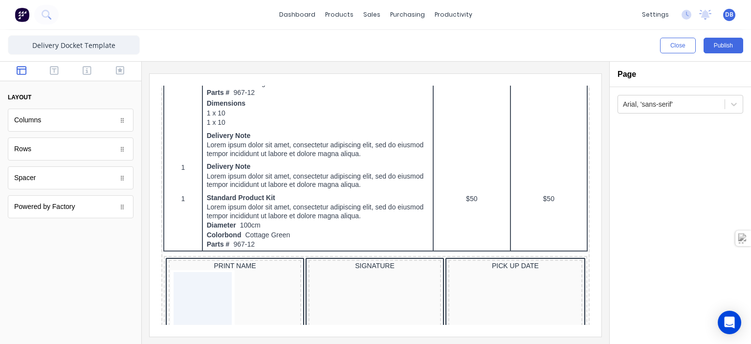
click at [603, 262] on div at bounding box center [375, 203] width 467 height 282
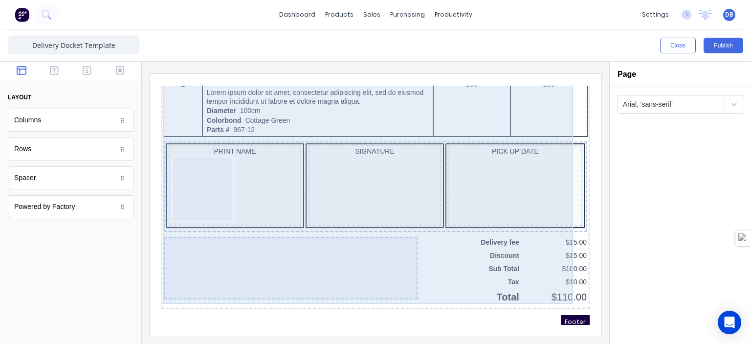
scroll to position [666, 0]
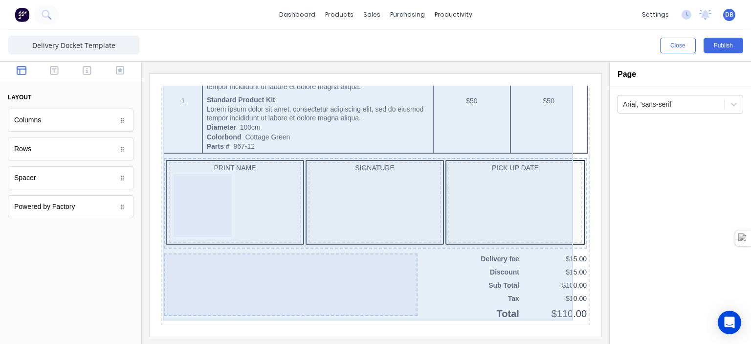
click at [201, 250] on div at bounding box center [279, 272] width 254 height 63
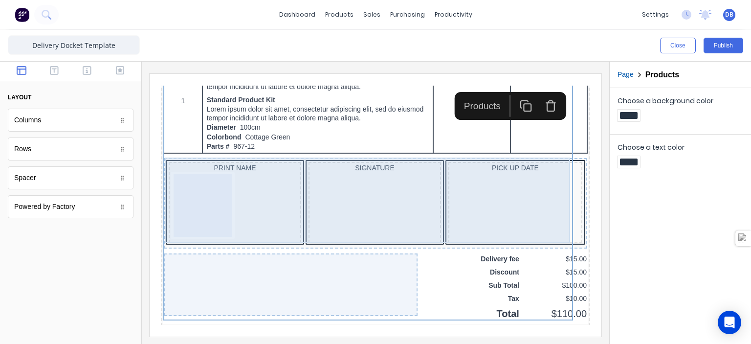
click at [360, 205] on div "SIGNATURE" at bounding box center [363, 190] width 132 height 81
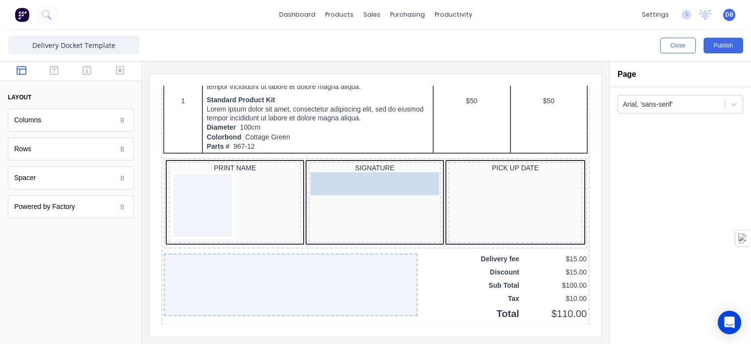
drag, startPoint x: 33, startPoint y: 153, endPoint x: 347, endPoint y: 195, distance: 316.1
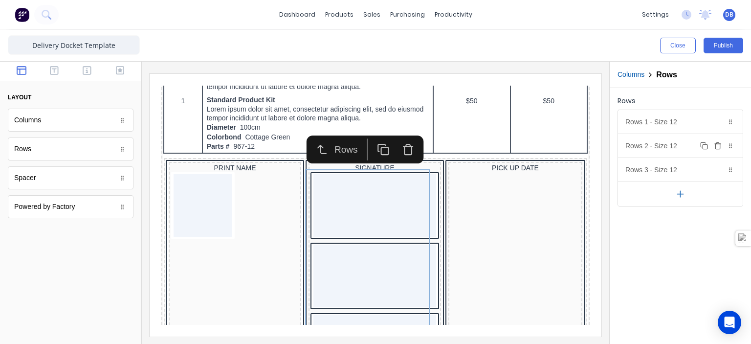
click at [719, 146] on icon "button" at bounding box center [718, 146] width 8 height 8
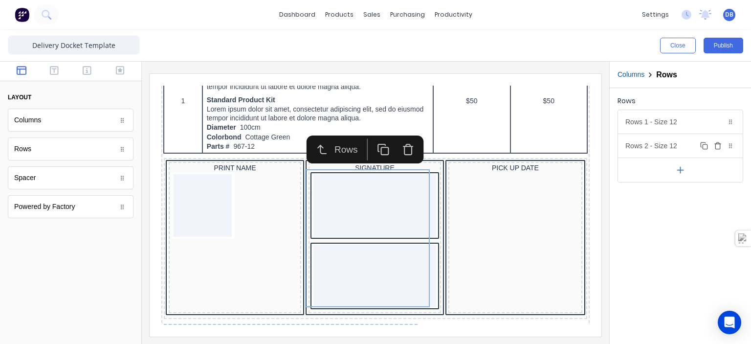
click at [719, 146] on icon "button" at bounding box center [718, 146] width 8 height 8
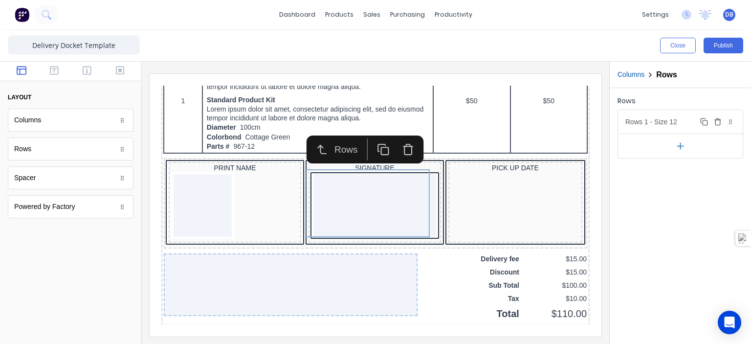
click at [671, 122] on div "Rows 1 - Size 12 Duplicate Delete" at bounding box center [680, 121] width 125 height 23
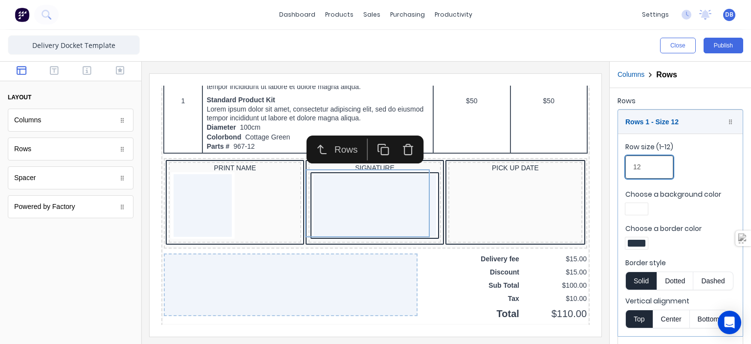
drag, startPoint x: 650, startPoint y: 166, endPoint x: 587, endPoint y: 165, distance: 62.6
click at [602, 165] on div "Close Publish Components layout Columns Columns Rows Rows Spacer Spacer Powered…" at bounding box center [375, 187] width 751 height 314
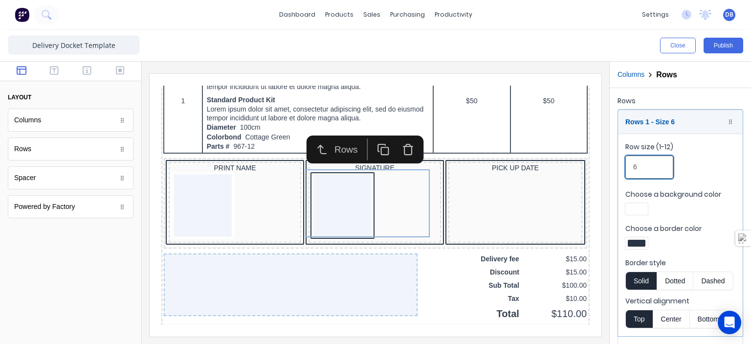
type input "6"
click at [638, 242] on div at bounding box center [637, 242] width 18 height 7
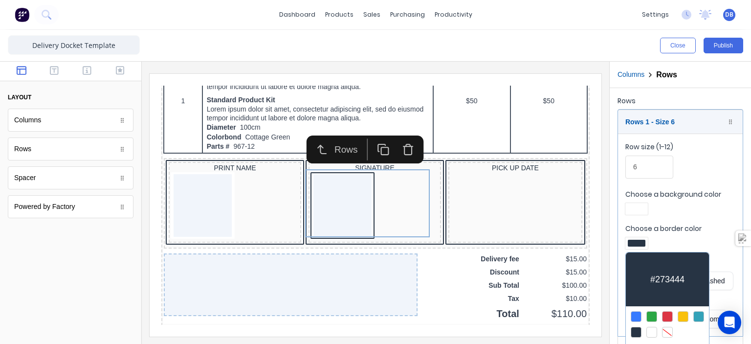
click at [663, 331] on div at bounding box center [667, 331] width 11 height 11
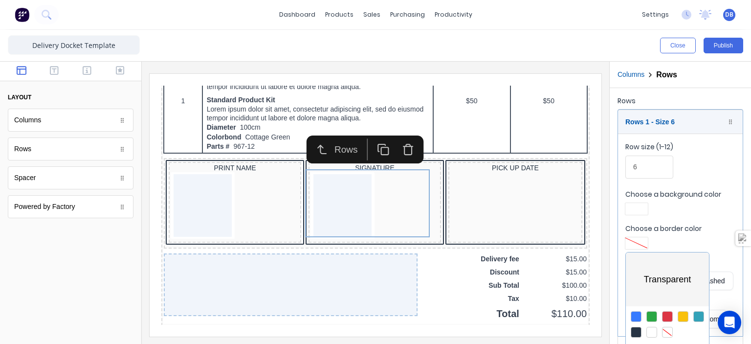
click at [607, 247] on div at bounding box center [375, 172] width 751 height 344
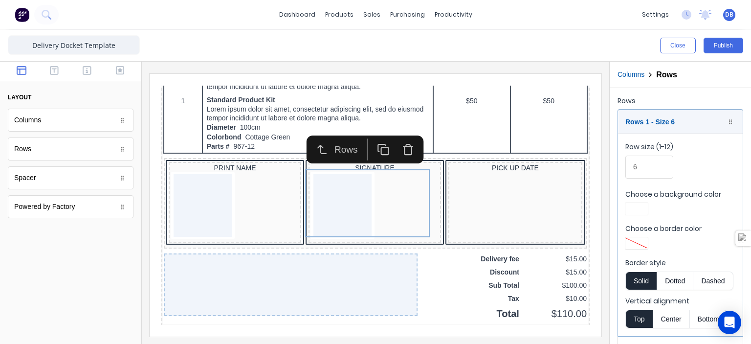
click at [607, 247] on div at bounding box center [375, 203] width 467 height 282
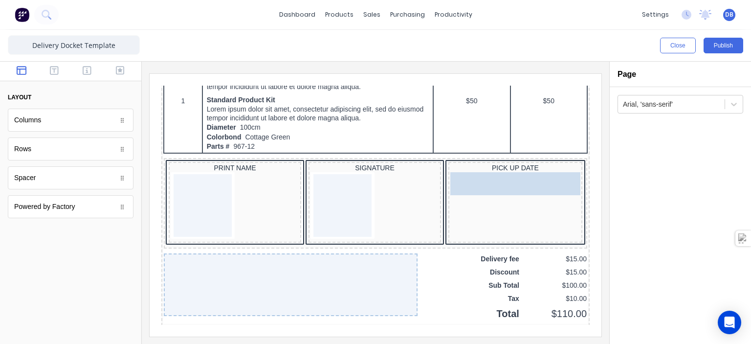
drag, startPoint x: 76, startPoint y: 152, endPoint x: 331, endPoint y: 112, distance: 258.3
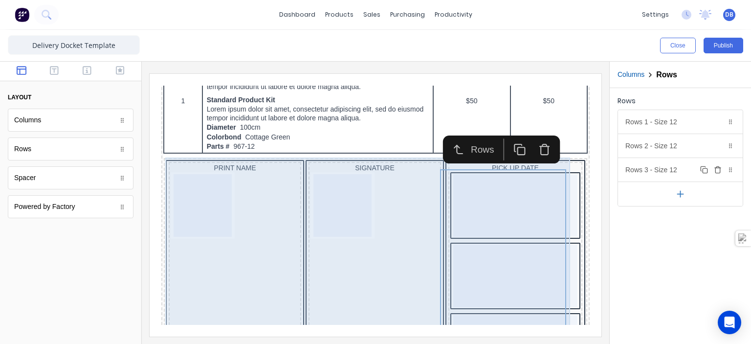
click at [717, 169] on icon "button" at bounding box center [718, 170] width 8 height 8
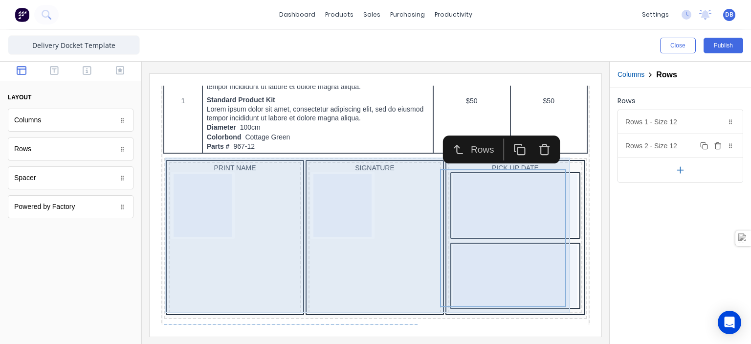
click at [718, 148] on icon "button" at bounding box center [718, 146] width 8 height 8
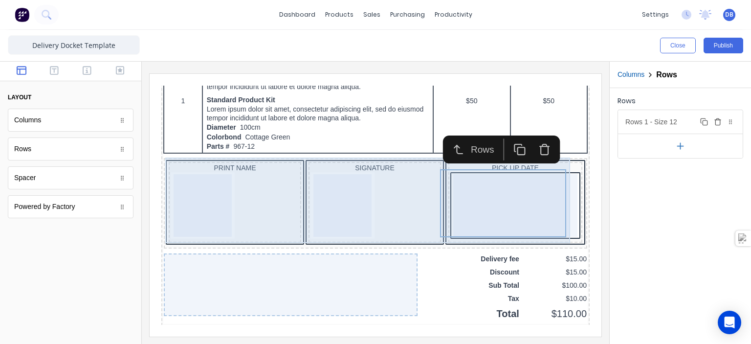
click at [676, 124] on div "Rows 1 - Size 12 Duplicate Delete" at bounding box center [680, 121] width 125 height 23
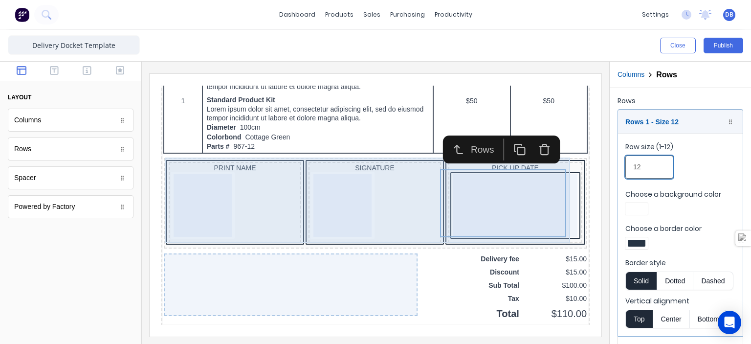
drag, startPoint x: 799, startPoint y: 239, endPoint x: 545, endPoint y: 145, distance: 270.8
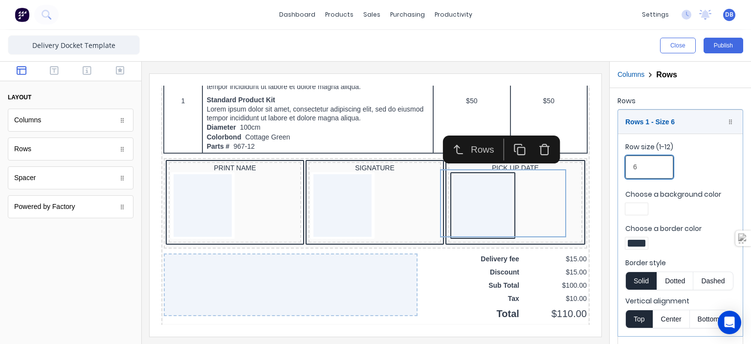
type input "6"
click at [598, 190] on div at bounding box center [375, 203] width 467 height 282
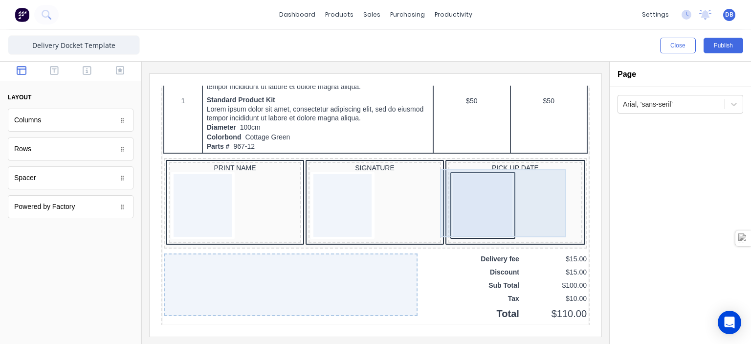
click at [485, 190] on div at bounding box center [470, 193] width 59 height 63
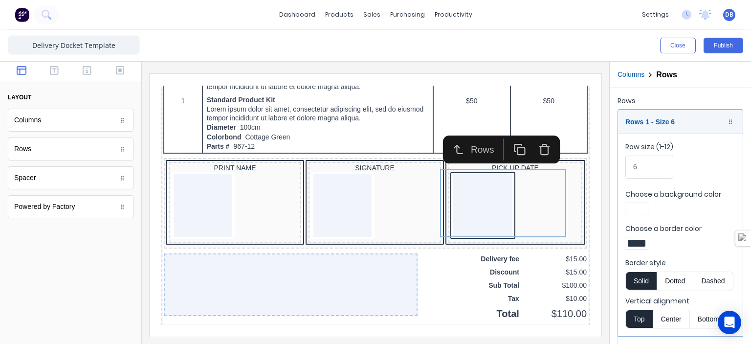
click at [642, 238] on div at bounding box center [636, 243] width 22 height 12
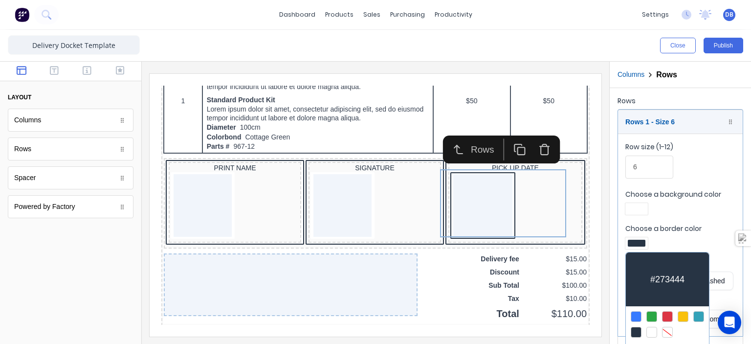
click at [667, 329] on div at bounding box center [667, 331] width 11 height 11
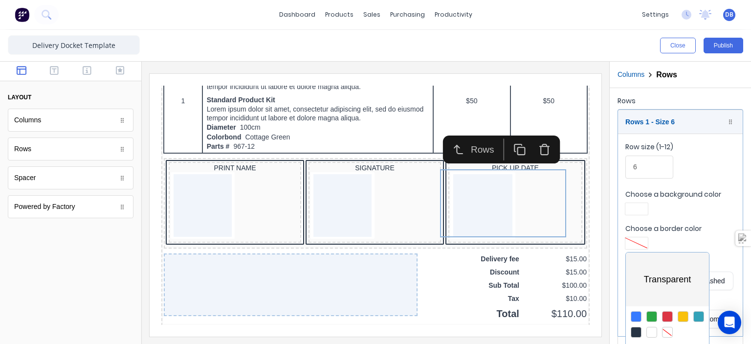
click at [608, 269] on div at bounding box center [375, 172] width 751 height 344
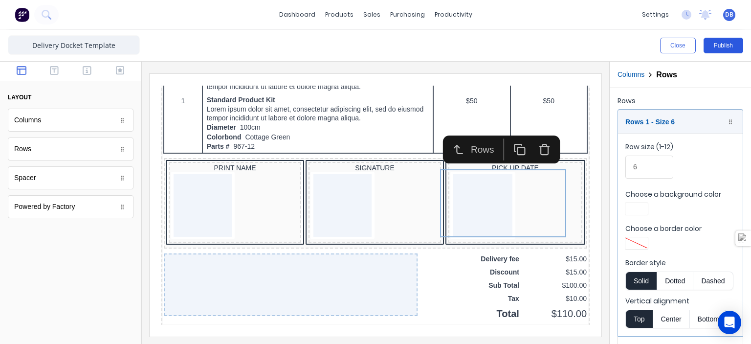
click at [725, 39] on button "Publish" at bounding box center [723, 46] width 40 height 16
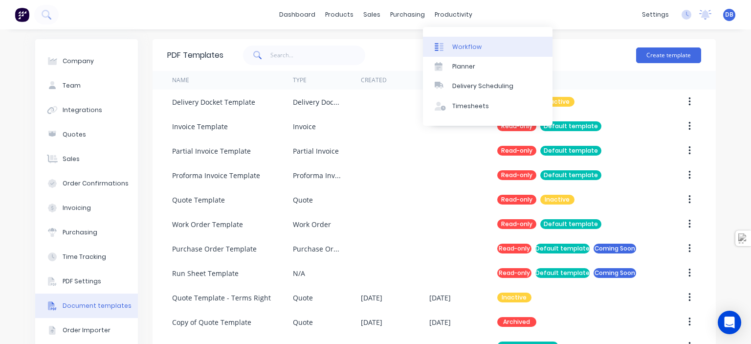
click at [455, 44] on div "Workflow" at bounding box center [466, 47] width 29 height 9
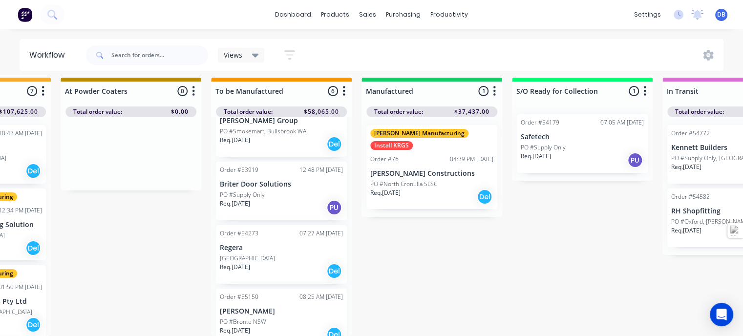
scroll to position [166, 0]
click at [270, 177] on p "Briter Door Solutions" at bounding box center [281, 181] width 123 height 8
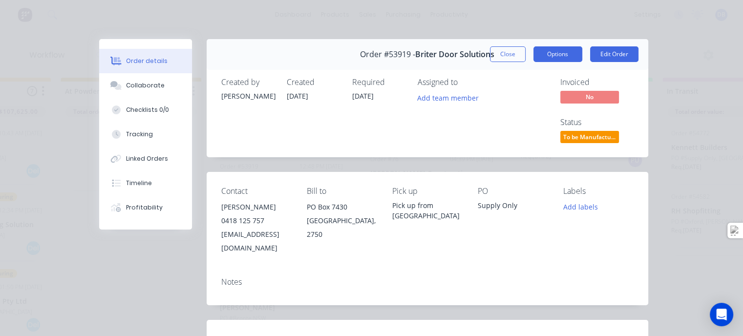
click at [563, 52] on button "Options" at bounding box center [558, 54] width 49 height 16
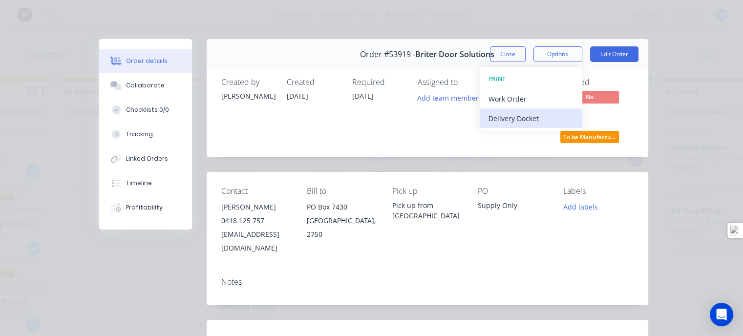
click at [512, 113] on div "Delivery Docket" at bounding box center [531, 118] width 85 height 14
click at [502, 122] on div "Standard" at bounding box center [531, 118] width 85 height 14
